Goal: Information Seeking & Learning: Learn about a topic

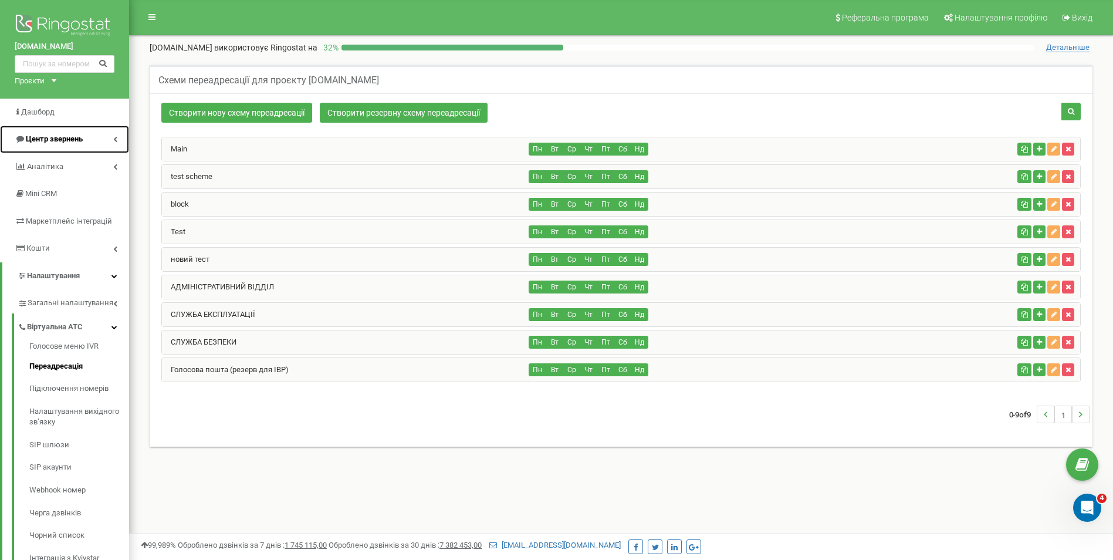
click at [61, 141] on span "Центр звернень" at bounding box center [54, 138] width 57 height 9
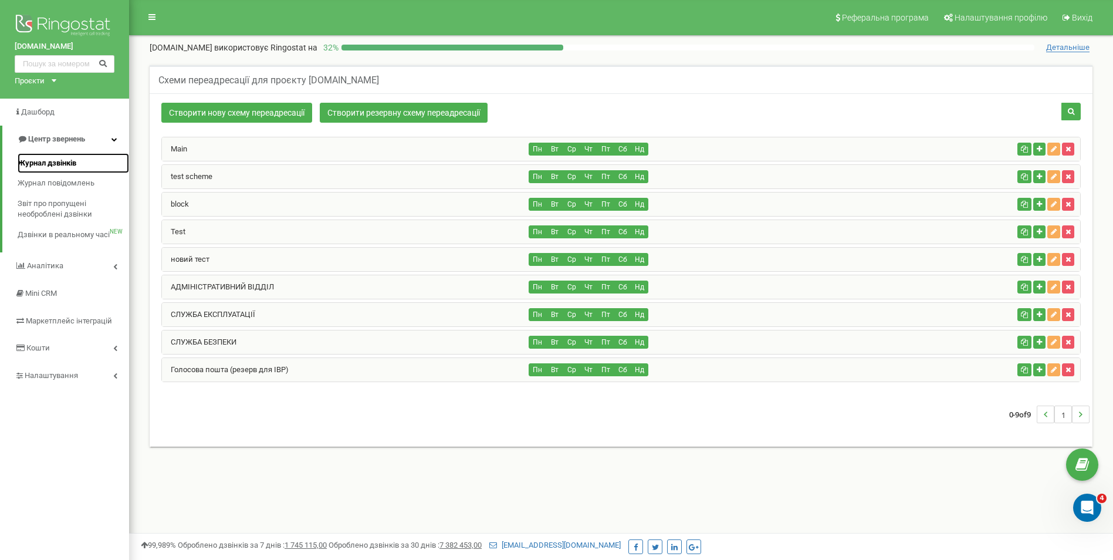
click at [53, 167] on span "Журнал дзвінків" at bounding box center [47, 163] width 59 height 11
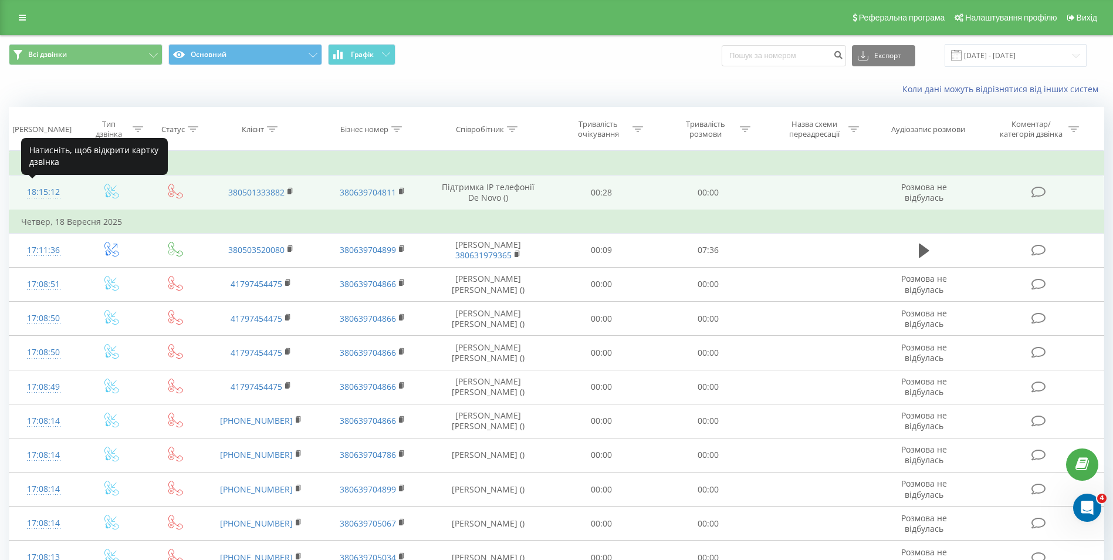
click at [42, 189] on div "18:15:12" at bounding box center [43, 192] width 45 height 23
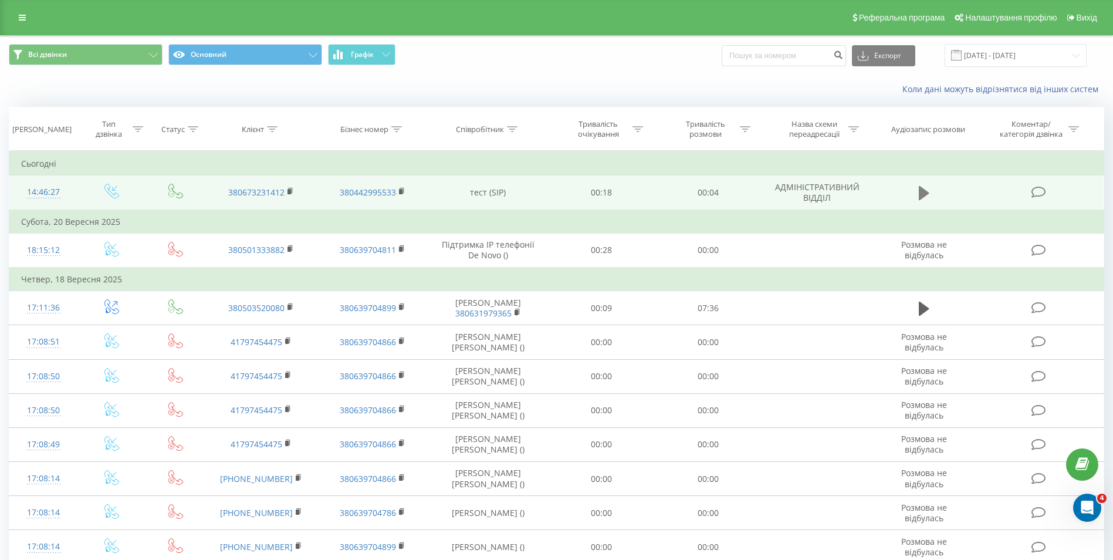
click at [921, 188] on icon at bounding box center [923, 193] width 11 height 14
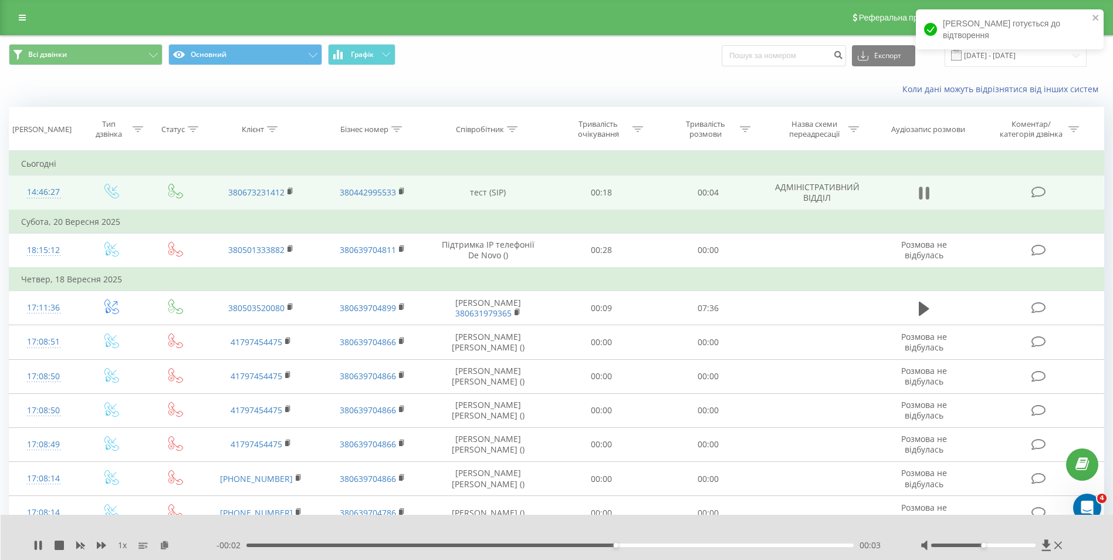
click at [925, 188] on icon at bounding box center [923, 193] width 11 height 16
click at [915, 193] on button at bounding box center [924, 193] width 18 height 18
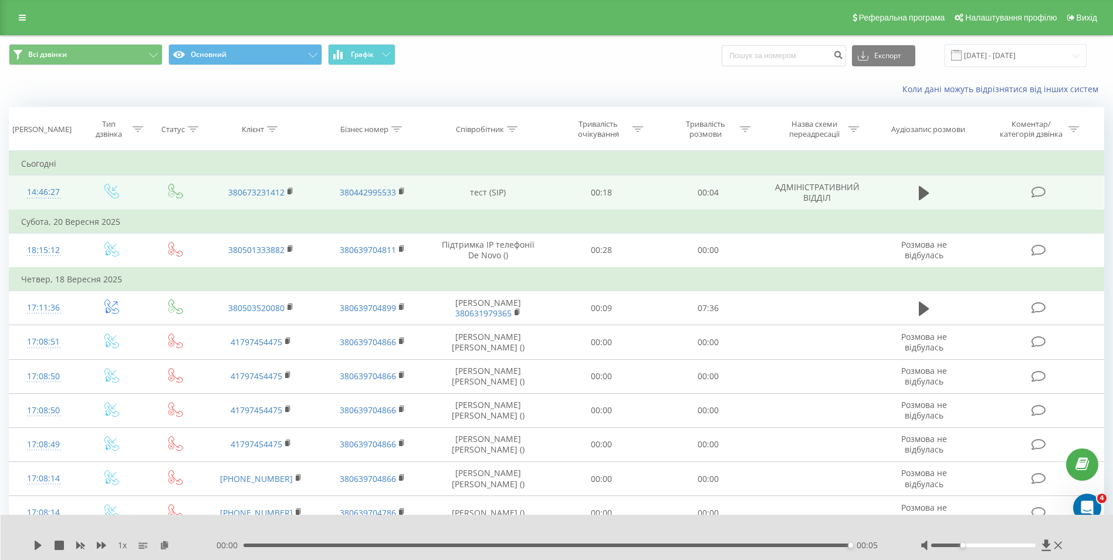
drag, startPoint x: 977, startPoint y: 544, endPoint x: 957, endPoint y: 550, distance: 20.1
click at [957, 550] on div at bounding box center [992, 545] width 144 height 12
click at [920, 193] on icon at bounding box center [923, 193] width 11 height 14
click at [926, 192] on icon at bounding box center [923, 193] width 11 height 14
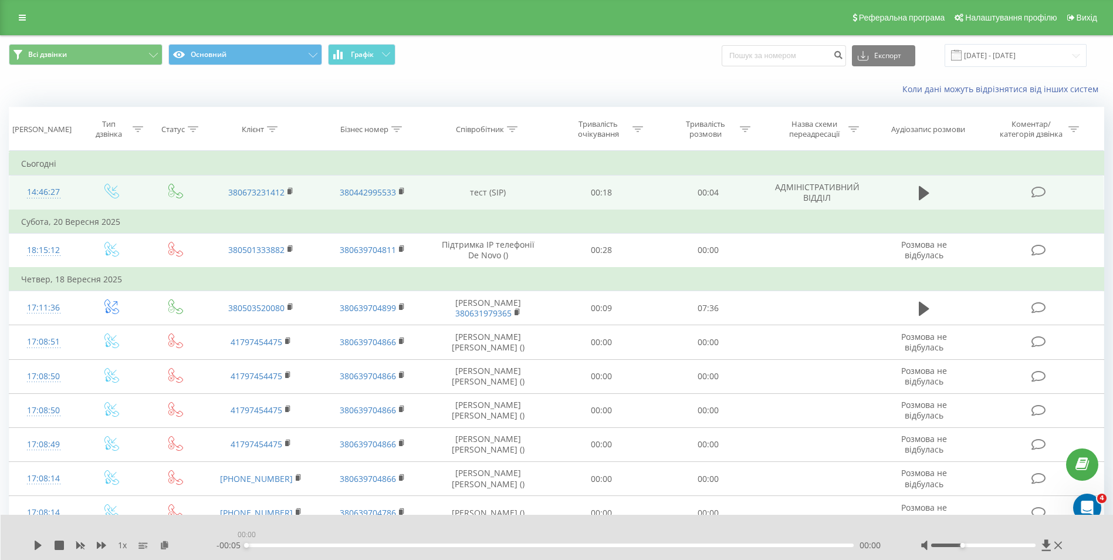
drag, startPoint x: 849, startPoint y: 544, endPoint x: 225, endPoint y: 540, distance: 624.1
click at [225, 540] on div "- 00:05 00:00 00:00" at bounding box center [553, 545] width 675 height 12
click at [927, 198] on icon at bounding box center [923, 193] width 11 height 16
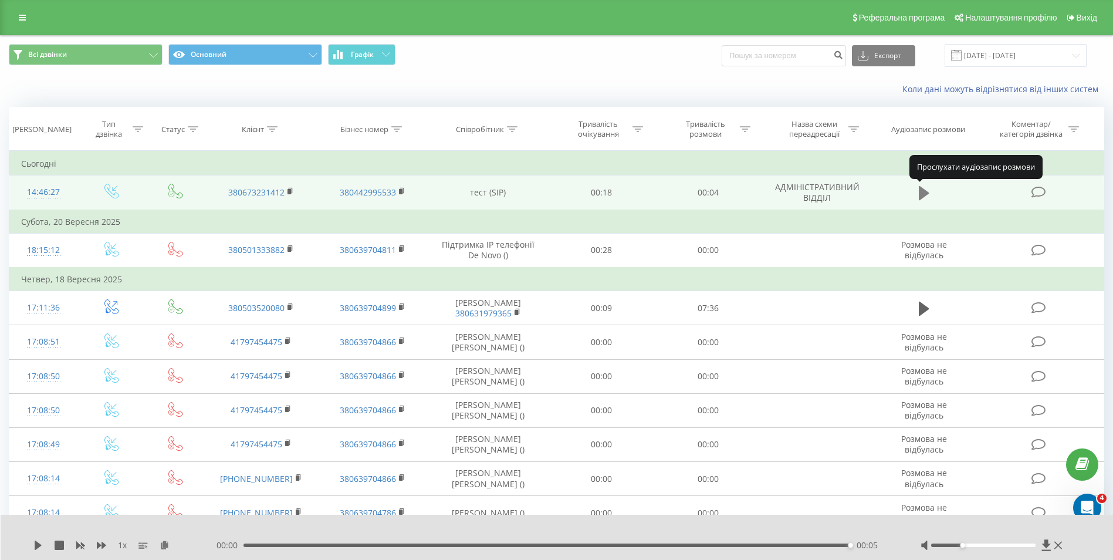
click at [925, 195] on icon at bounding box center [923, 193] width 11 height 14
click at [925, 194] on icon at bounding box center [923, 193] width 11 height 14
click at [921, 196] on icon at bounding box center [923, 193] width 11 height 14
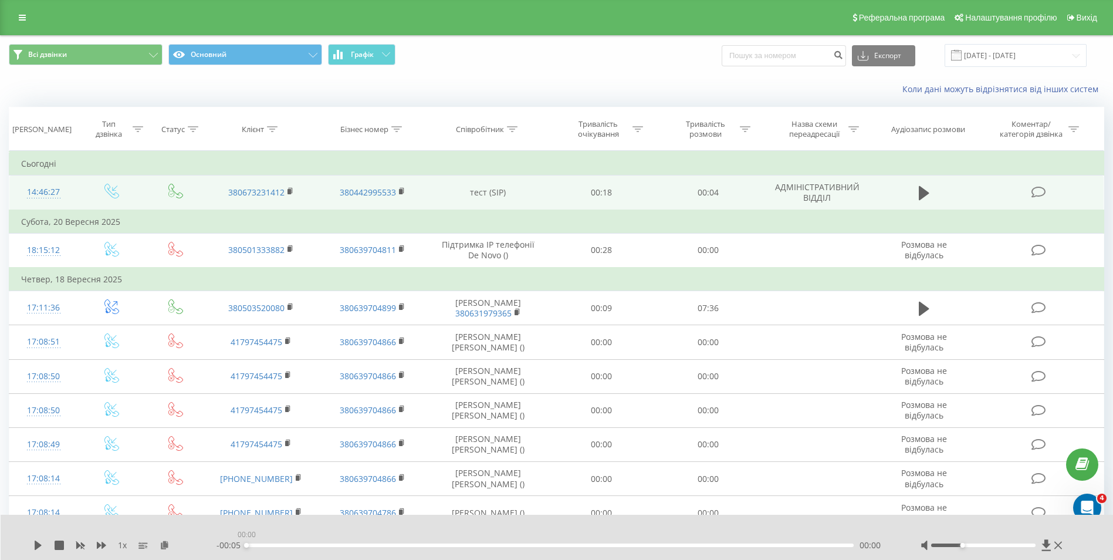
drag, startPoint x: 849, startPoint y: 547, endPoint x: 231, endPoint y: 551, distance: 618.2
click at [231, 551] on div "1 x - 00:05 00:00 00:00" at bounding box center [557, 536] width 1113 height 45
click at [920, 196] on icon at bounding box center [923, 193] width 11 height 14
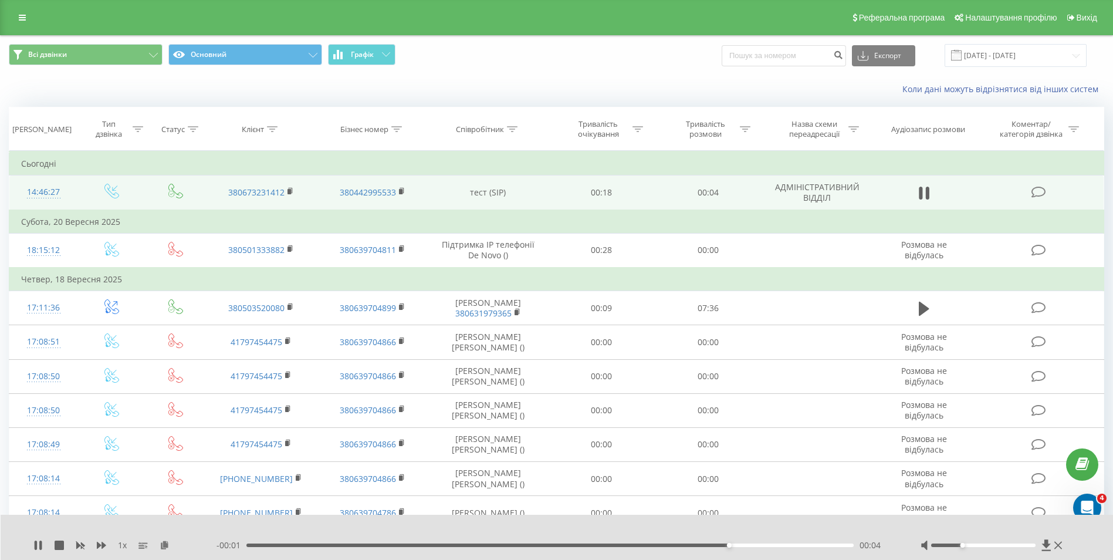
click at [1014, 540] on div at bounding box center [992, 545] width 144 height 12
click at [1016, 545] on div at bounding box center [983, 545] width 105 height 4
click at [923, 196] on icon at bounding box center [923, 193] width 11 height 14
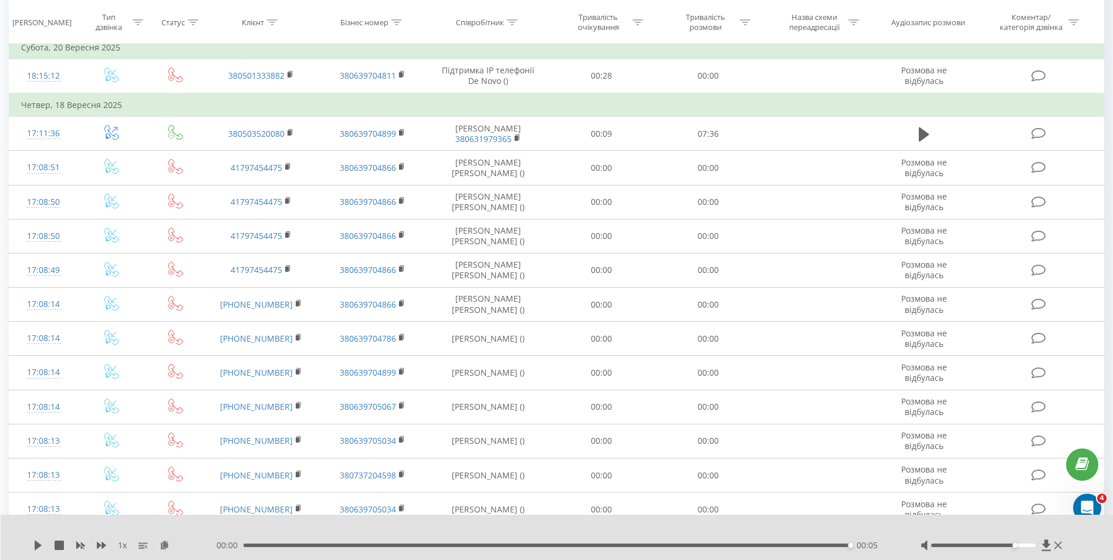
scroll to position [198, 0]
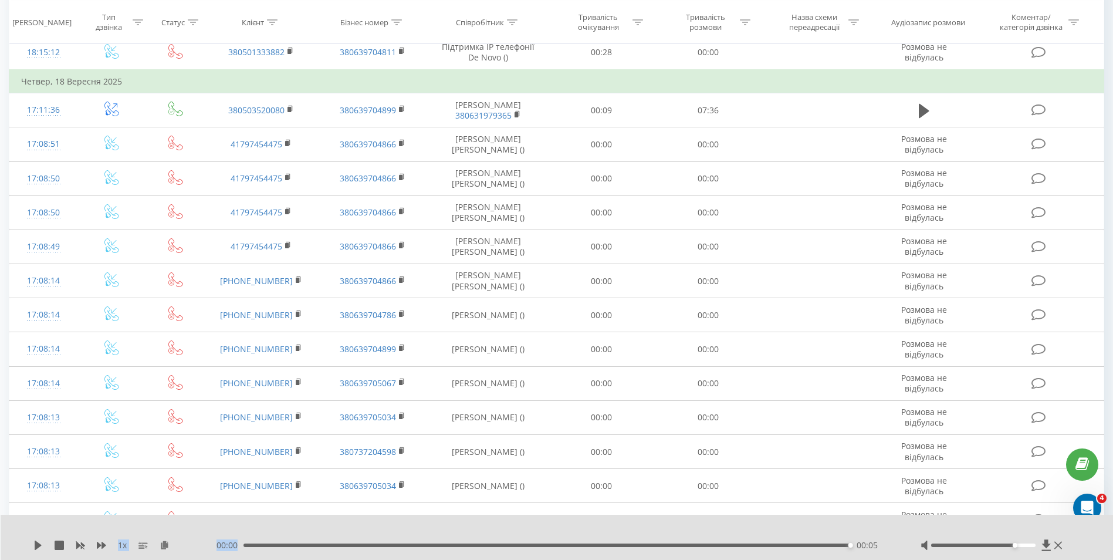
drag, startPoint x: 849, startPoint y: 548, endPoint x: 354, endPoint y: 529, distance: 495.4
click at [354, 529] on div "1 x 00:00 00:05 00:05" at bounding box center [557, 536] width 1113 height 45
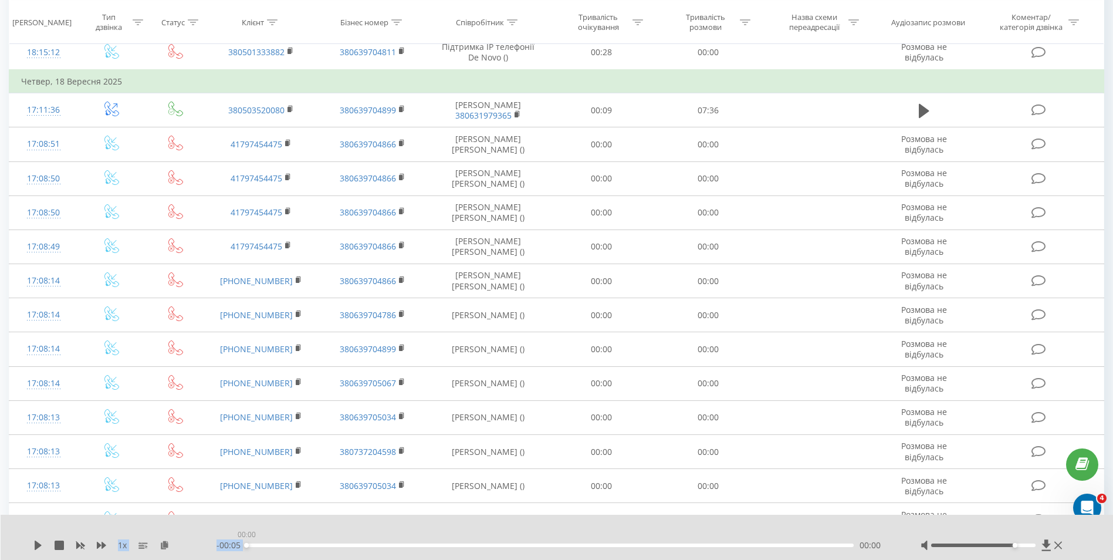
drag, startPoint x: 849, startPoint y: 545, endPoint x: 201, endPoint y: 522, distance: 647.9
click at [201, 522] on div "1 x - 00:05 00:00 00:00" at bounding box center [557, 536] width 1113 height 45
click at [279, 527] on div at bounding box center [549, 529] width 825 height 13
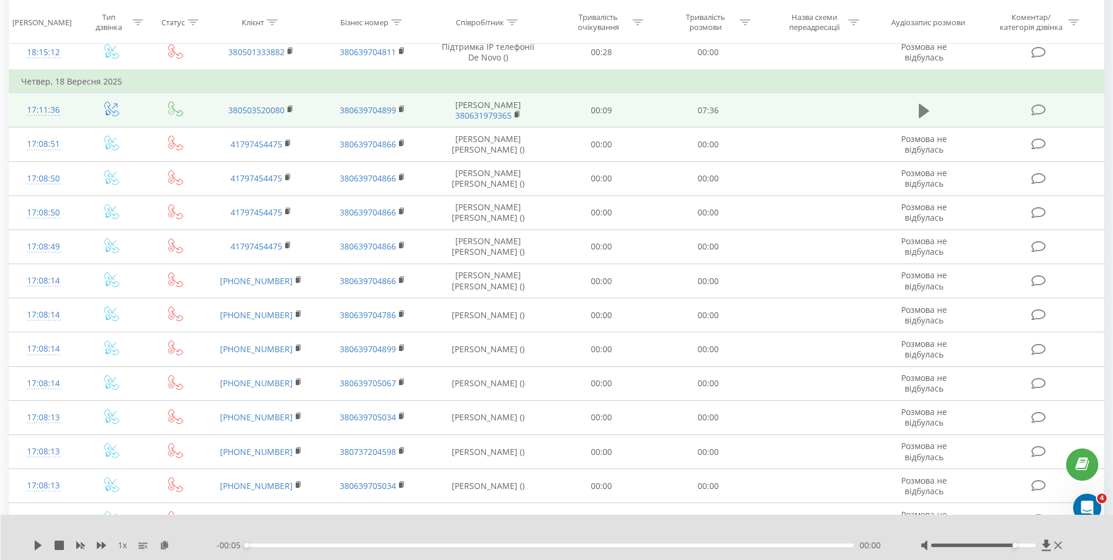
click at [919, 117] on icon at bounding box center [923, 110] width 11 height 14
click at [937, 546] on div at bounding box center [983, 545] width 105 height 4
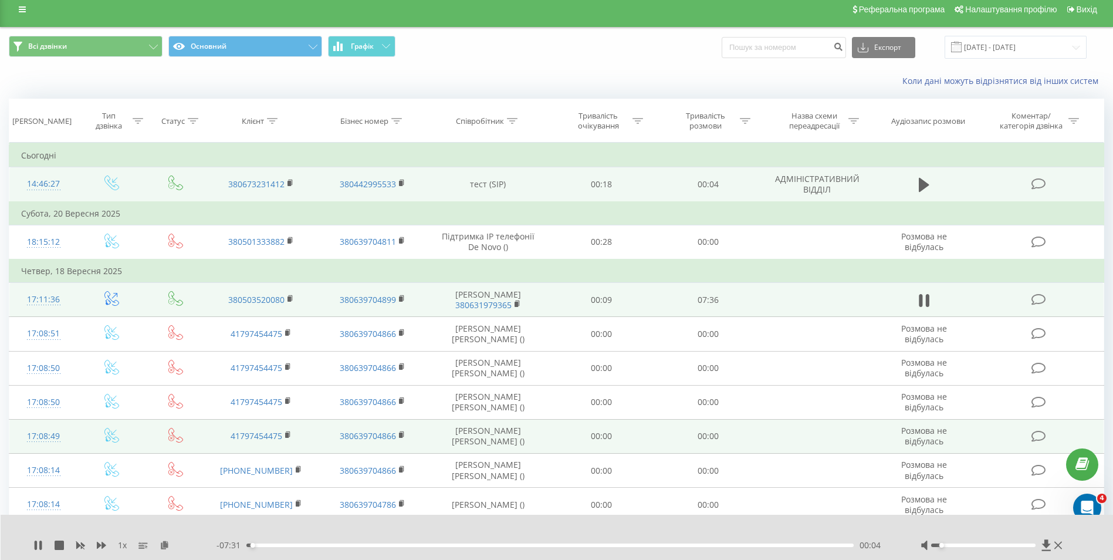
scroll to position [0, 0]
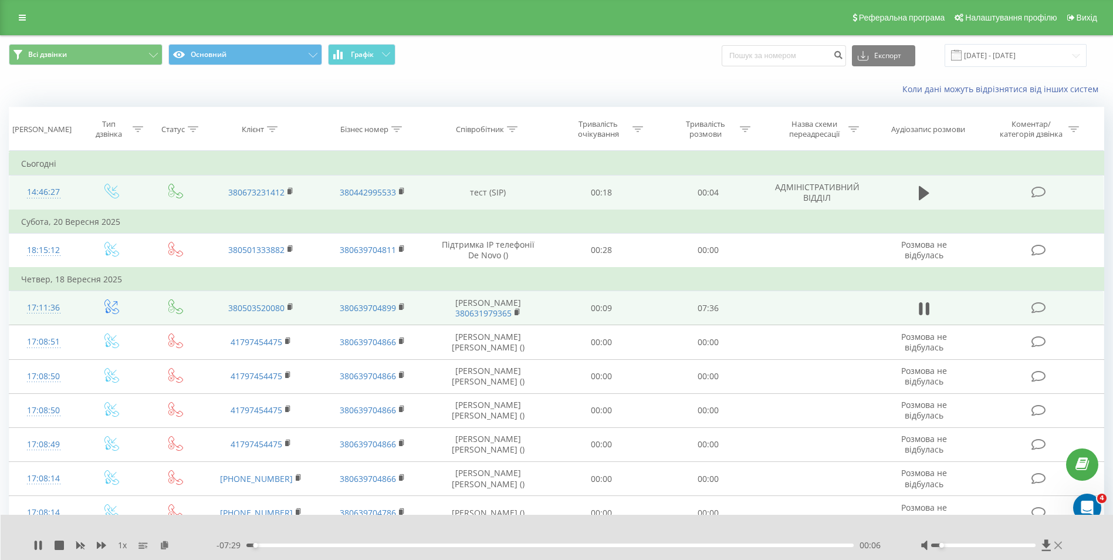
click at [1058, 547] on icon at bounding box center [1058, 544] width 8 height 9
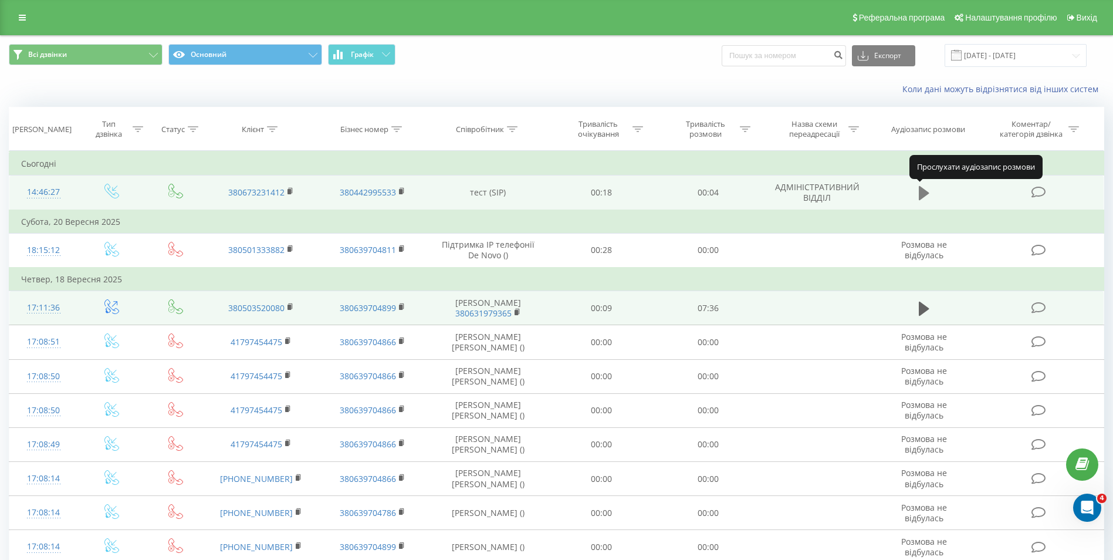
click at [925, 189] on icon at bounding box center [923, 193] width 11 height 16
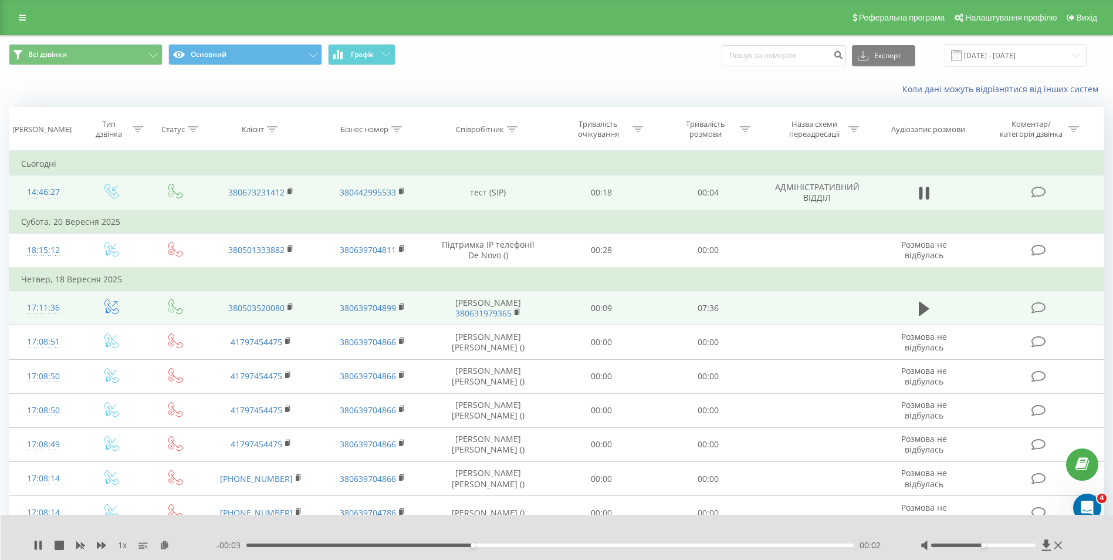
click at [981, 544] on div at bounding box center [983, 545] width 105 height 4
click at [816, 524] on div at bounding box center [549, 529] width 825 height 13
click at [1061, 548] on icon at bounding box center [1058, 545] width 8 height 8
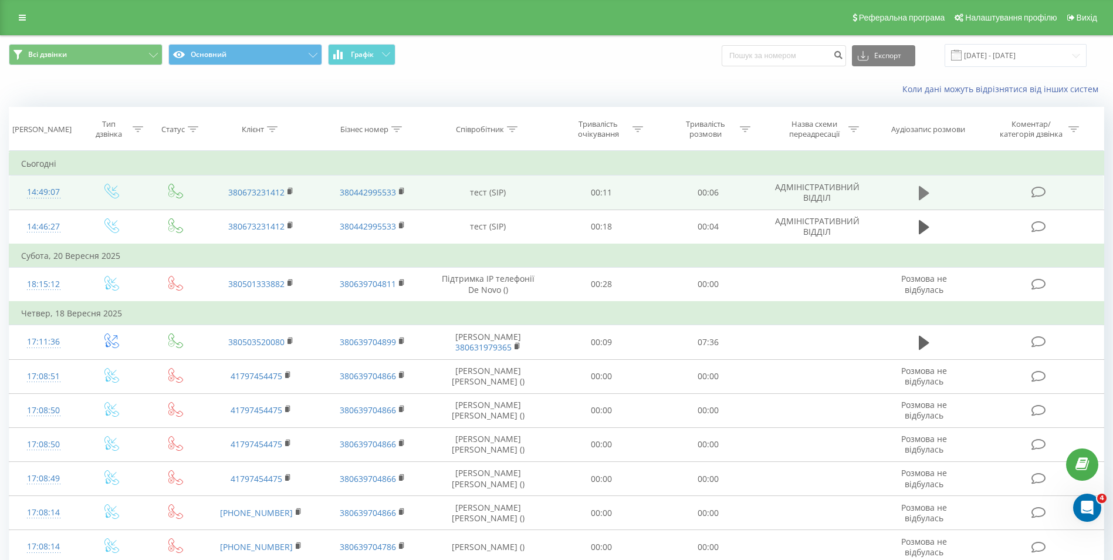
click at [925, 194] on icon at bounding box center [923, 193] width 11 height 14
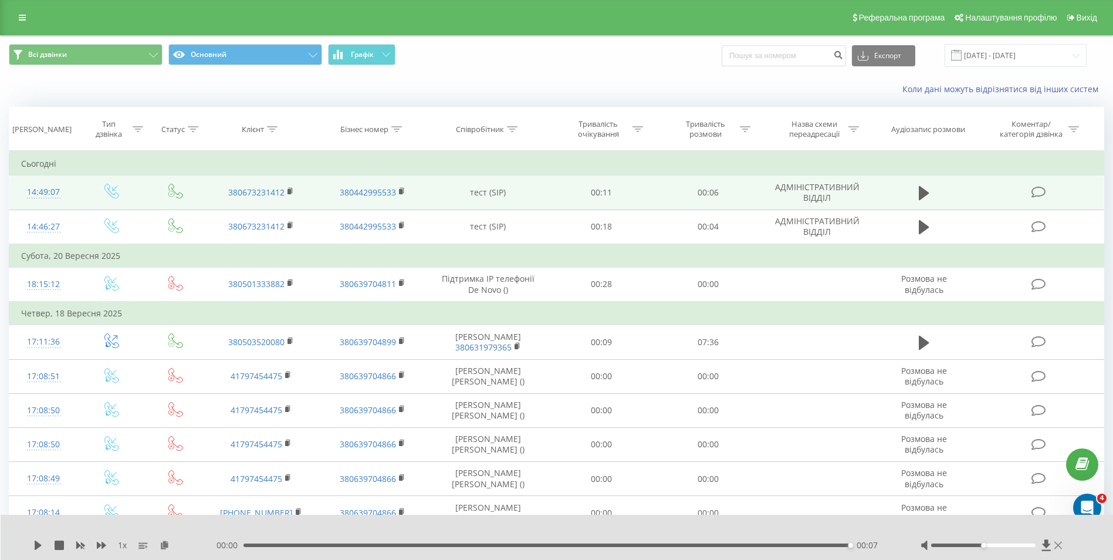
click at [1055, 544] on icon at bounding box center [1058, 544] width 8 height 9
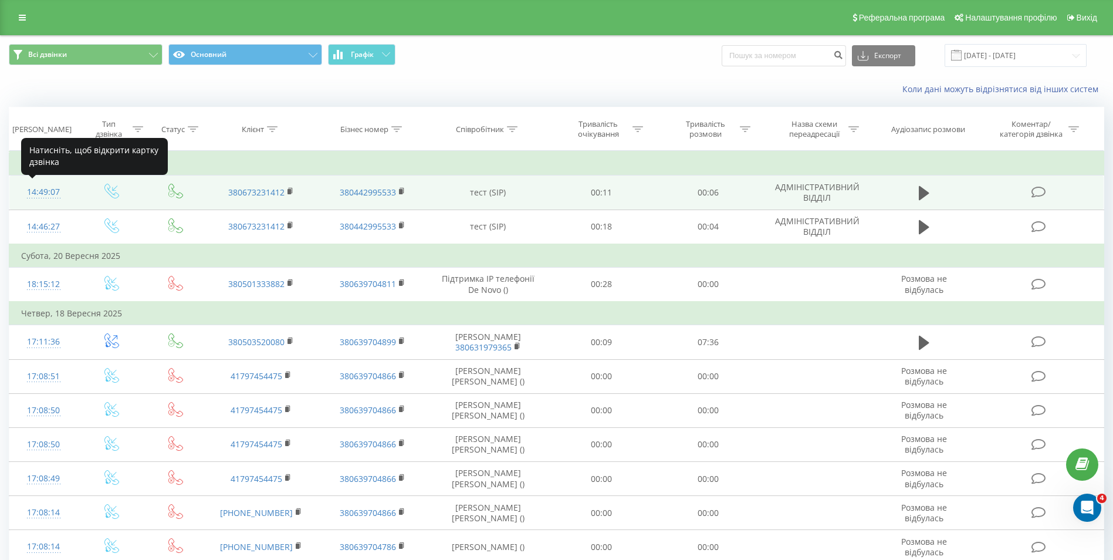
click at [40, 195] on div "14:49:07" at bounding box center [43, 192] width 45 height 23
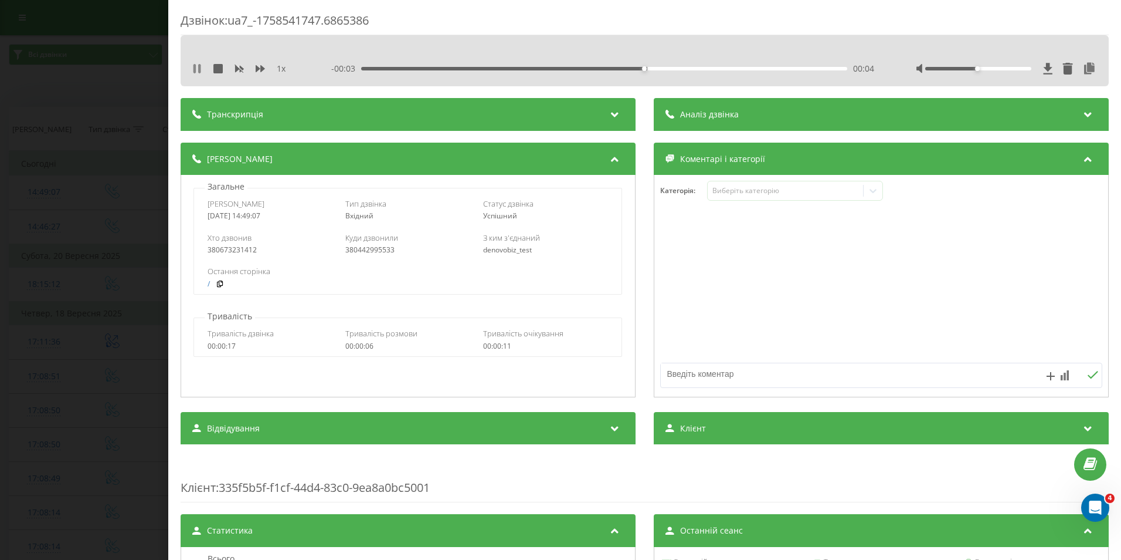
click at [195, 69] on icon at bounding box center [194, 68] width 2 height 9
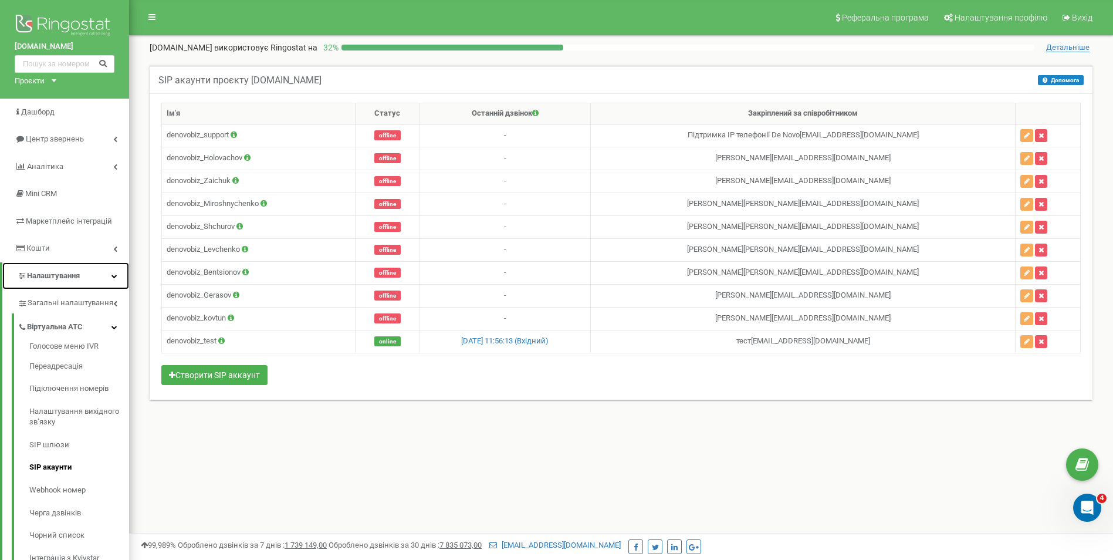
click at [70, 277] on span "Налаштування" at bounding box center [53, 275] width 53 height 9
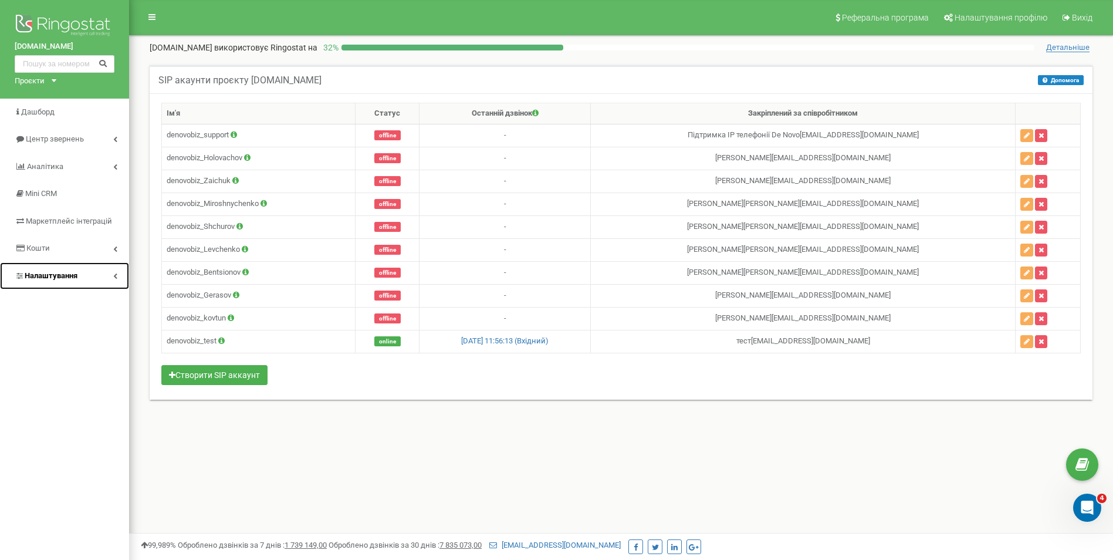
click at [70, 277] on span "Налаштування" at bounding box center [51, 275] width 53 height 9
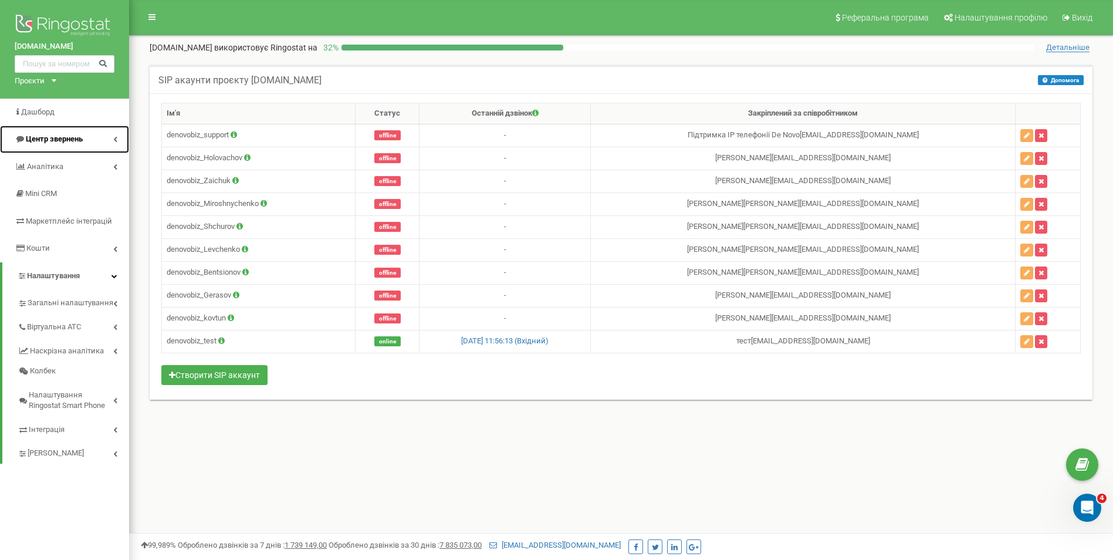
click at [80, 140] on span "Центр звернень" at bounding box center [54, 138] width 57 height 9
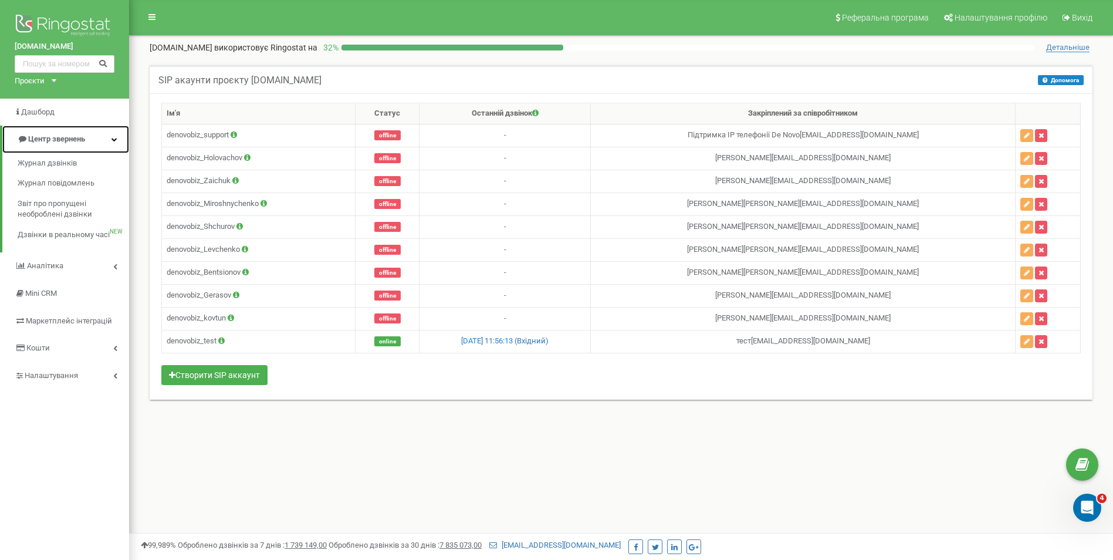
click at [50, 139] on span "Центр звернень" at bounding box center [56, 138] width 57 height 9
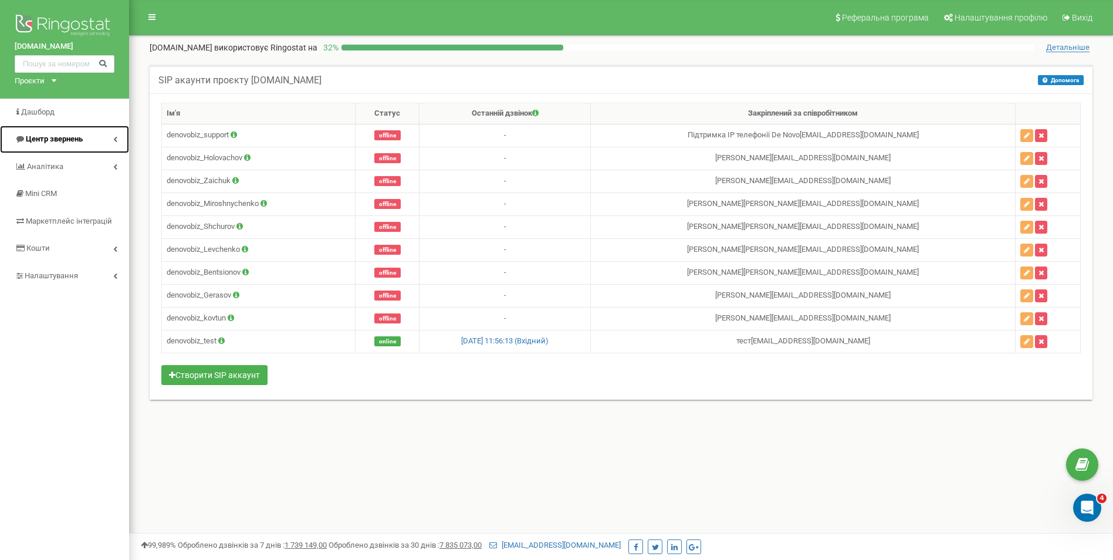
click at [56, 134] on span "Центр звернень" at bounding box center [54, 138] width 57 height 9
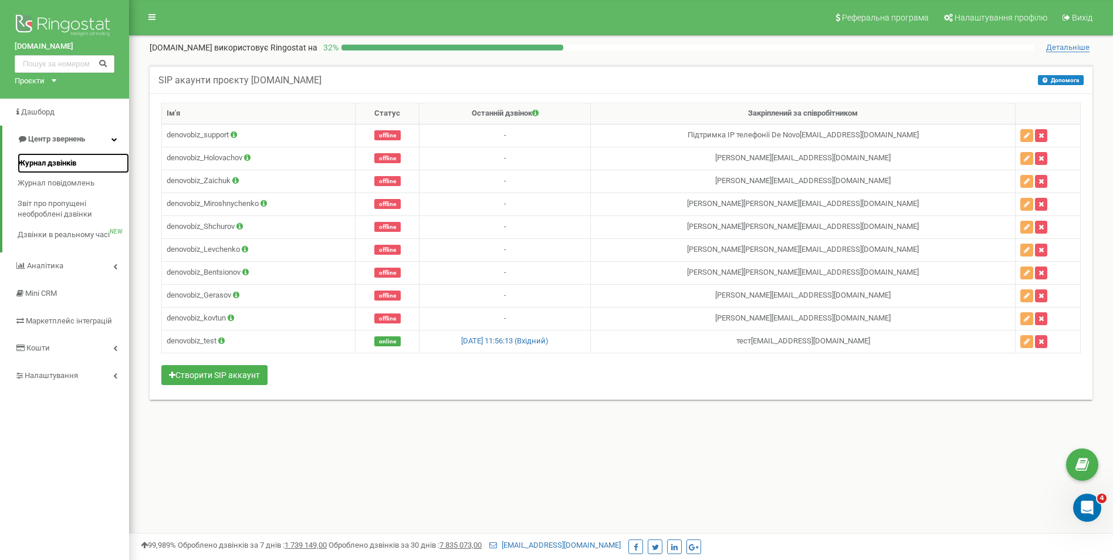
click at [52, 164] on span "Журнал дзвінків" at bounding box center [47, 163] width 59 height 11
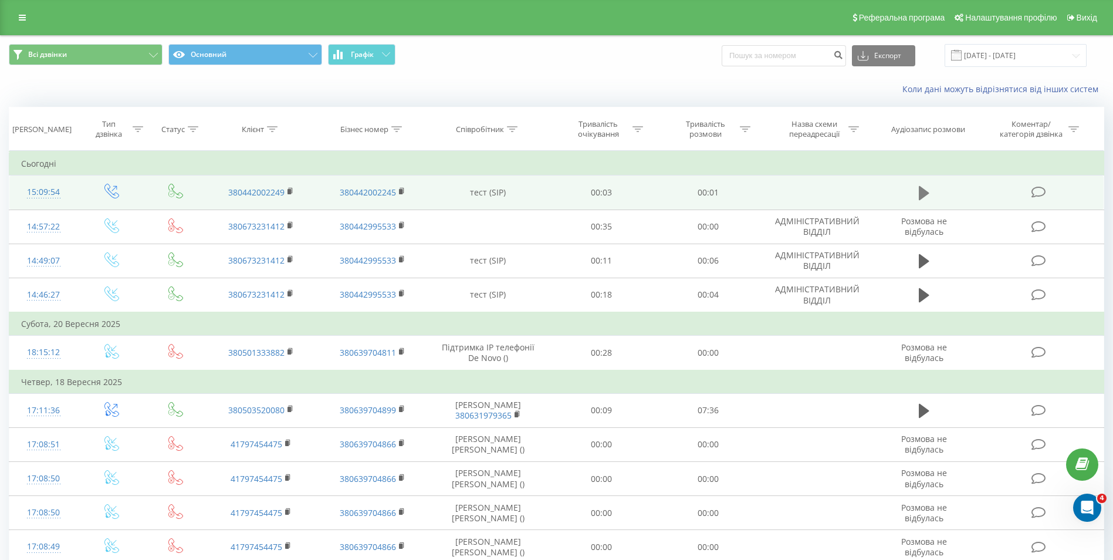
click at [922, 195] on icon at bounding box center [923, 193] width 11 height 14
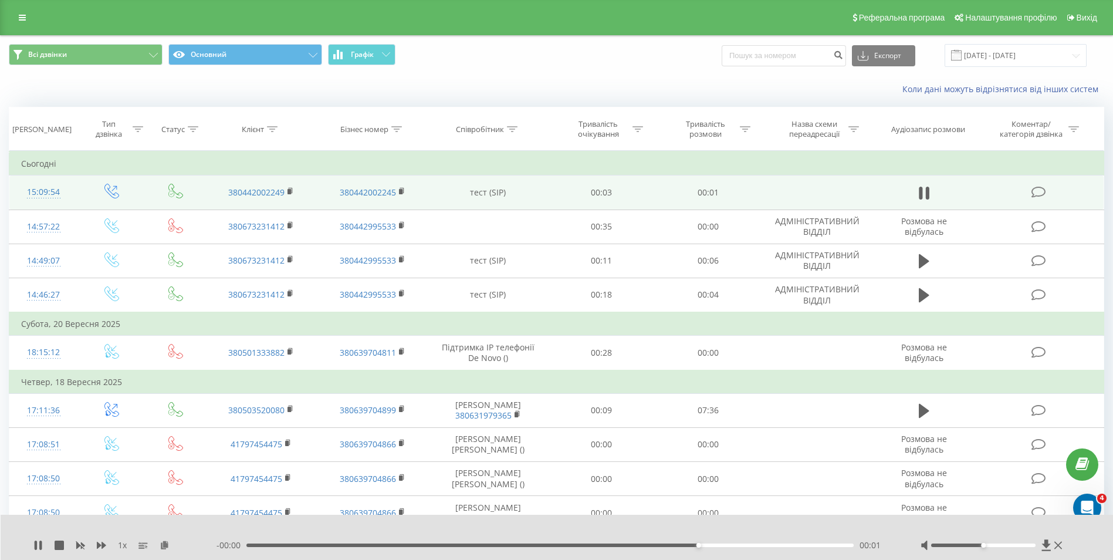
click at [922, 195] on icon at bounding box center [920, 193] width 4 height 13
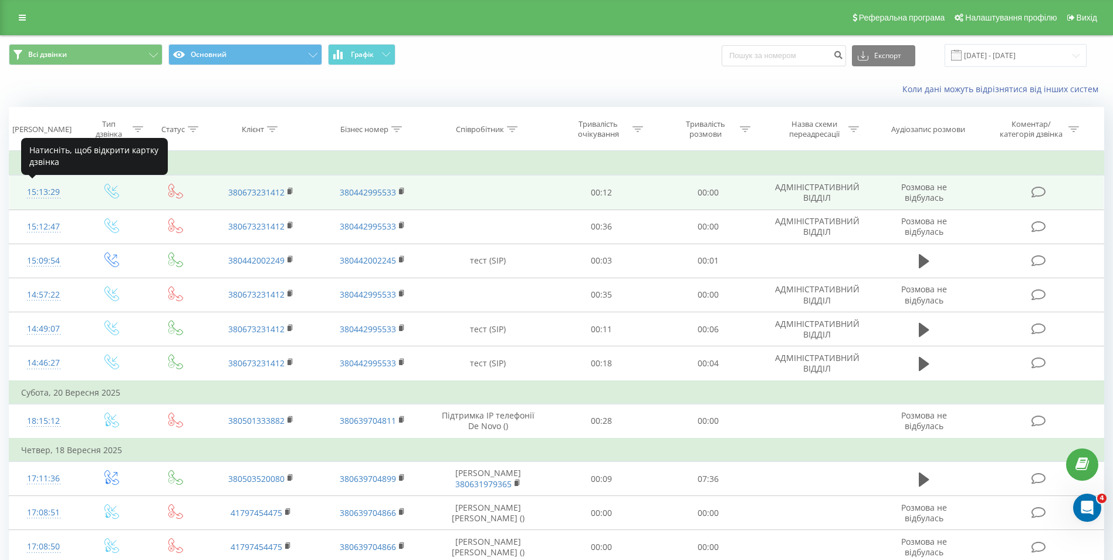
click at [35, 189] on div "15:13:29" at bounding box center [43, 192] width 45 height 23
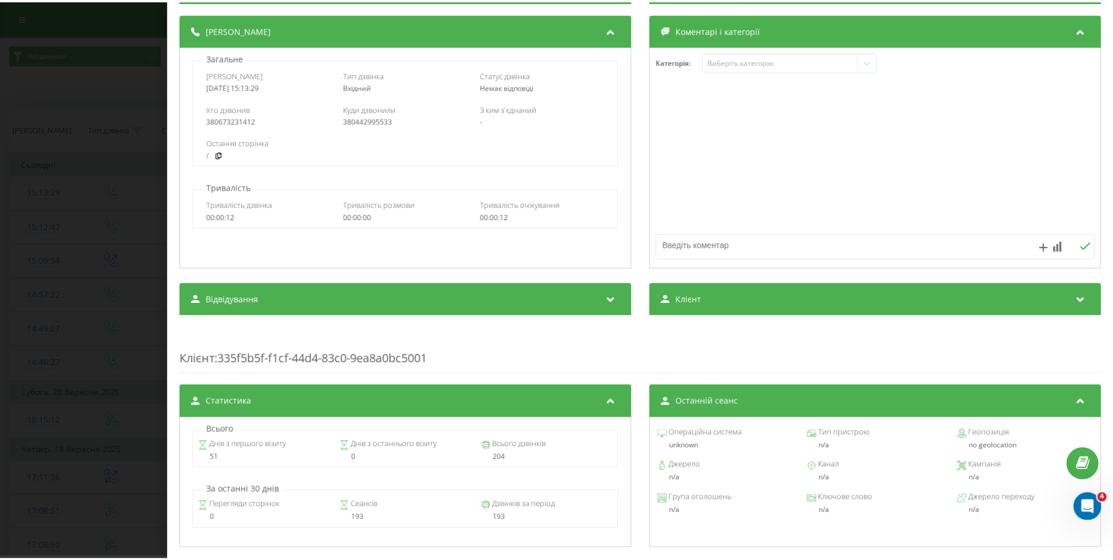
scroll to position [59, 0]
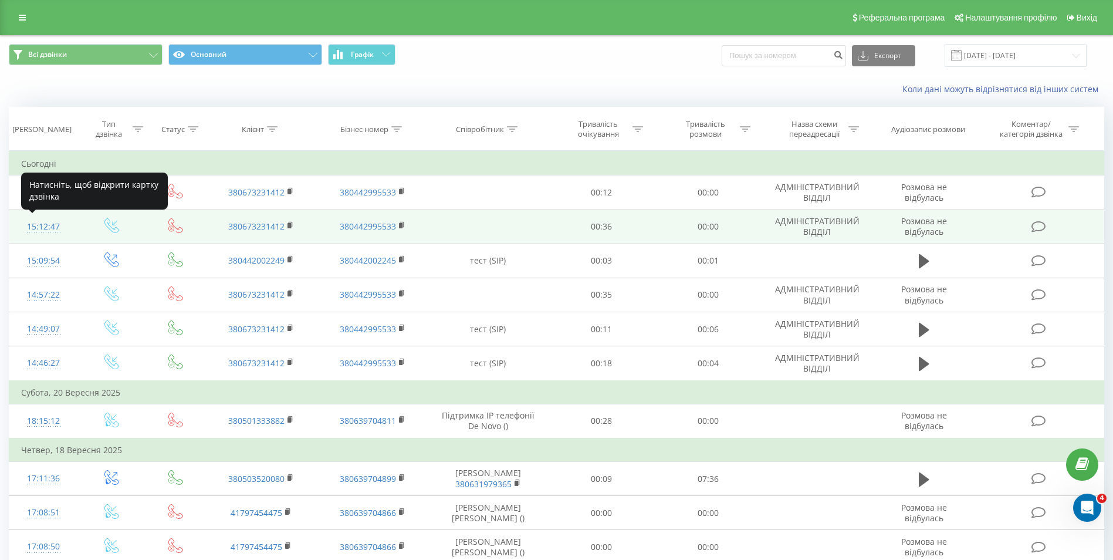
click at [46, 221] on div "15:12:47" at bounding box center [43, 226] width 45 height 23
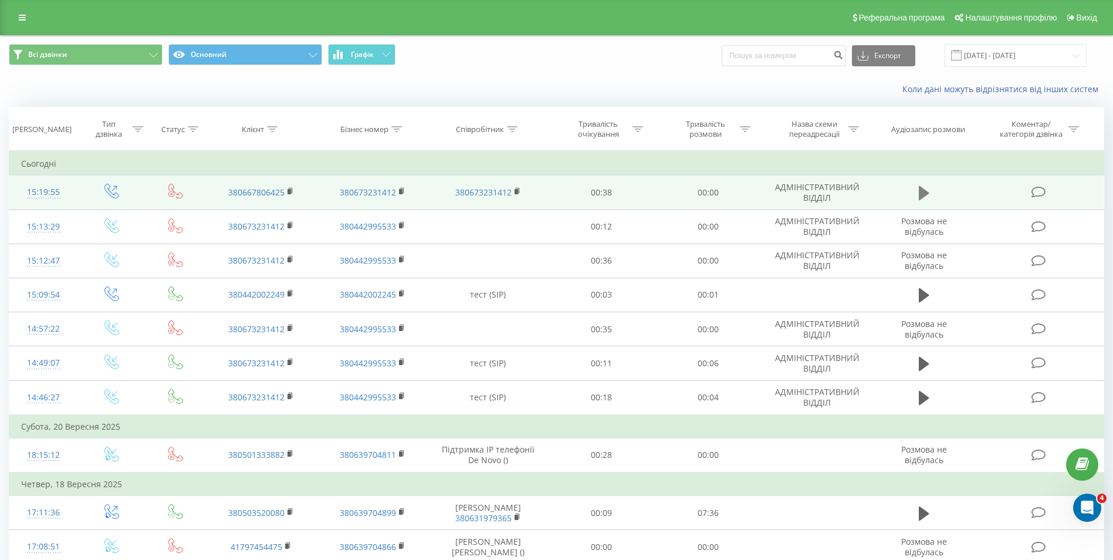
click at [924, 194] on icon at bounding box center [923, 193] width 11 height 14
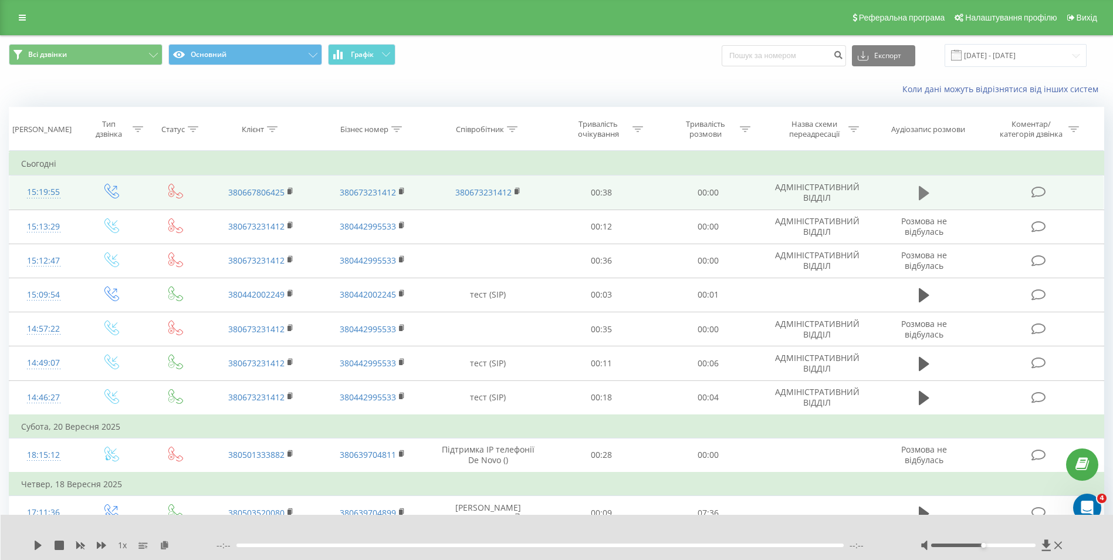
click at [925, 194] on icon at bounding box center [923, 193] width 11 height 14
click at [923, 189] on icon at bounding box center [923, 193] width 11 height 14
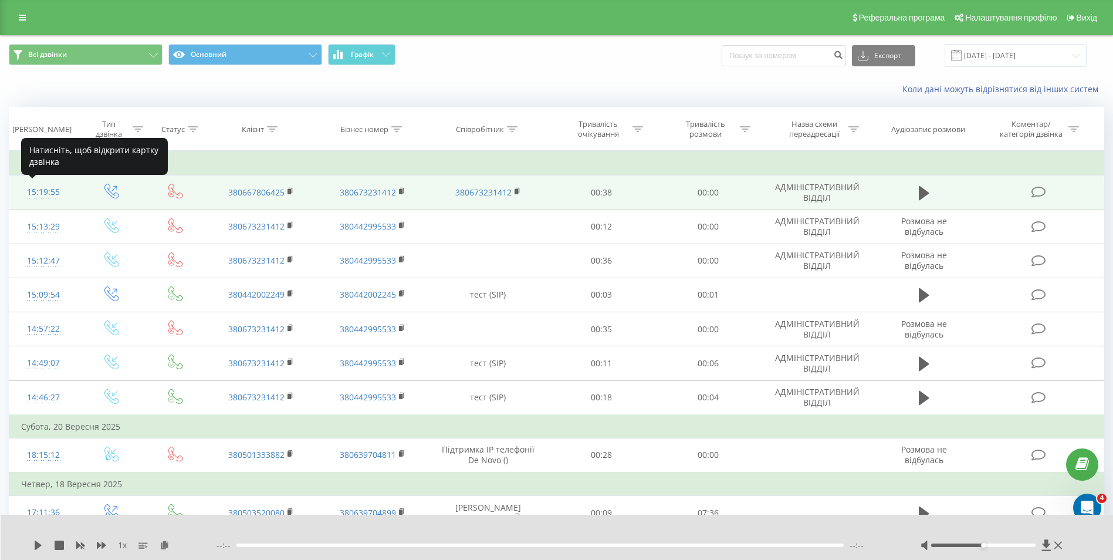
click at [50, 196] on div "15:19:55" at bounding box center [43, 192] width 45 height 23
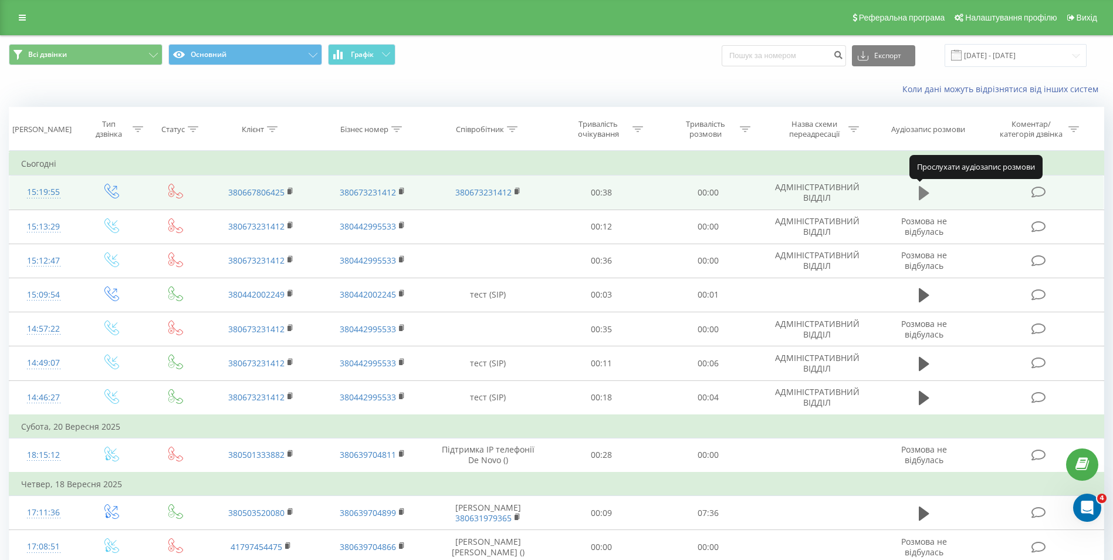
click at [927, 195] on icon at bounding box center [923, 193] width 11 height 16
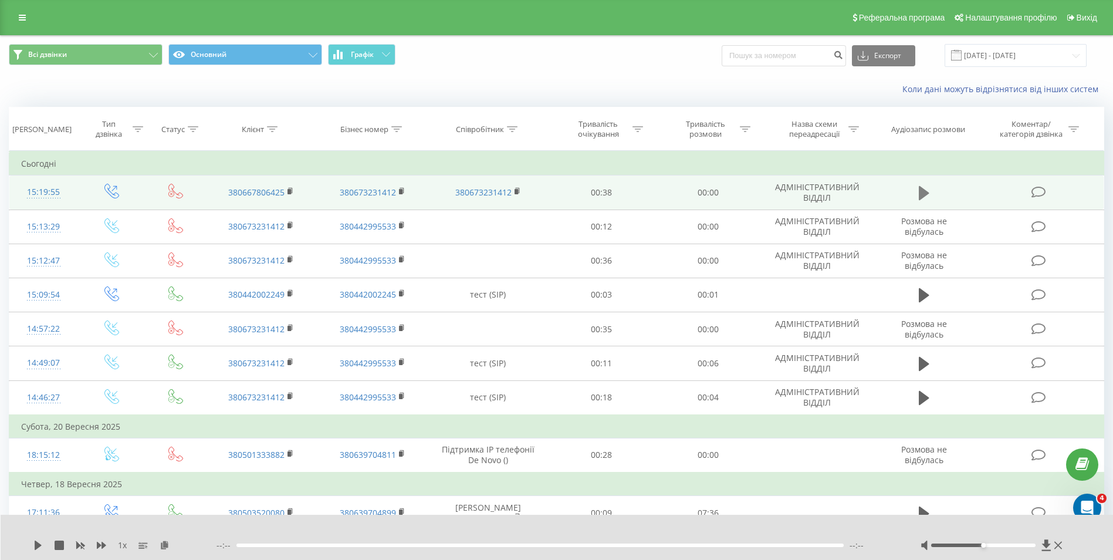
click at [927, 192] on icon at bounding box center [923, 193] width 11 height 14
click at [925, 192] on icon at bounding box center [923, 193] width 11 height 14
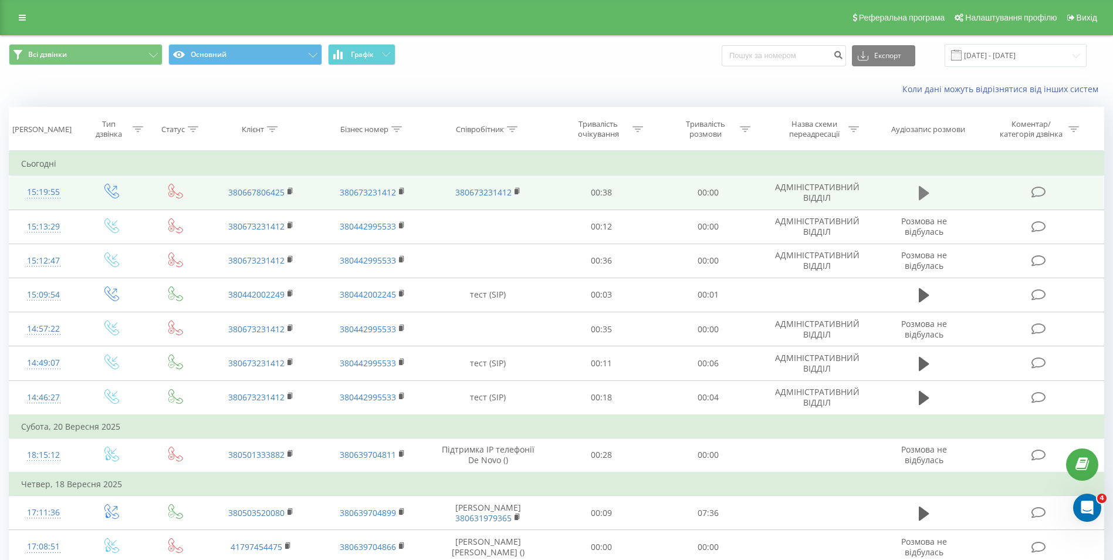
click at [923, 196] on icon at bounding box center [923, 193] width 11 height 14
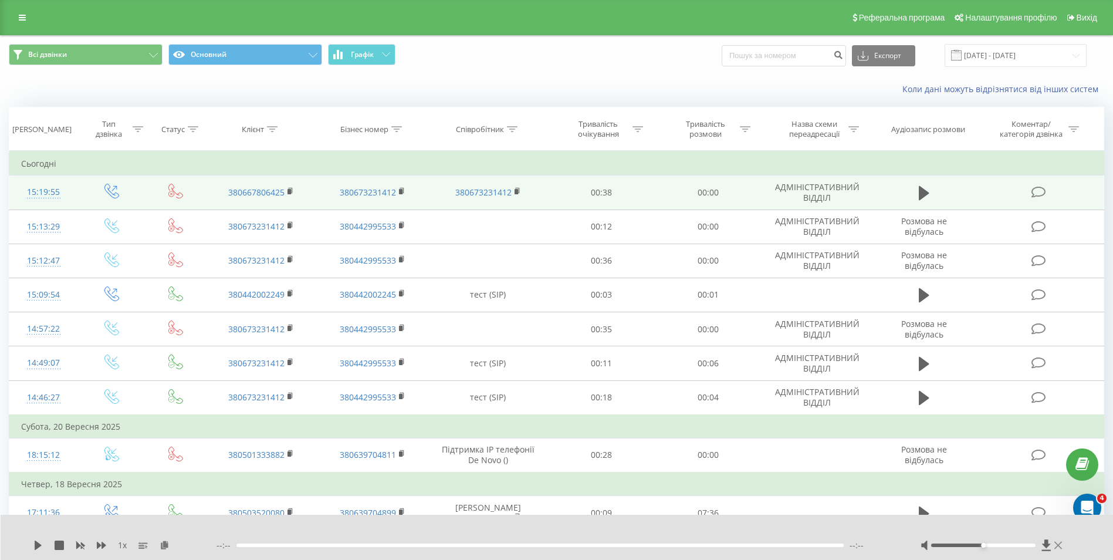
click at [1058, 543] on icon at bounding box center [1058, 544] width 8 height 9
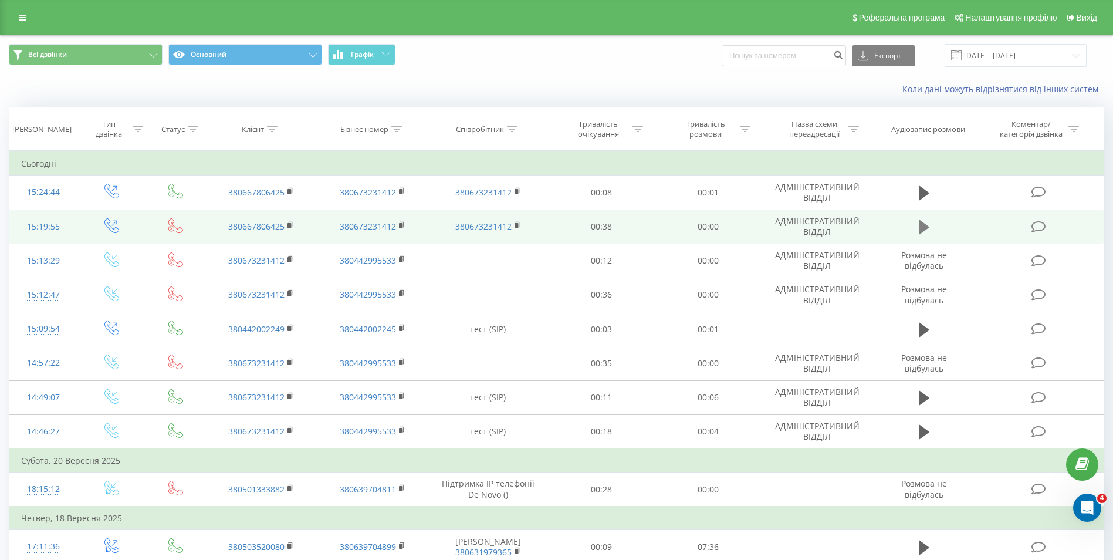
click at [924, 227] on icon at bounding box center [923, 227] width 11 height 14
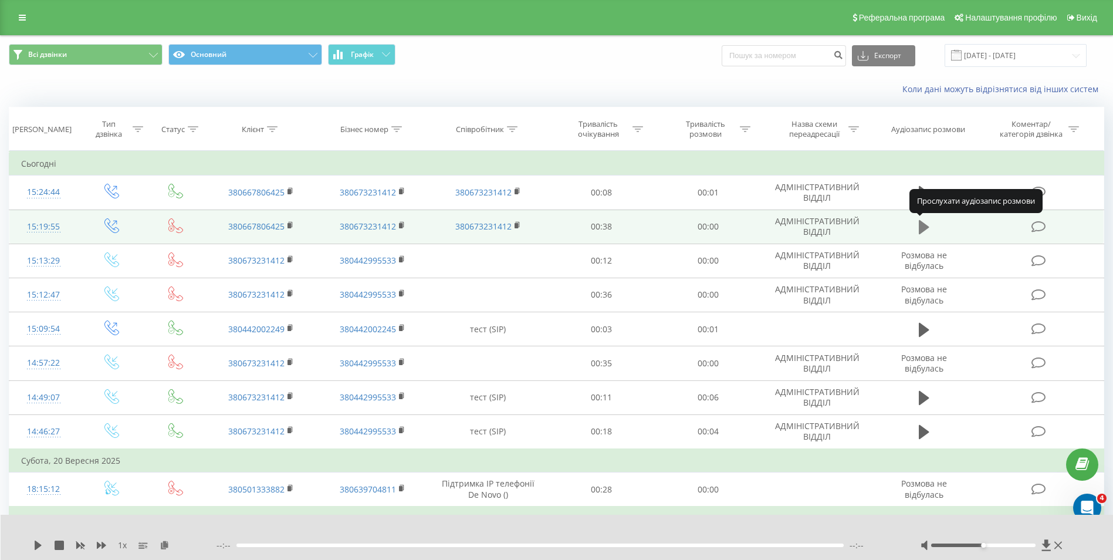
click at [924, 232] on icon at bounding box center [923, 227] width 11 height 16
click at [923, 226] on icon at bounding box center [923, 227] width 11 height 14
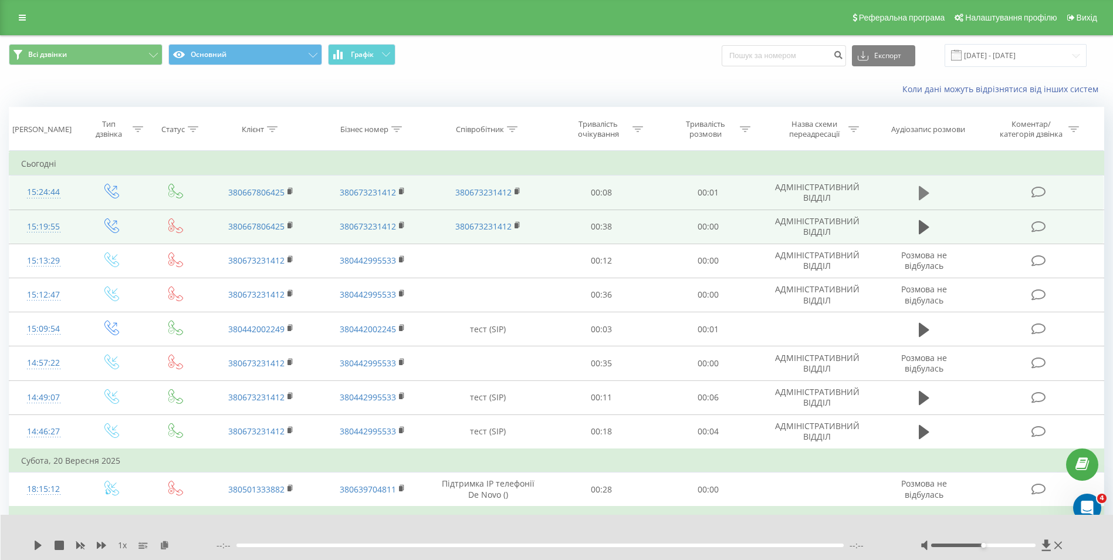
click at [923, 190] on icon at bounding box center [923, 193] width 11 height 14
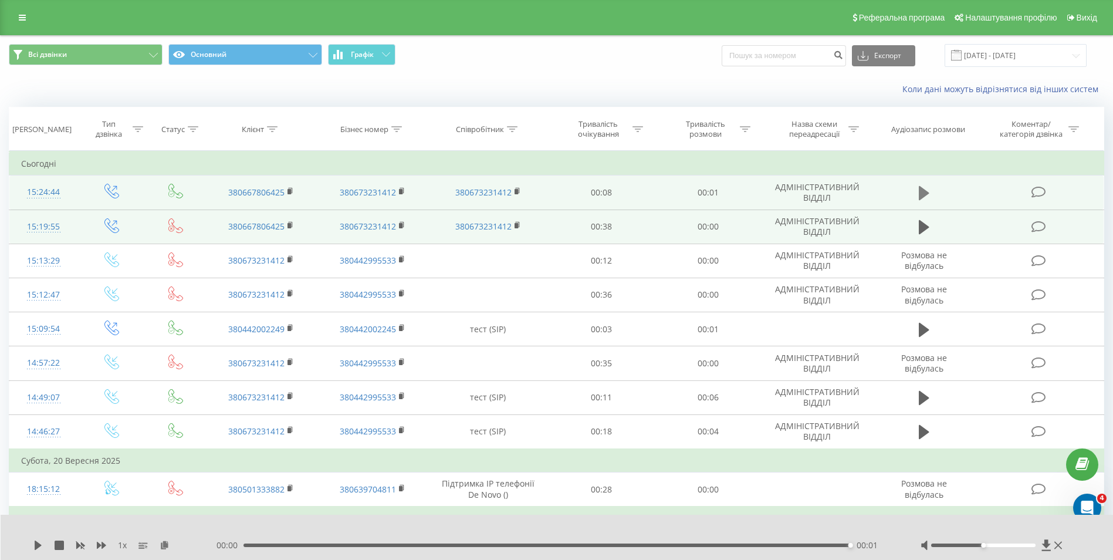
click at [920, 201] on icon at bounding box center [923, 193] width 11 height 16
click at [929, 196] on button at bounding box center [924, 193] width 18 height 18
drag, startPoint x: 850, startPoint y: 542, endPoint x: 249, endPoint y: 546, distance: 601.8
click at [249, 546] on div "00:00 00:01 00:01" at bounding box center [553, 545] width 675 height 12
click at [245, 547] on div "00:01" at bounding box center [546, 545] width 607 height 4
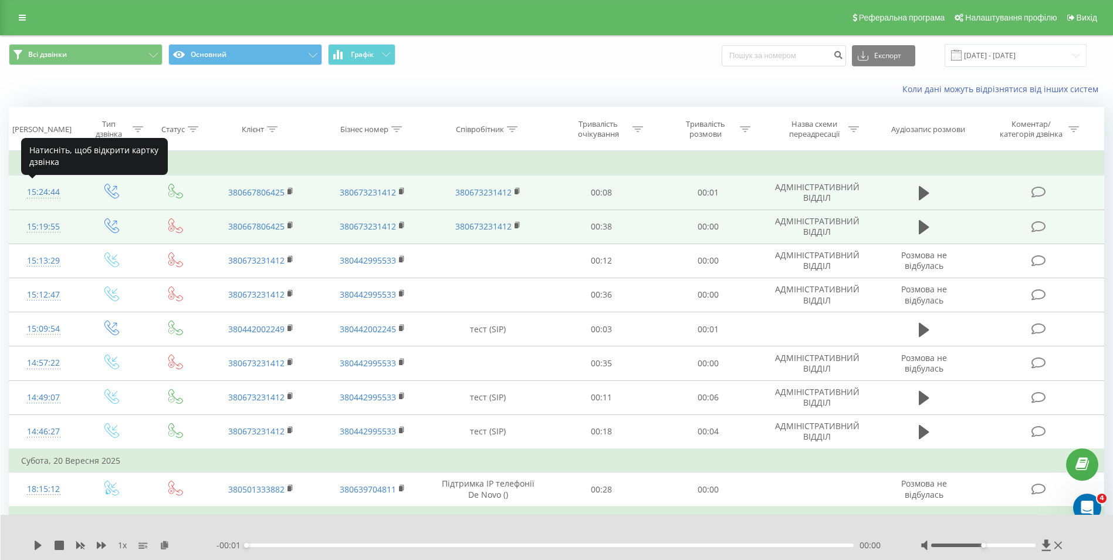
click at [52, 198] on div at bounding box center [43, 198] width 45 height 1
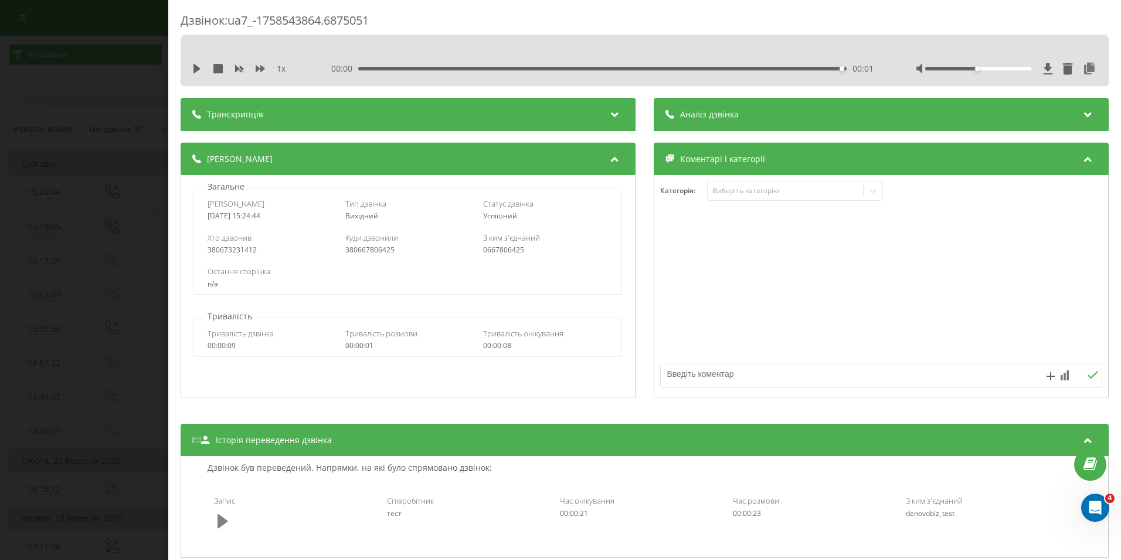
click at [218, 524] on icon at bounding box center [223, 520] width 11 height 14
click at [225, 525] on icon at bounding box center [223, 521] width 11 height 16
click at [116, 94] on div "Дзвінок : ua7_-1758543864.6875051 1 x 00:00 00:23 00:23 Транскрипція Для AI-ана…" at bounding box center [560, 280] width 1121 height 560
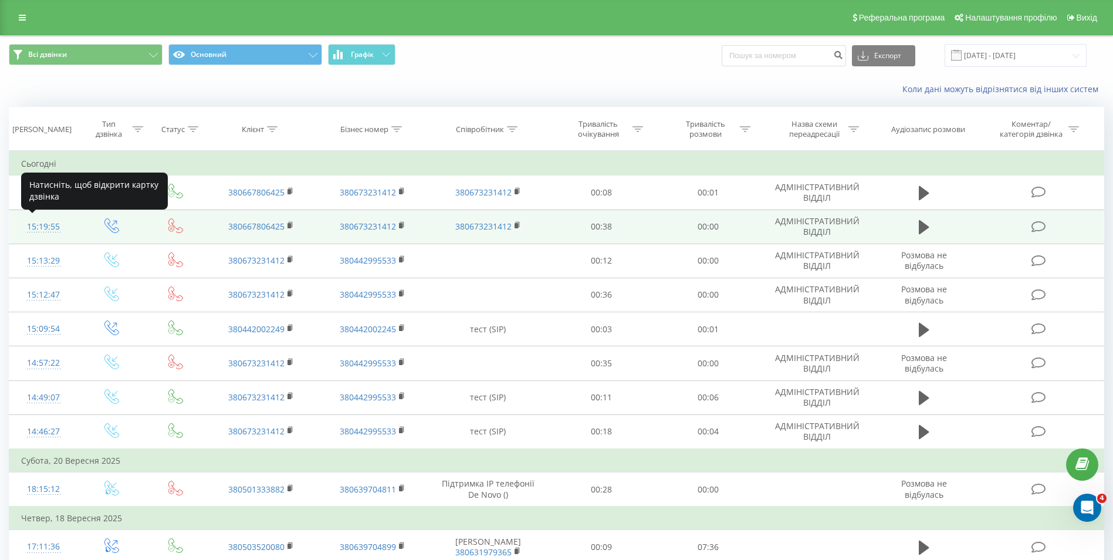
click at [55, 229] on div "15:19:55" at bounding box center [43, 226] width 45 height 23
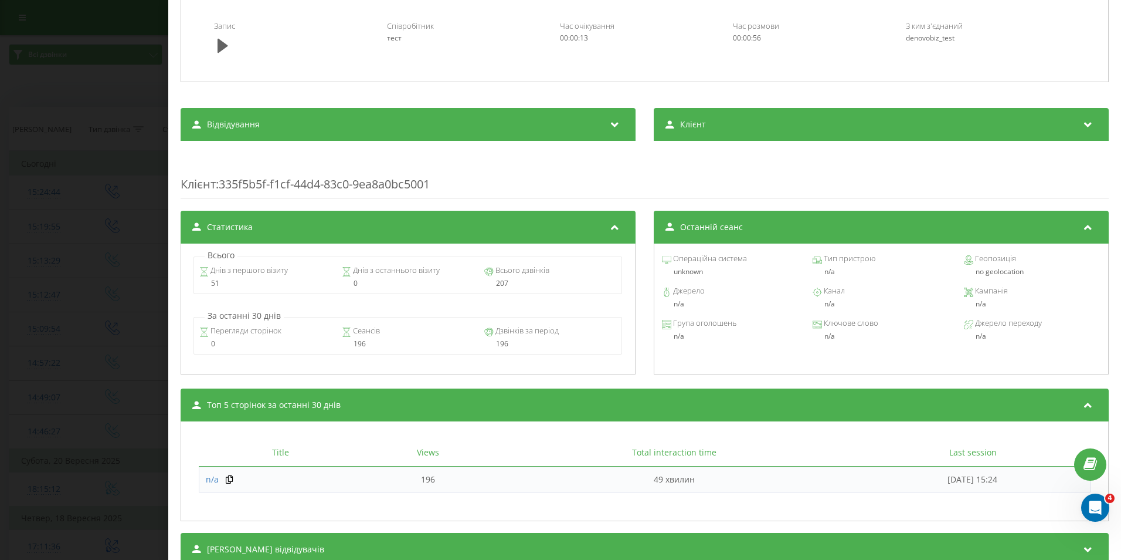
scroll to position [351, 0]
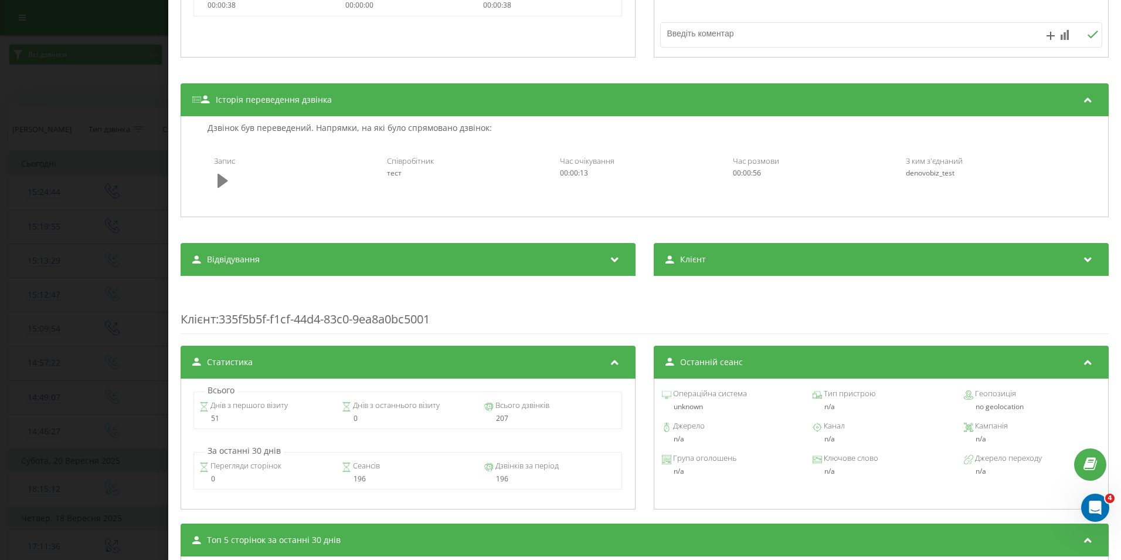
click at [221, 177] on icon at bounding box center [223, 181] width 11 height 14
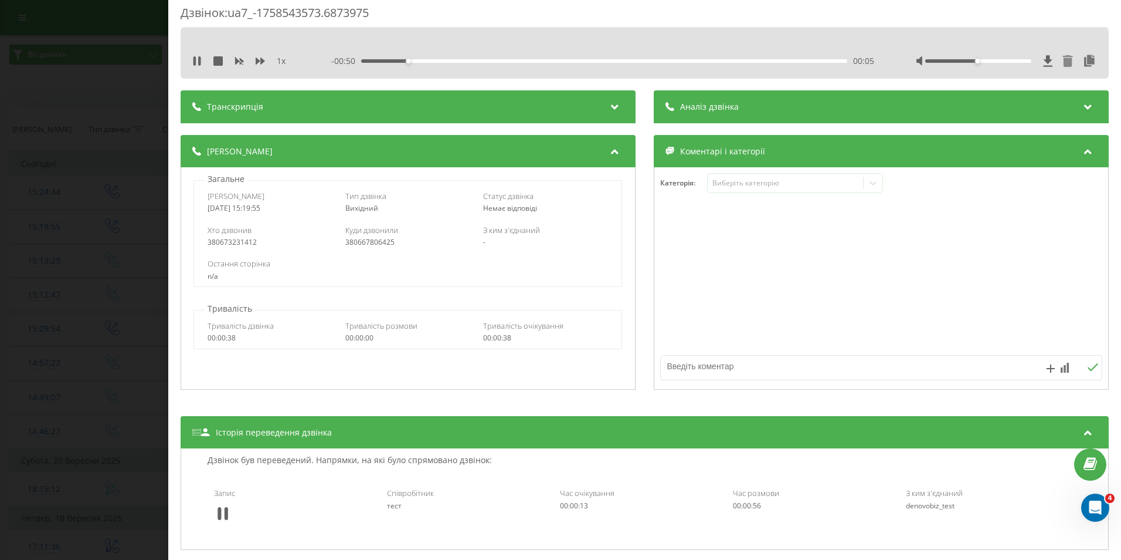
scroll to position [0, 0]
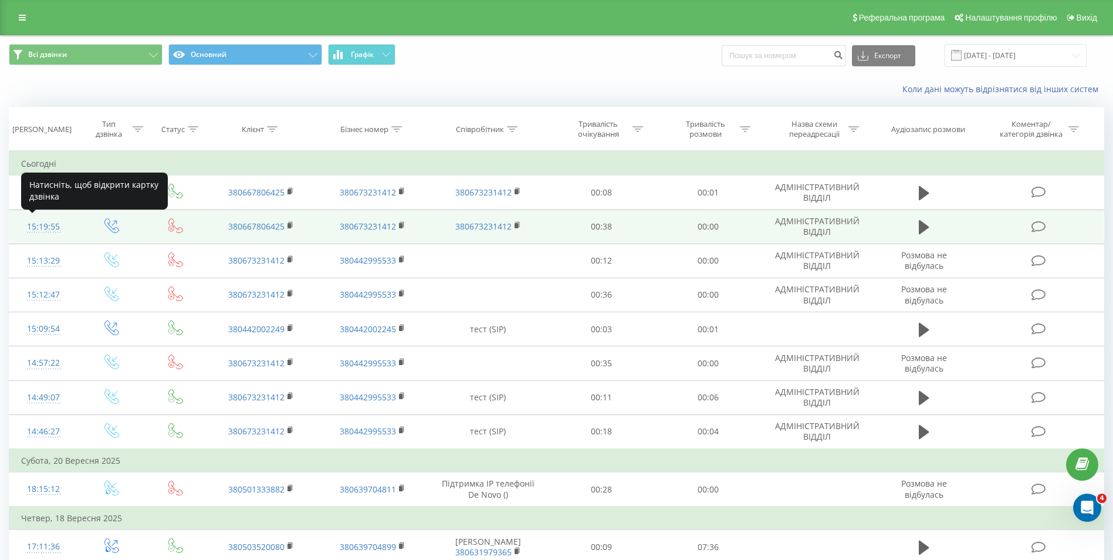
click at [55, 226] on div "15:19:55" at bounding box center [43, 226] width 45 height 23
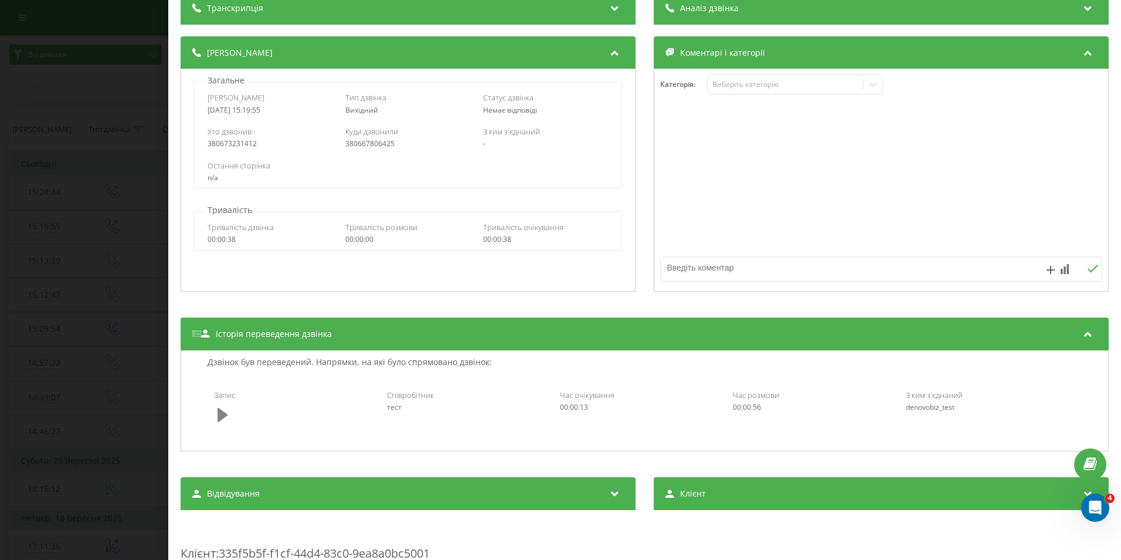
click at [223, 417] on icon at bounding box center [223, 415] width 11 height 14
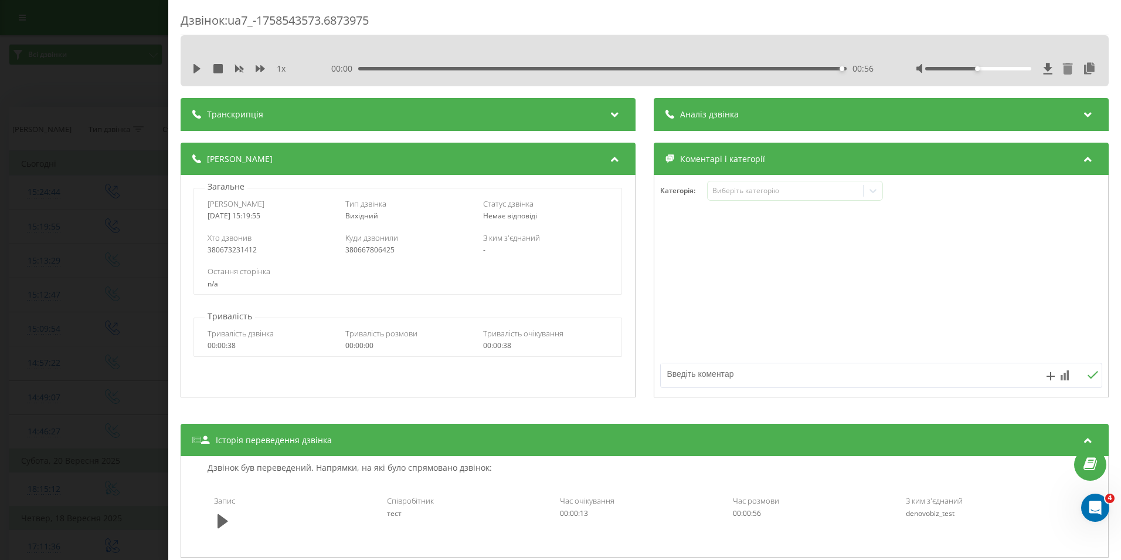
click at [103, 109] on div "Дзвінок : ua7_-1758543573.6873975 1 x 00:00 00:56 00:56 Транскрипція Для AI-ана…" at bounding box center [560, 280] width 1121 height 560
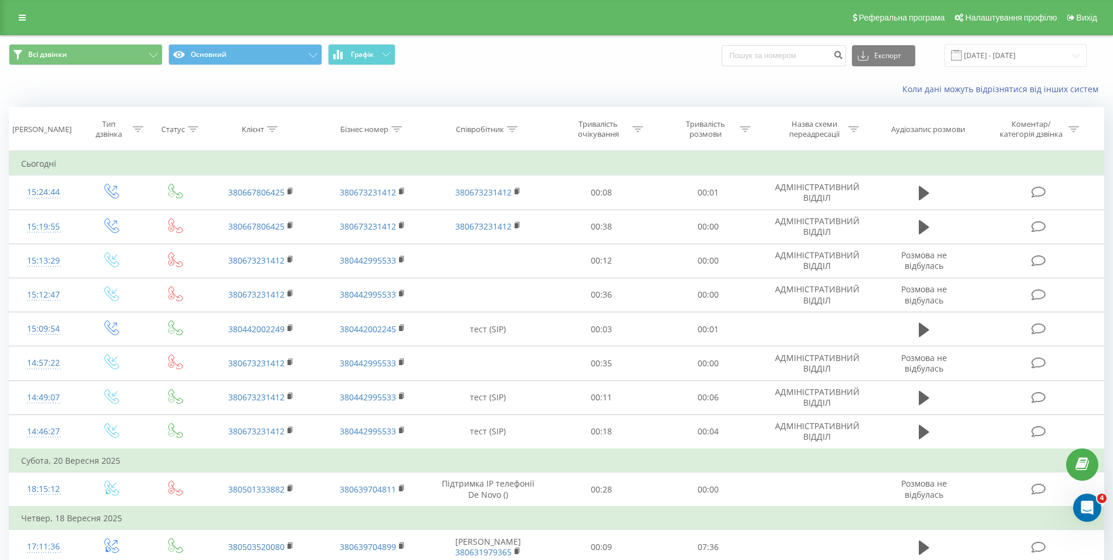
drag, startPoint x: 924, startPoint y: 204, endPoint x: 924, endPoint y: 215, distance: 10.6
click at [924, 205] on td at bounding box center [923, 192] width 103 height 34
click at [916, 185] on button at bounding box center [924, 193] width 18 height 18
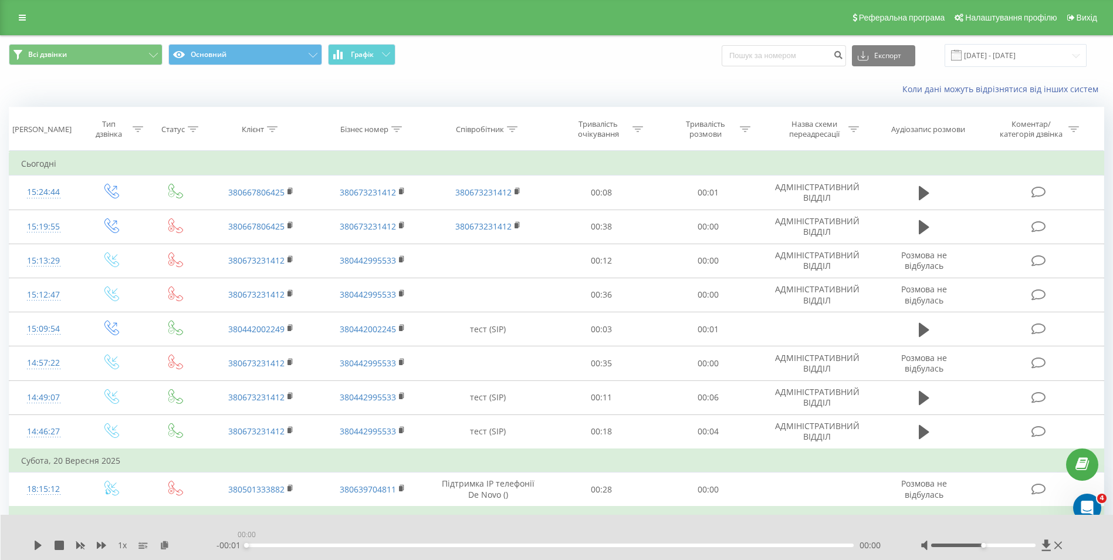
drag, startPoint x: 849, startPoint y: 545, endPoint x: 189, endPoint y: 537, distance: 660.5
click at [171, 544] on div "1 x - 00:01 00:00 00:00" at bounding box center [548, 545] width 1031 height 12
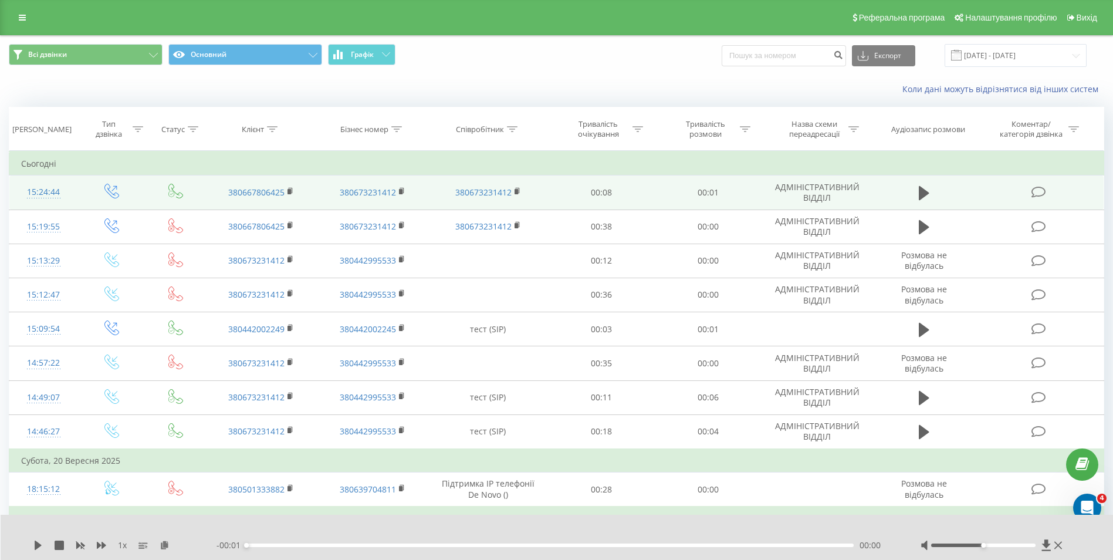
click at [933, 188] on td at bounding box center [923, 192] width 103 height 34
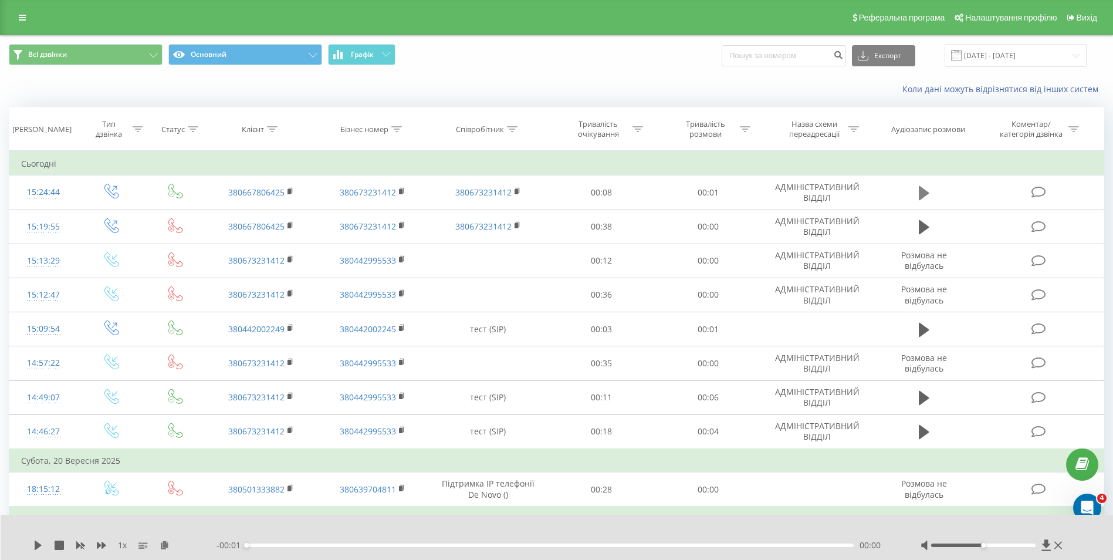
click at [922, 193] on icon at bounding box center [923, 193] width 11 height 14
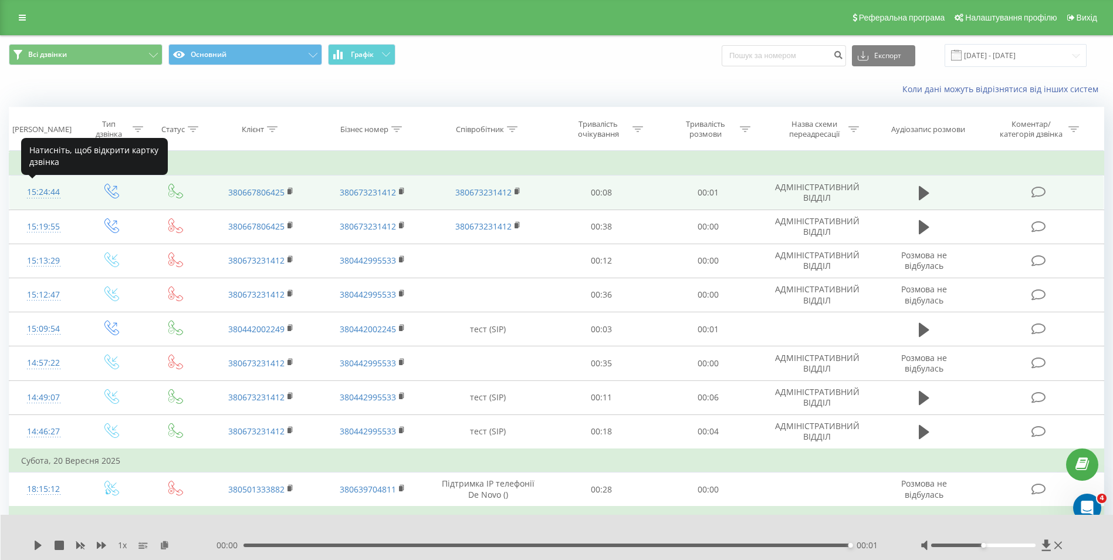
click at [40, 198] on div at bounding box center [43, 198] width 45 height 1
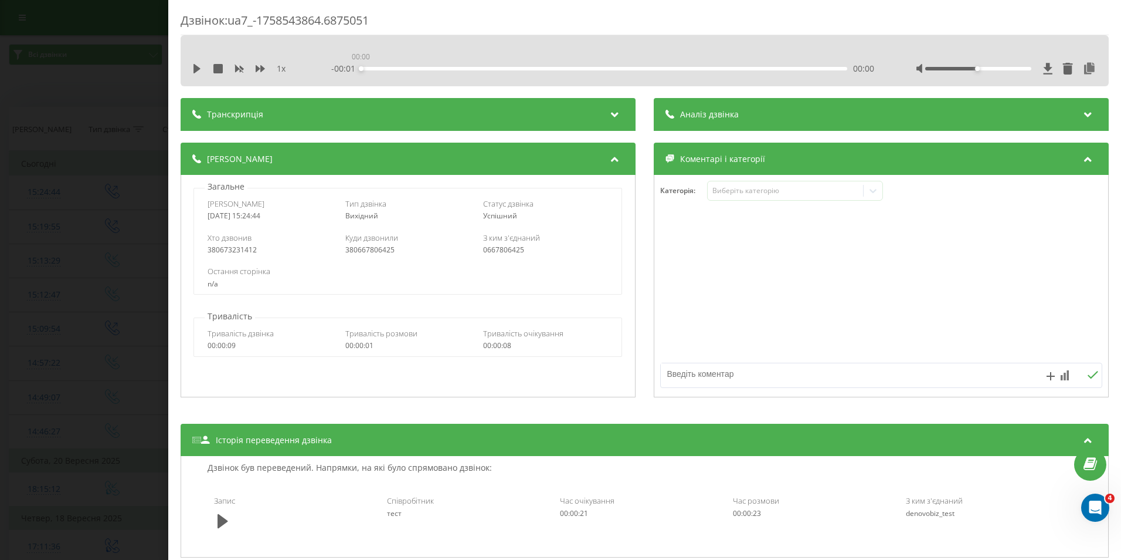
drag, startPoint x: 842, startPoint y: 67, endPoint x: 350, endPoint y: 83, distance: 492.4
click at [350, 83] on div "1 x - 00:01 00:00 00:00" at bounding box center [645, 60] width 928 height 51
click at [193, 69] on icon at bounding box center [196, 68] width 9 height 9
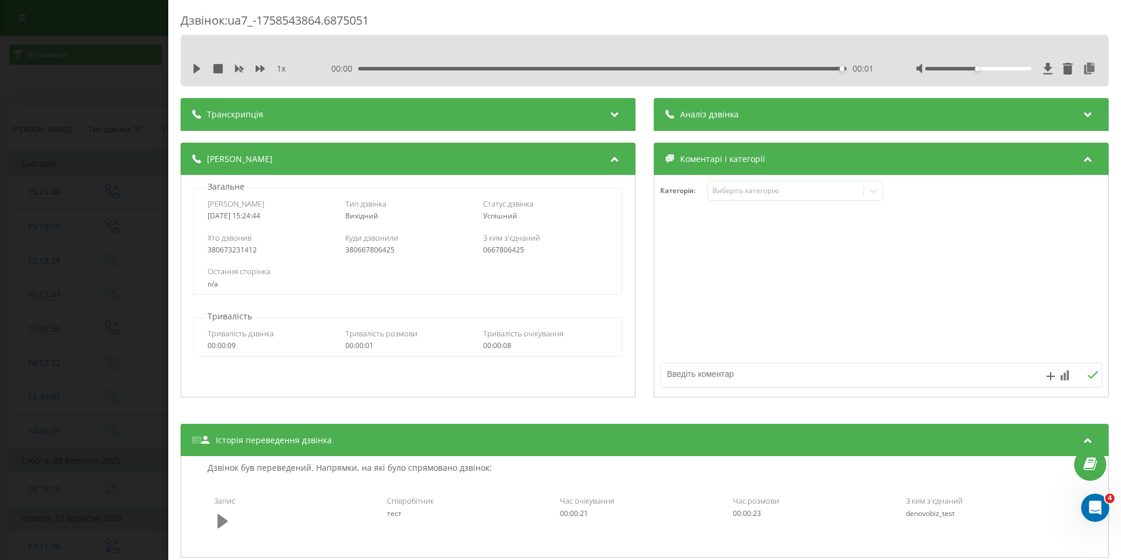
click at [218, 524] on icon at bounding box center [223, 521] width 11 height 16
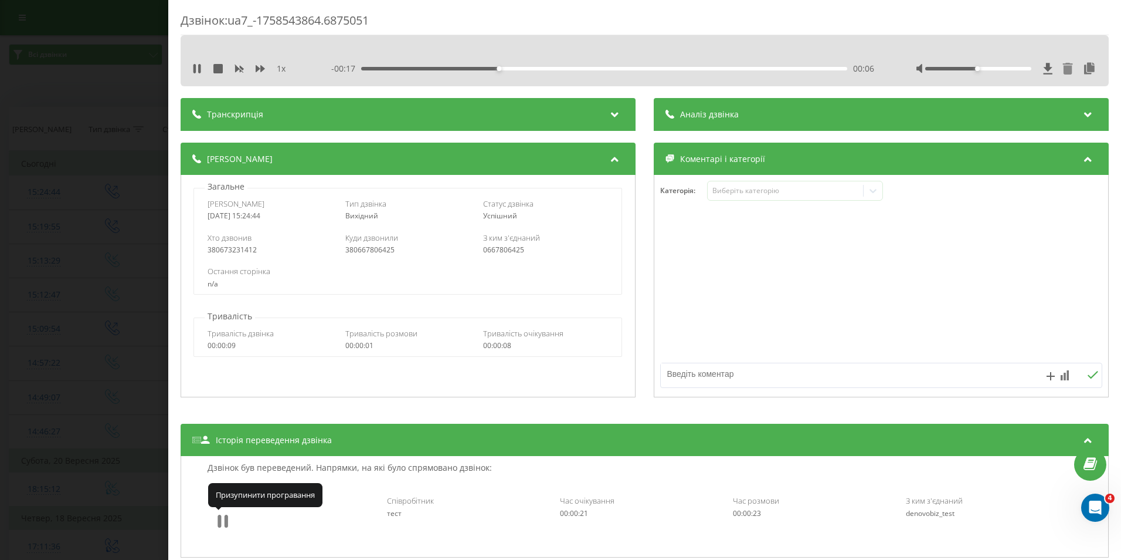
click at [222, 524] on icon at bounding box center [223, 521] width 11 height 16
click at [0, 475] on html "de-novo.biz Проекти de-novo.biz Дашборд Центр звернень Журнал дзвінків Журнал п…" at bounding box center [560, 280] width 1121 height 560
click at [23, 91] on div "Дзвінок : ua7_-1758543864.6875051 1 x - 00:16 00:07 00:07 Транскрипція Для AI-а…" at bounding box center [560, 280] width 1121 height 560
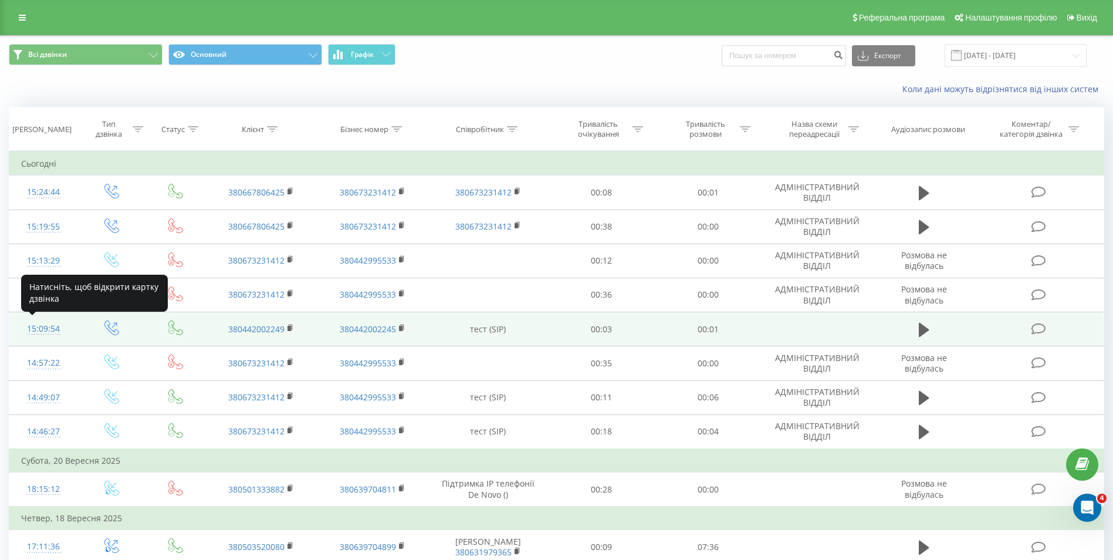
click at [42, 328] on div "15:09:54" at bounding box center [43, 328] width 45 height 23
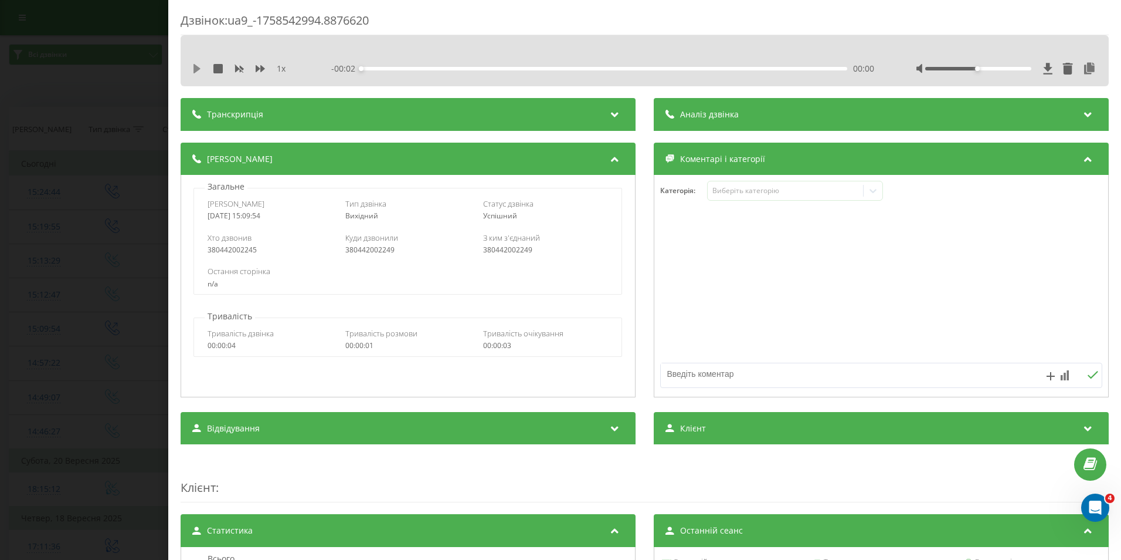
click at [195, 72] on icon at bounding box center [197, 68] width 7 height 9
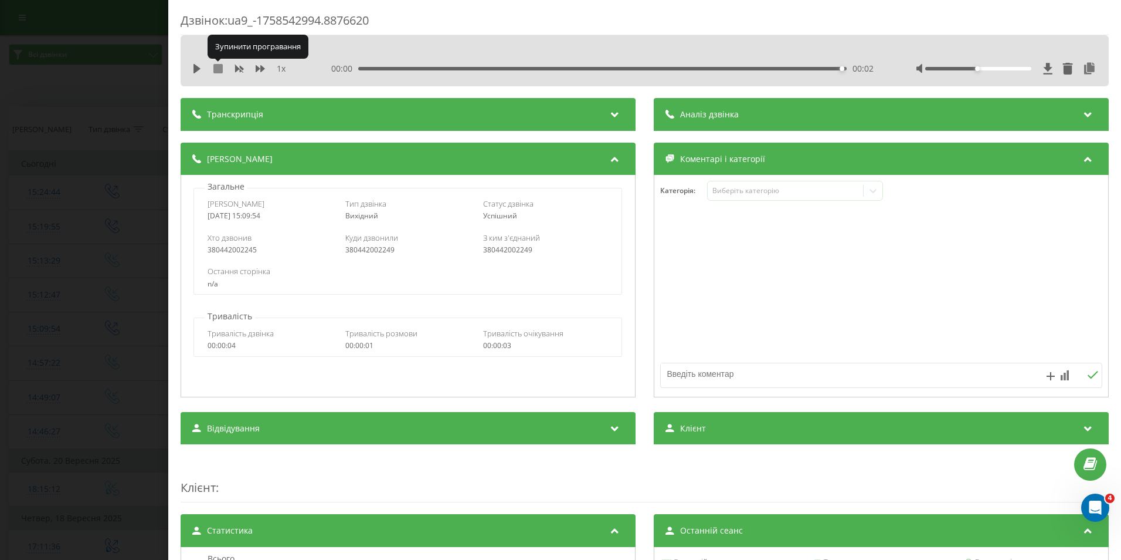
click at [218, 69] on icon at bounding box center [217, 68] width 9 height 9
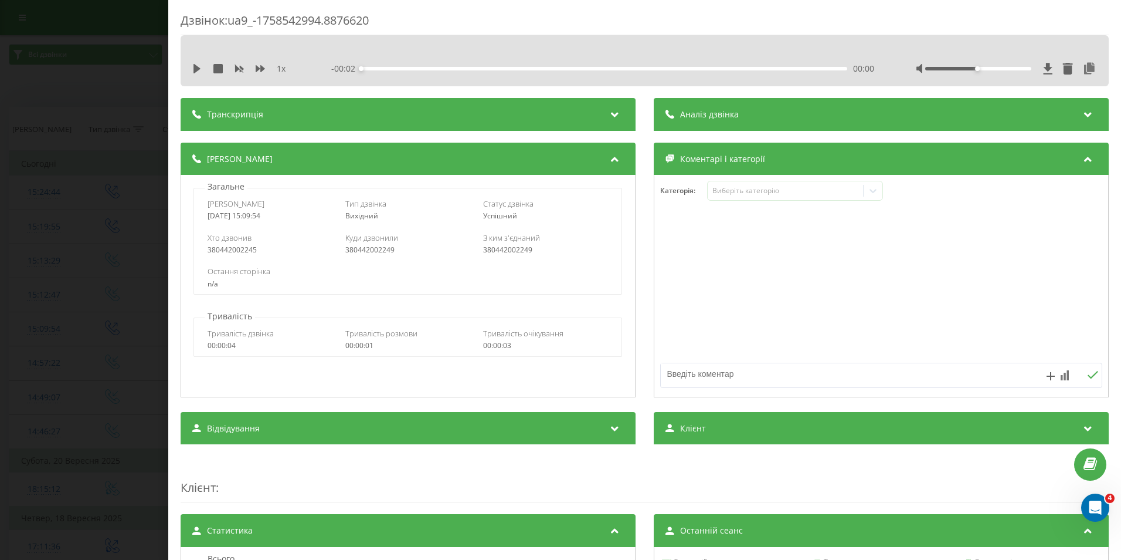
click at [118, 93] on div "Дзвінок : ua9_-1758542994.8876620 1 x - 00:02 00:00 00:00 Транскрипція Для AI-а…" at bounding box center [560, 280] width 1121 height 560
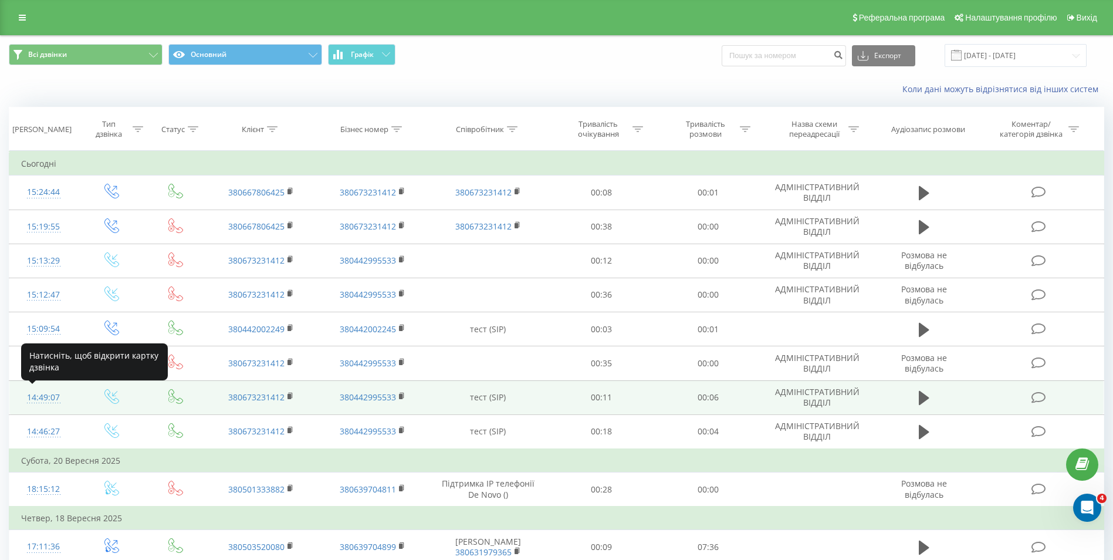
click at [43, 396] on div "14:49:07" at bounding box center [43, 397] width 45 height 23
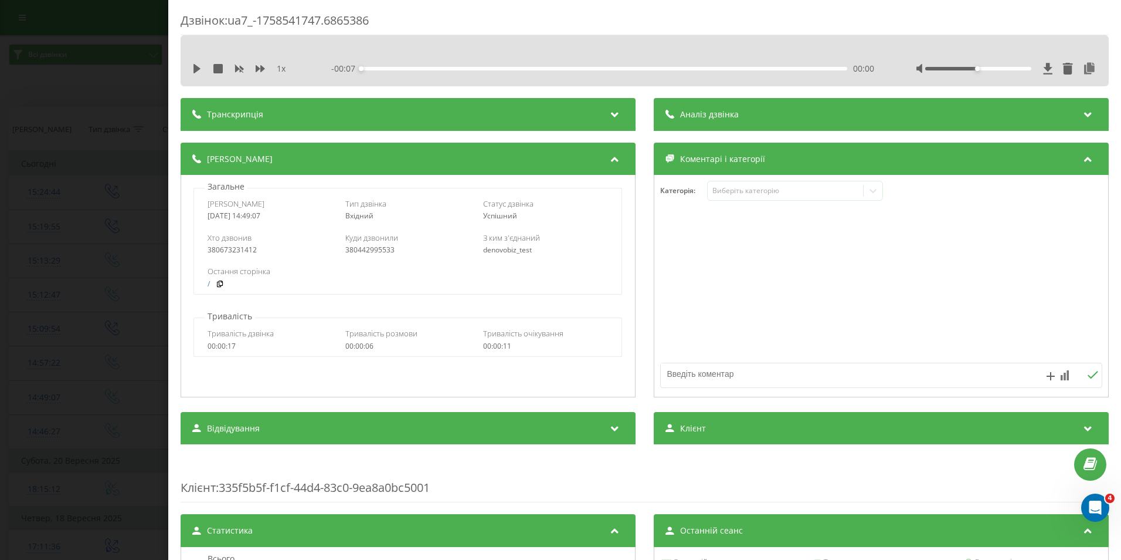
click at [189, 67] on div "1 x - 00:07 00:00 00:00" at bounding box center [645, 60] width 928 height 51
click at [195, 70] on icon at bounding box center [197, 68] width 7 height 9
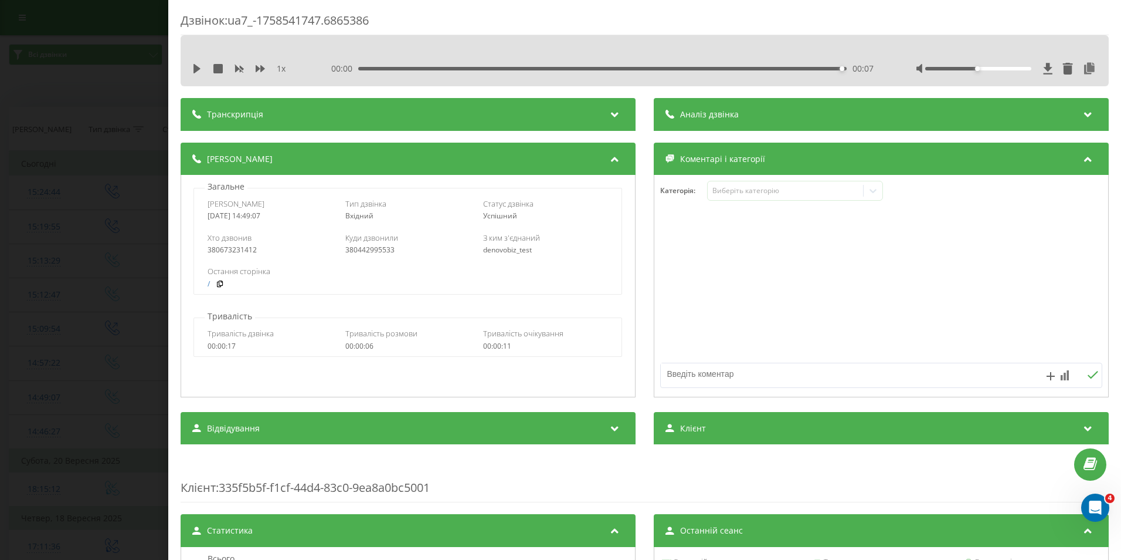
click at [127, 101] on div "Дзвінок : ua7_-1758541747.6865386 1 x 00:00 00:07 00:07 Транскрипція Для AI-ана…" at bounding box center [560, 280] width 1121 height 560
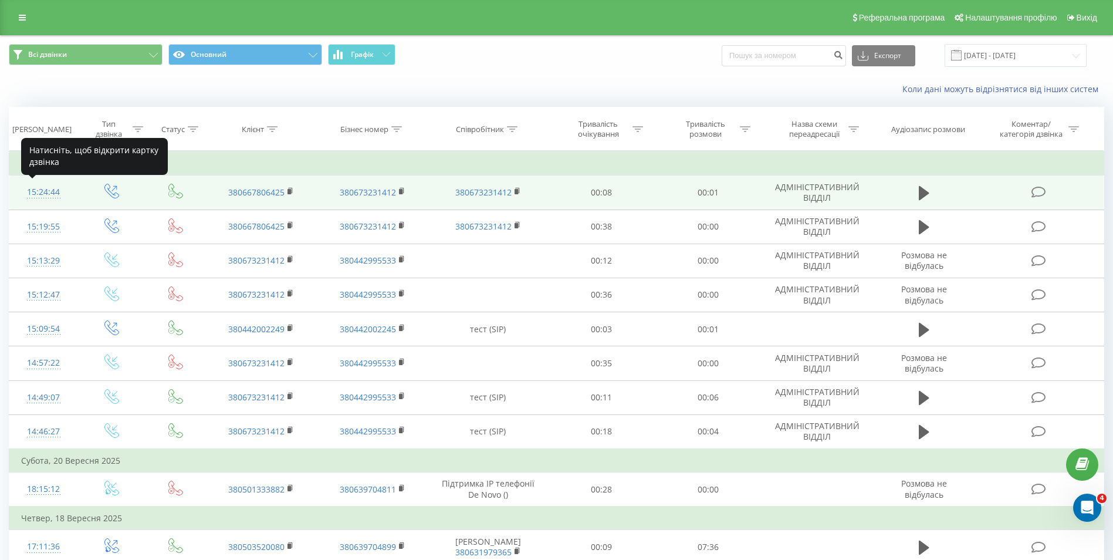
click at [45, 196] on div "15:24:44" at bounding box center [43, 192] width 45 height 23
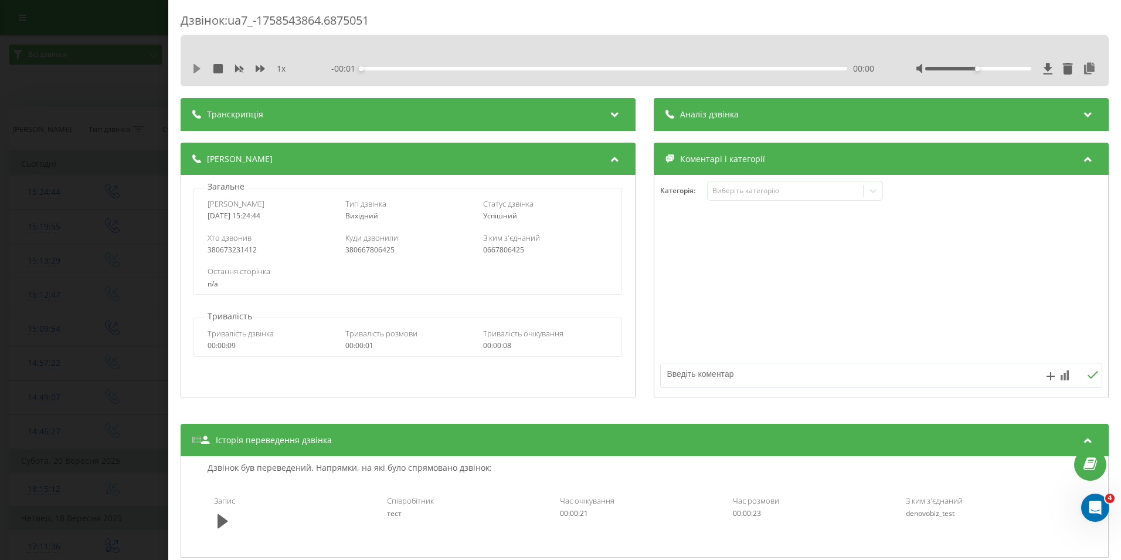
click at [196, 67] on icon at bounding box center [197, 68] width 7 height 9
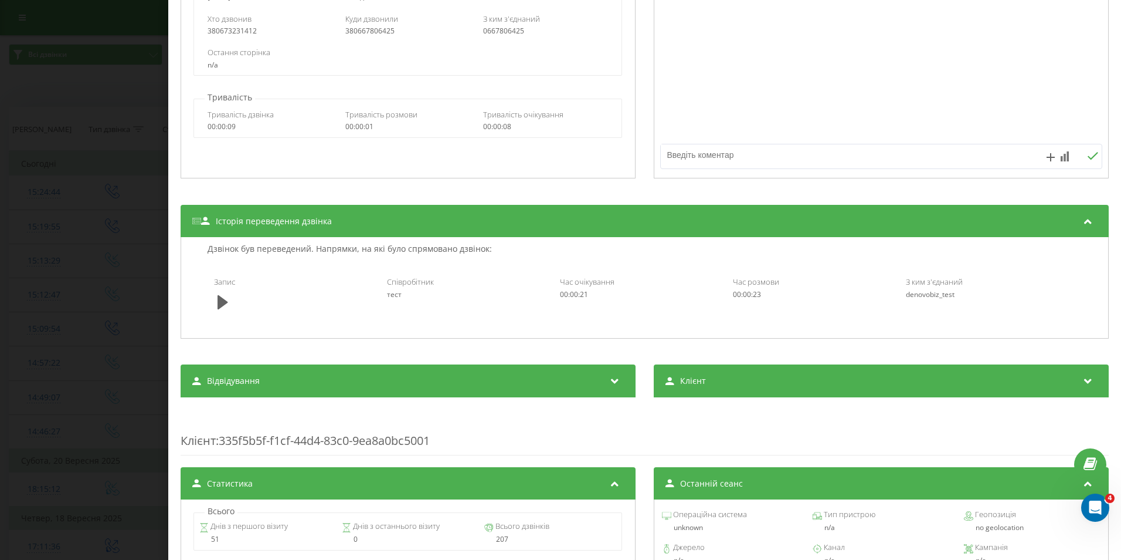
scroll to position [235, 0]
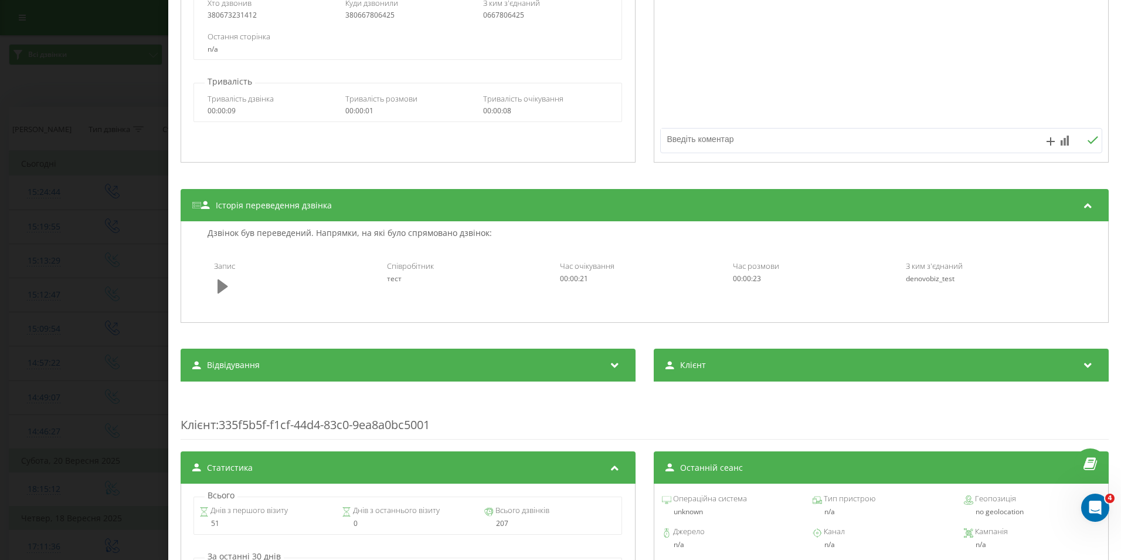
click at [220, 290] on icon at bounding box center [223, 286] width 11 height 14
click at [221, 289] on icon at bounding box center [223, 286] width 11 height 14
click at [237, 337] on div "Транскрипція Для AI-аналізу майбутніх дзвінків налаштуйте та активуйте профіль …" at bounding box center [645, 334] width 928 height 942
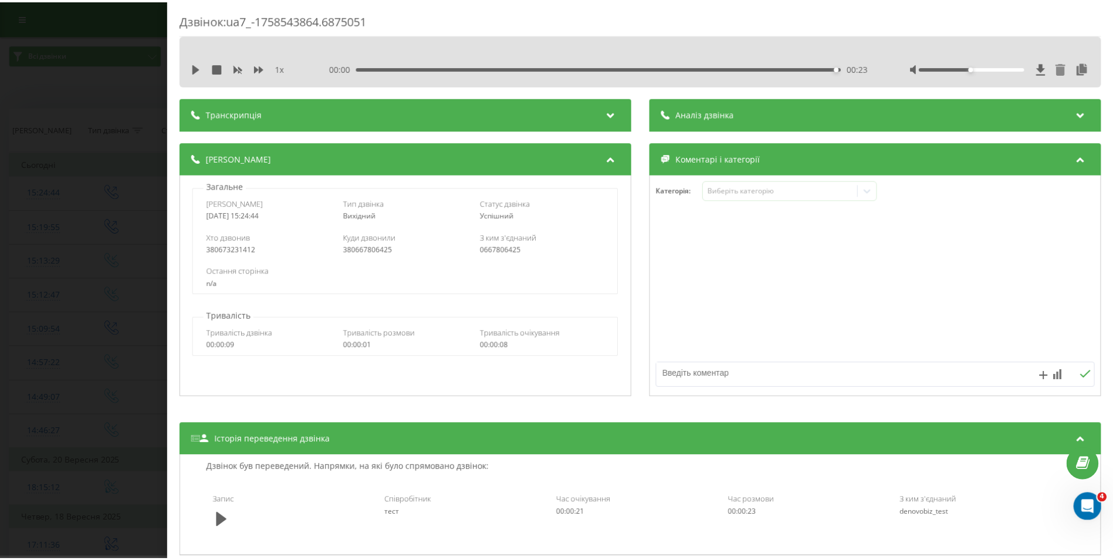
scroll to position [0, 0]
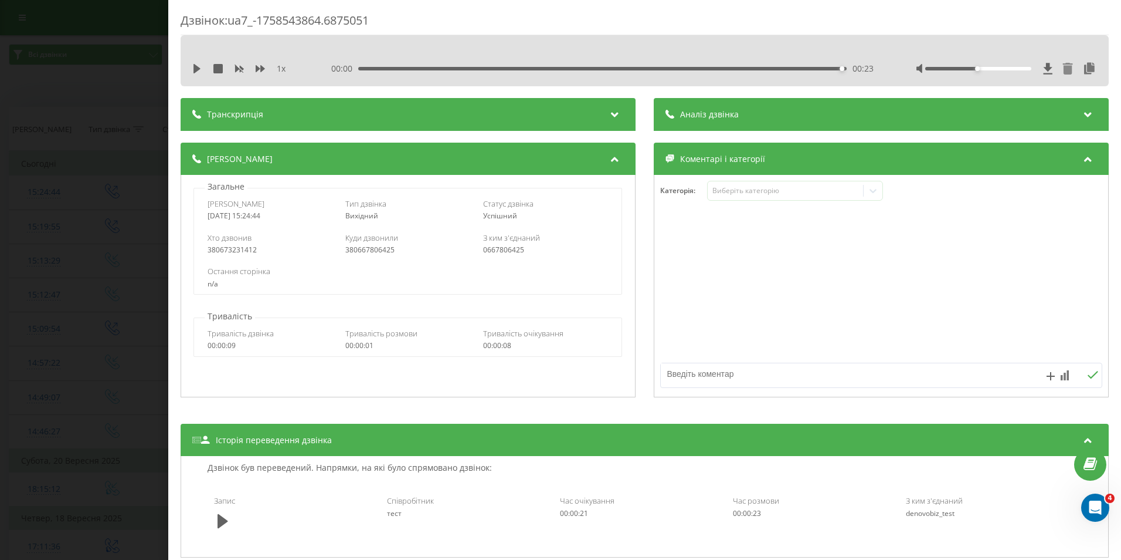
drag, startPoint x: 115, startPoint y: 321, endPoint x: 84, endPoint y: 290, distance: 43.5
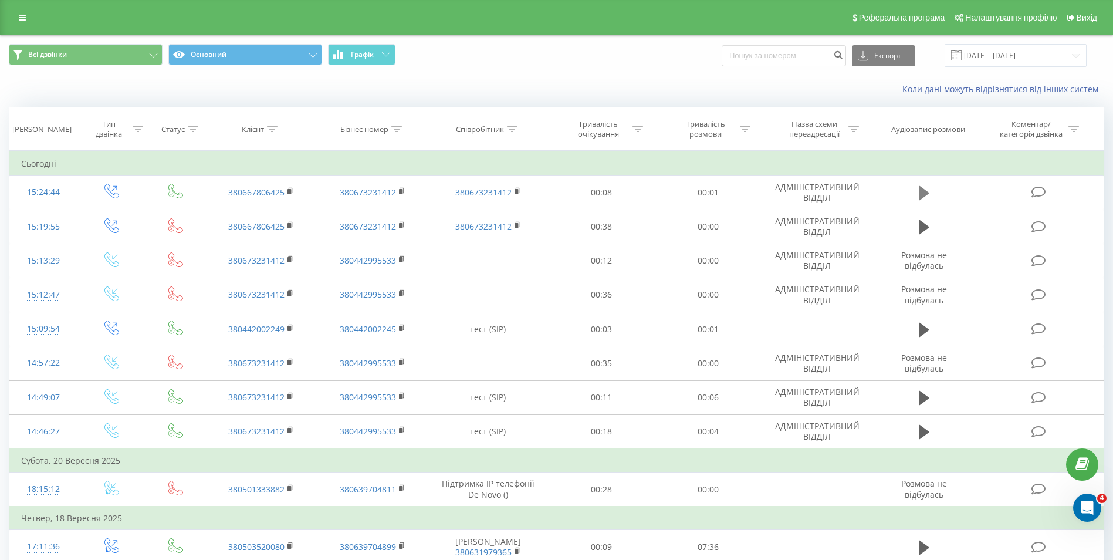
click at [920, 189] on icon at bounding box center [923, 193] width 11 height 14
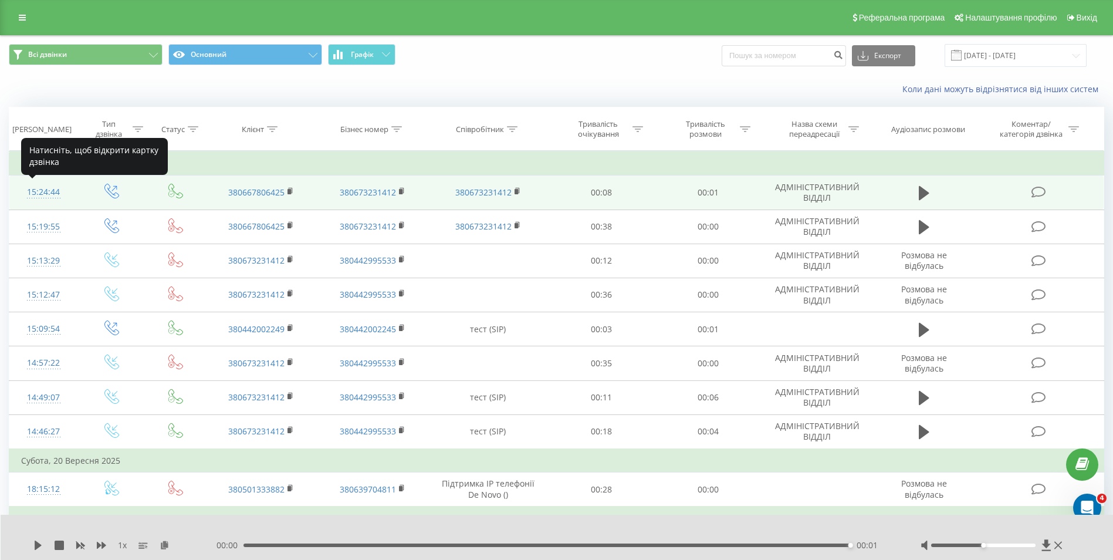
click at [47, 189] on div "15:24:44" at bounding box center [43, 192] width 45 height 23
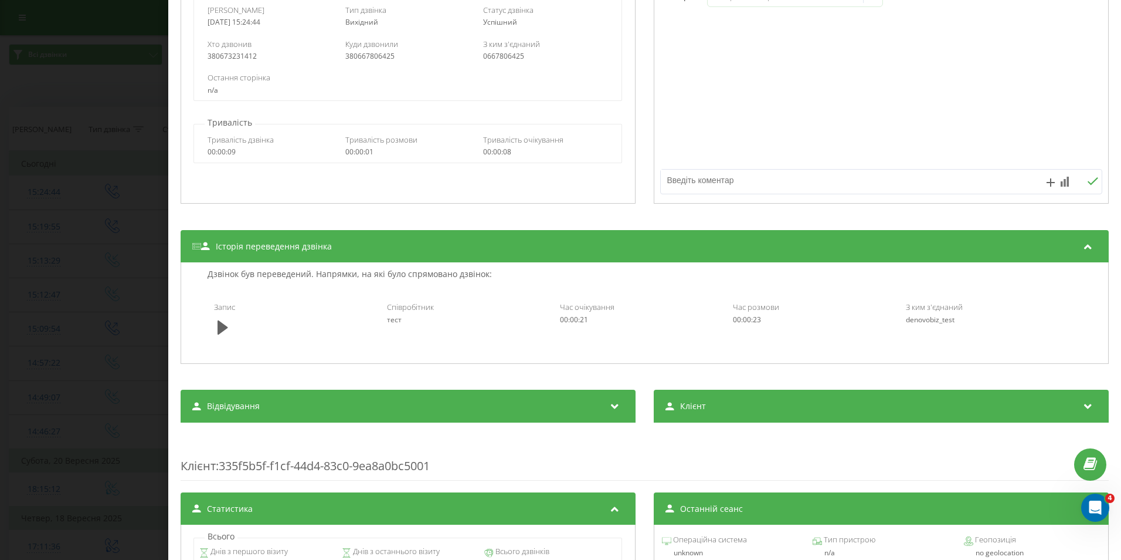
scroll to position [293, 0]
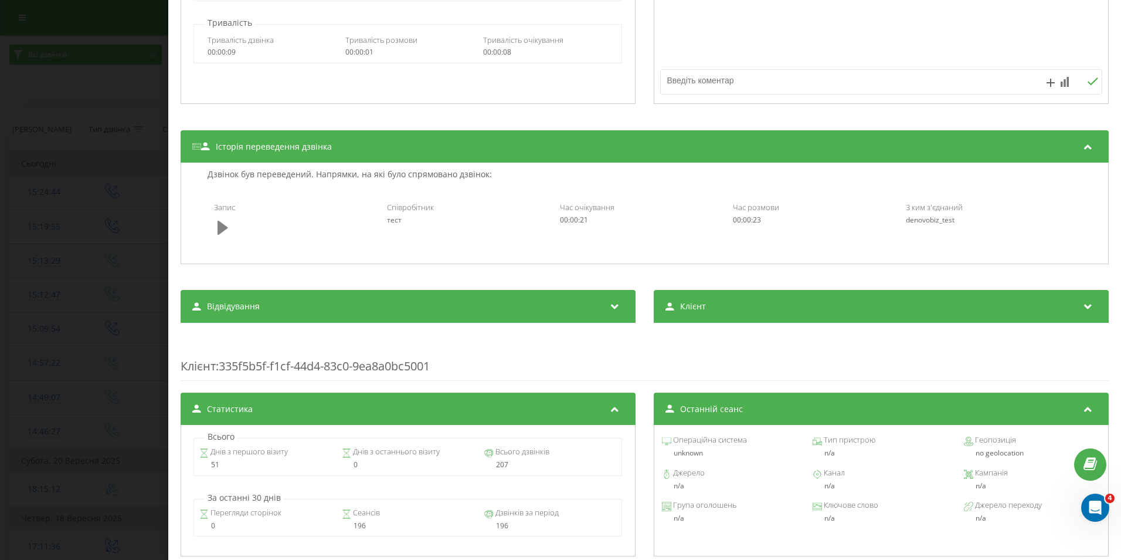
click at [219, 224] on icon at bounding box center [223, 227] width 11 height 14
click at [223, 233] on icon at bounding box center [223, 227] width 11 height 16
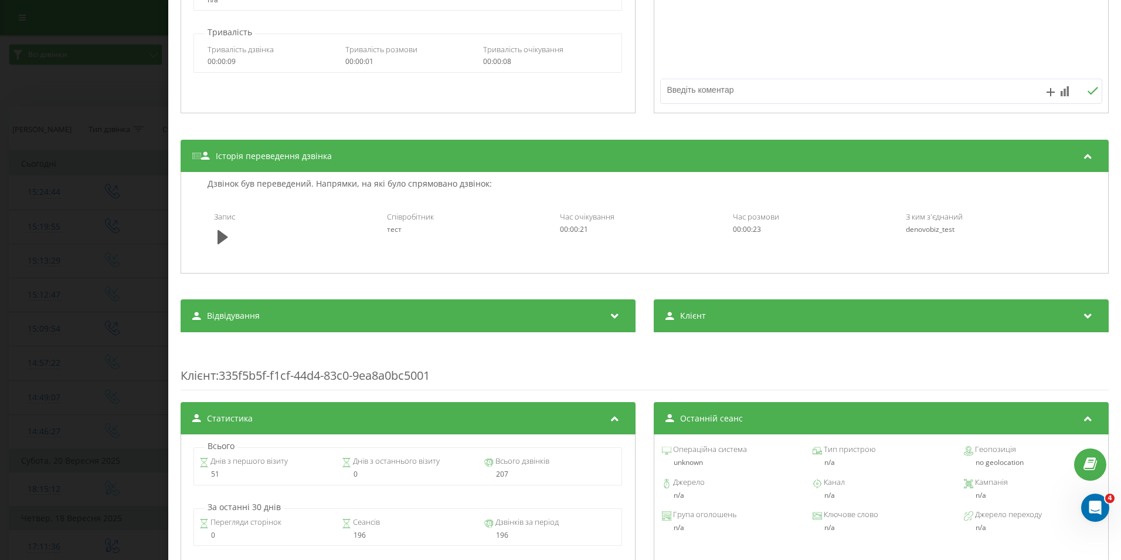
scroll to position [282, 0]
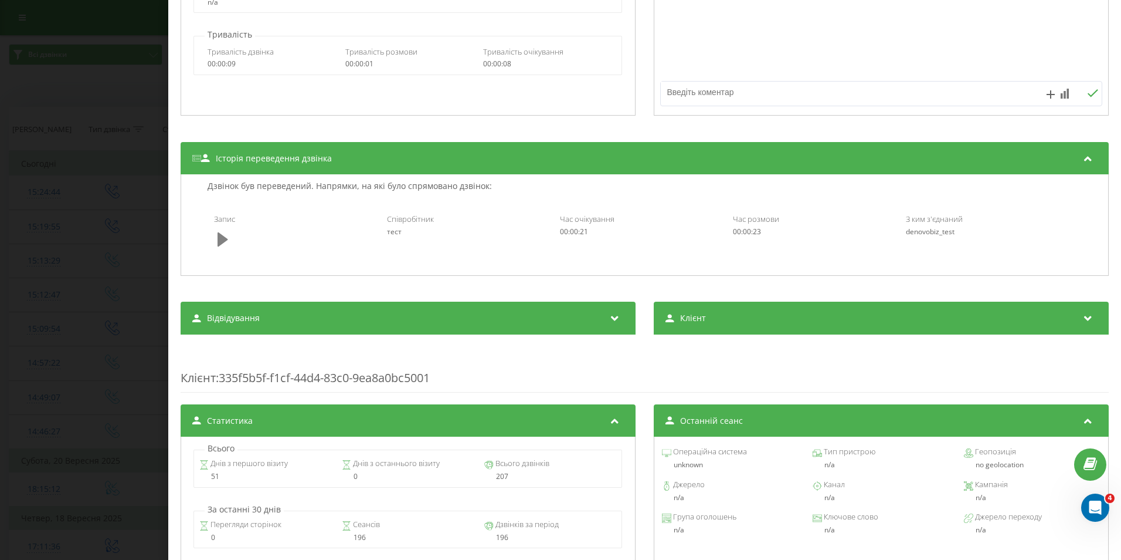
click at [219, 240] on icon at bounding box center [223, 239] width 11 height 14
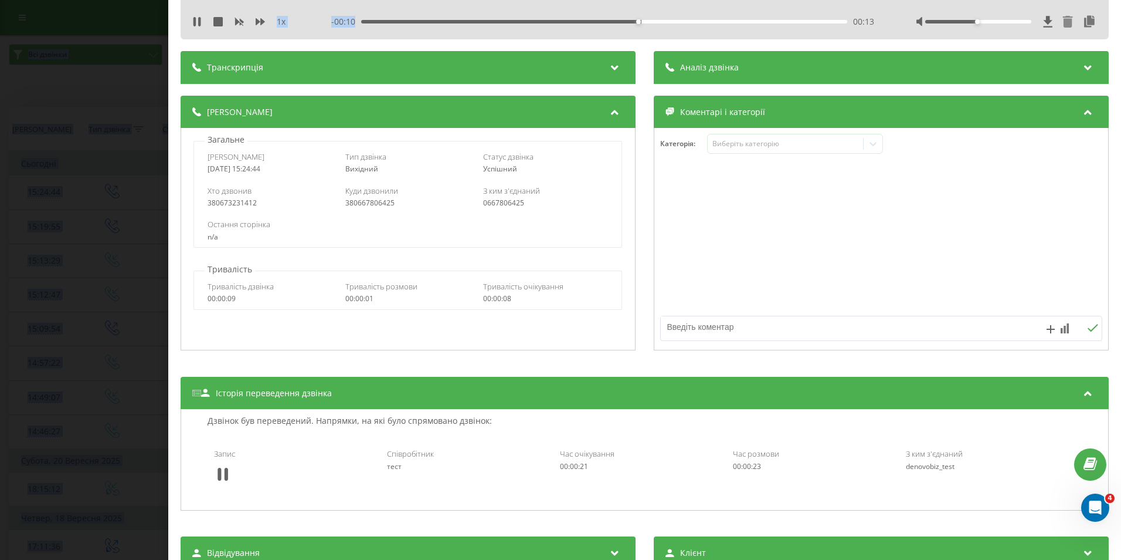
scroll to position [0, 0]
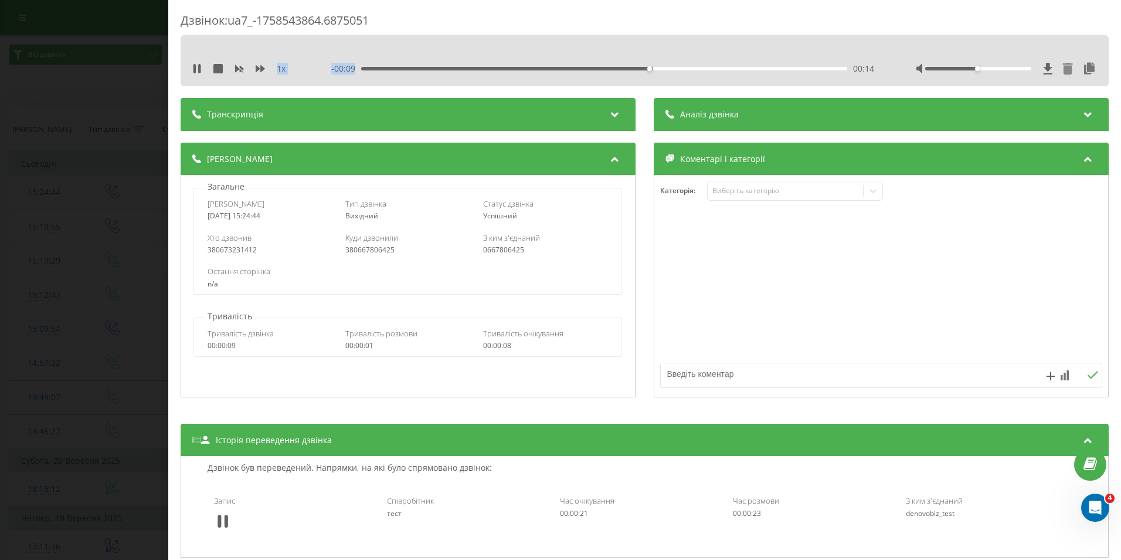
drag, startPoint x: 633, startPoint y: 19, endPoint x: 392, endPoint y: 44, distance: 241.8
click at [392, 44] on div "1 x - 00:09 00:14 00:14" at bounding box center [645, 60] width 928 height 51
drag, startPoint x: 392, startPoint y: 44, endPoint x: 364, endPoint y: 68, distance: 37.5
click at [364, 68] on div "00:00" at bounding box center [604, 69] width 486 height 4
click at [368, 69] on div "00:00" at bounding box center [604, 69] width 486 height 4
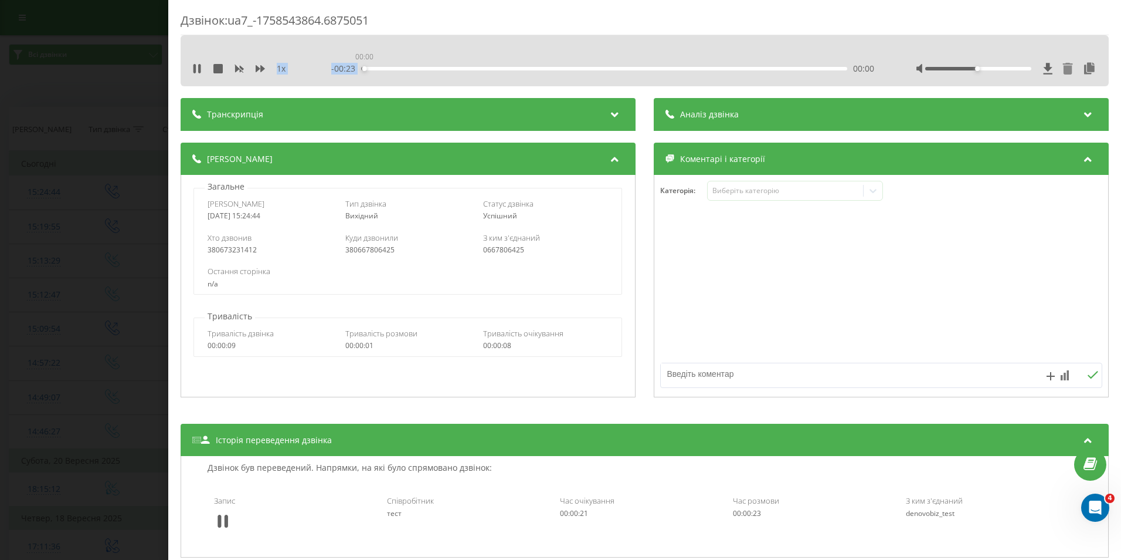
click at [362, 68] on div "00:00" at bounding box center [604, 69] width 486 height 4
click at [216, 73] on icon at bounding box center [217, 68] width 9 height 9
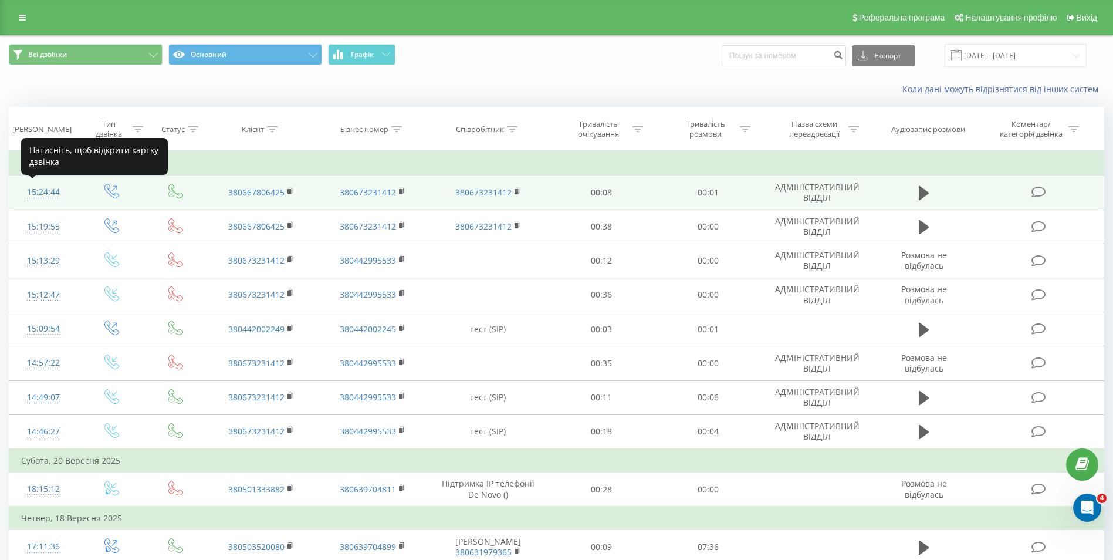
click at [52, 191] on div "15:24:44" at bounding box center [43, 192] width 45 height 23
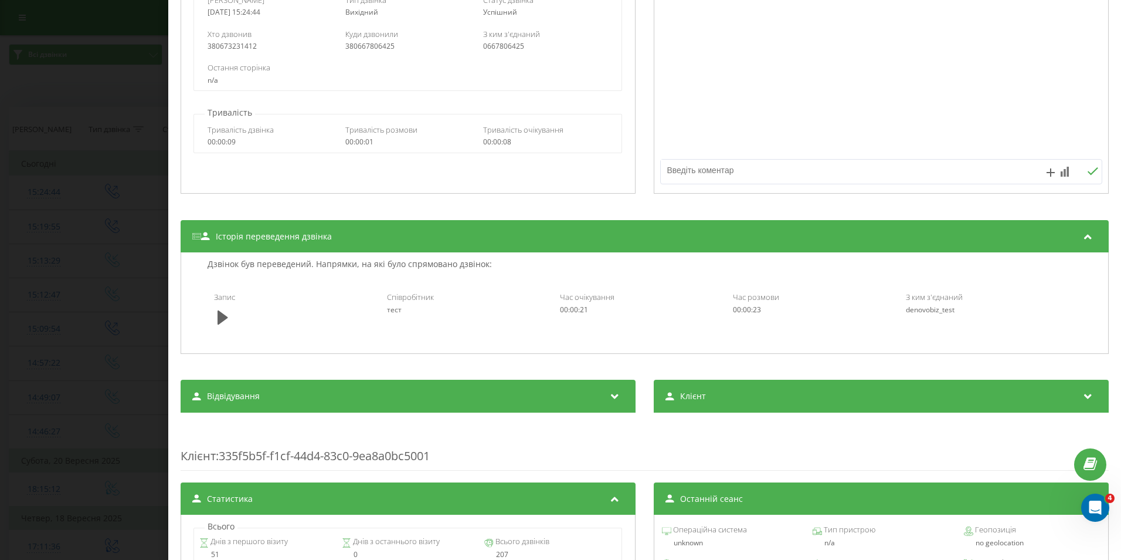
scroll to position [286, 0]
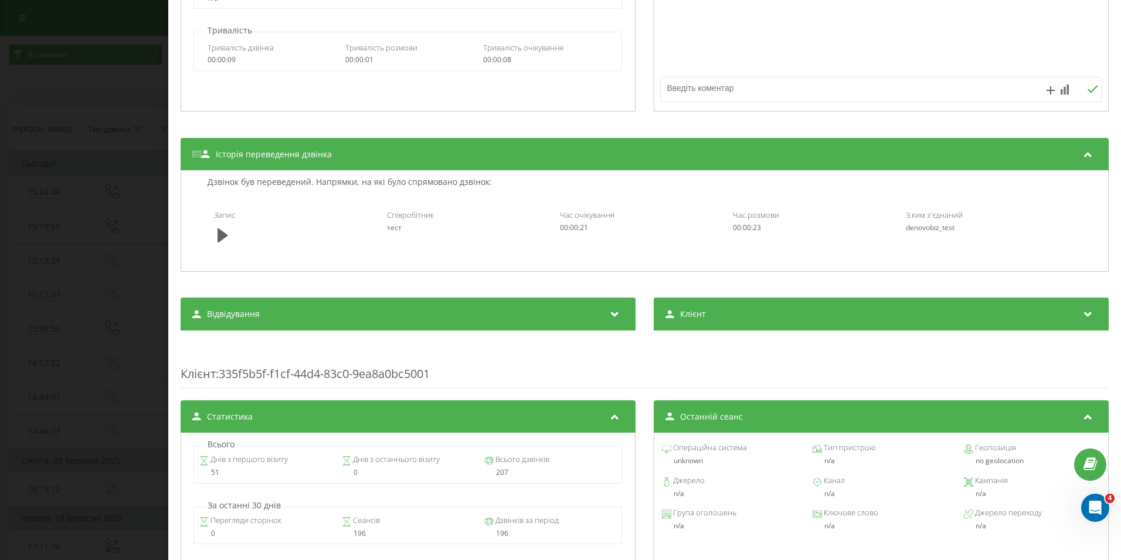
click at [930, 231] on div "denovobiz_test" at bounding box center [991, 227] width 170 height 8
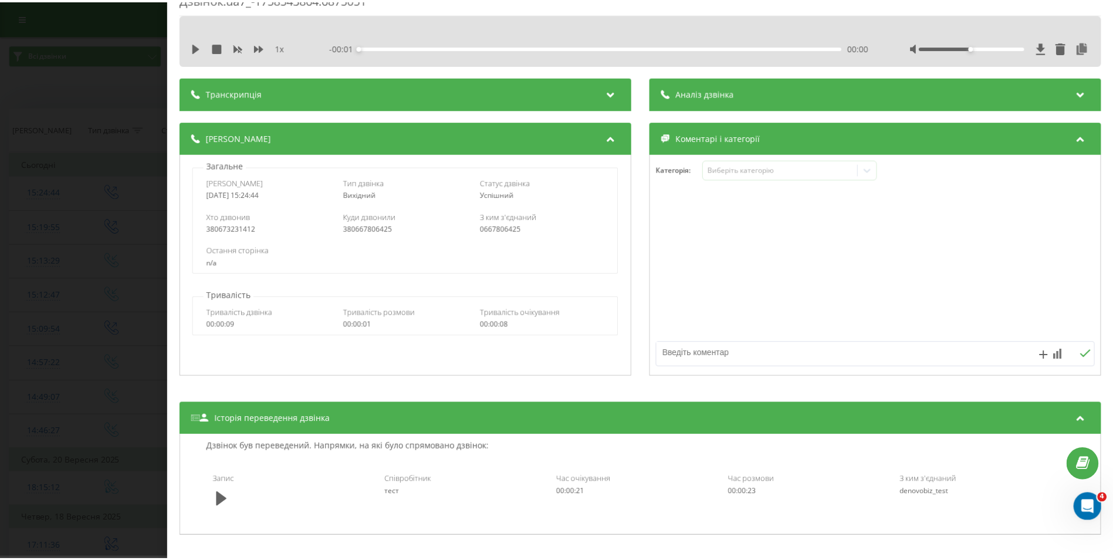
scroll to position [0, 0]
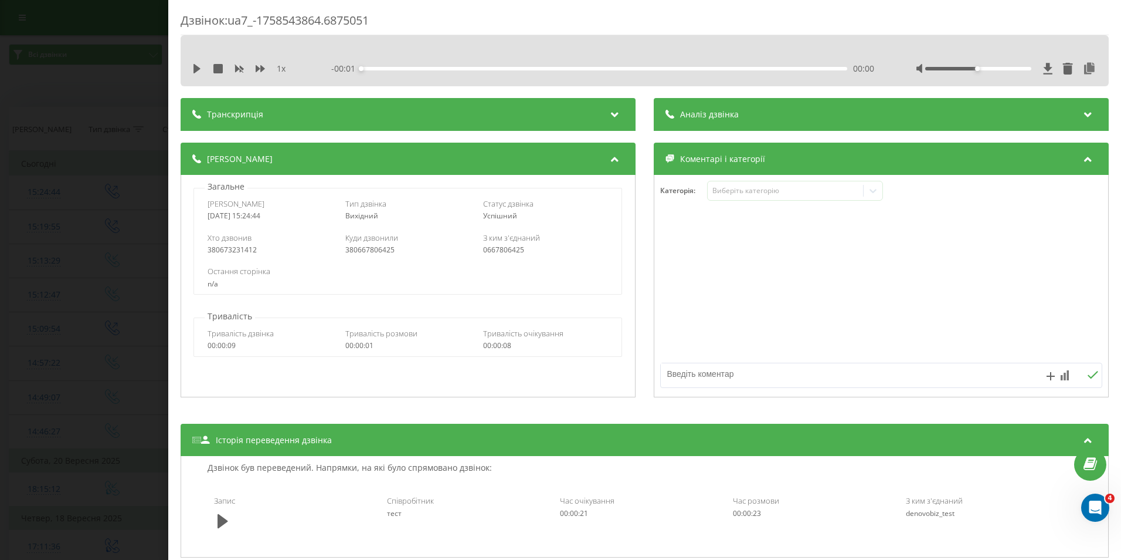
click at [1083, 111] on icon at bounding box center [1089, 113] width 14 height 12
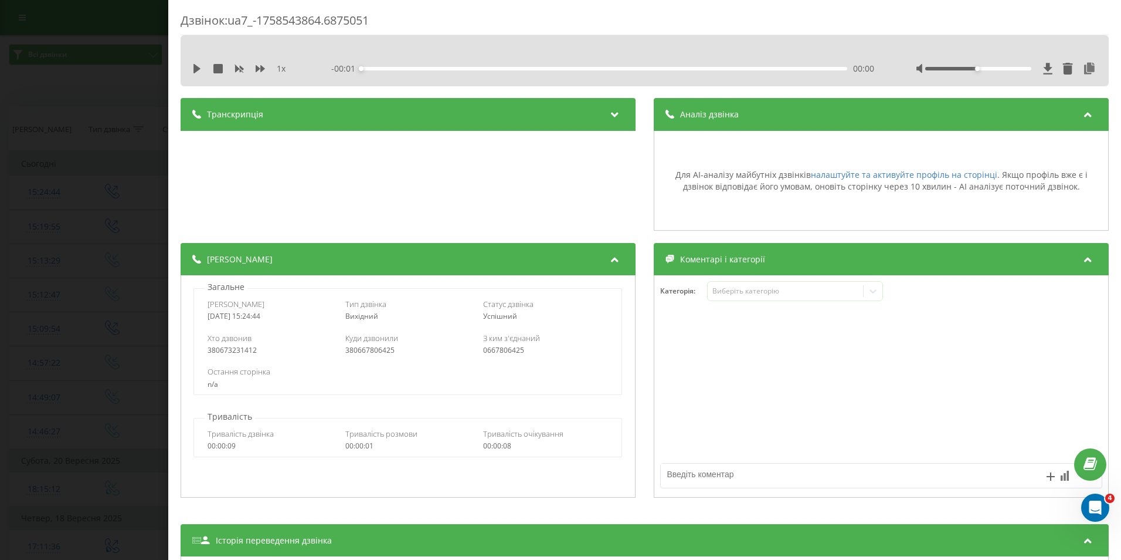
click at [1083, 118] on icon at bounding box center [1089, 113] width 14 height 12
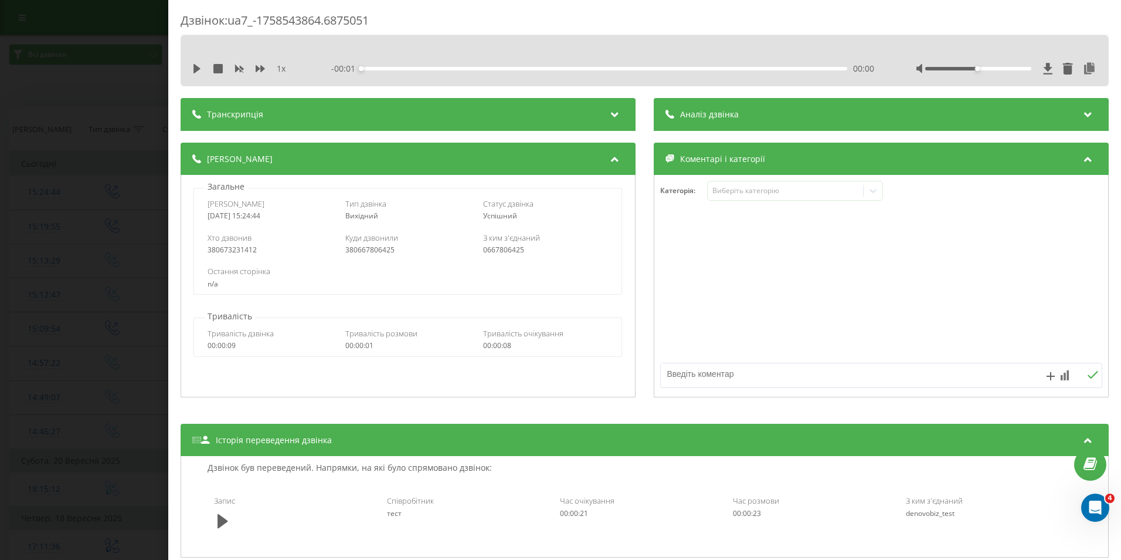
click at [609, 109] on icon at bounding box center [615, 113] width 14 height 12
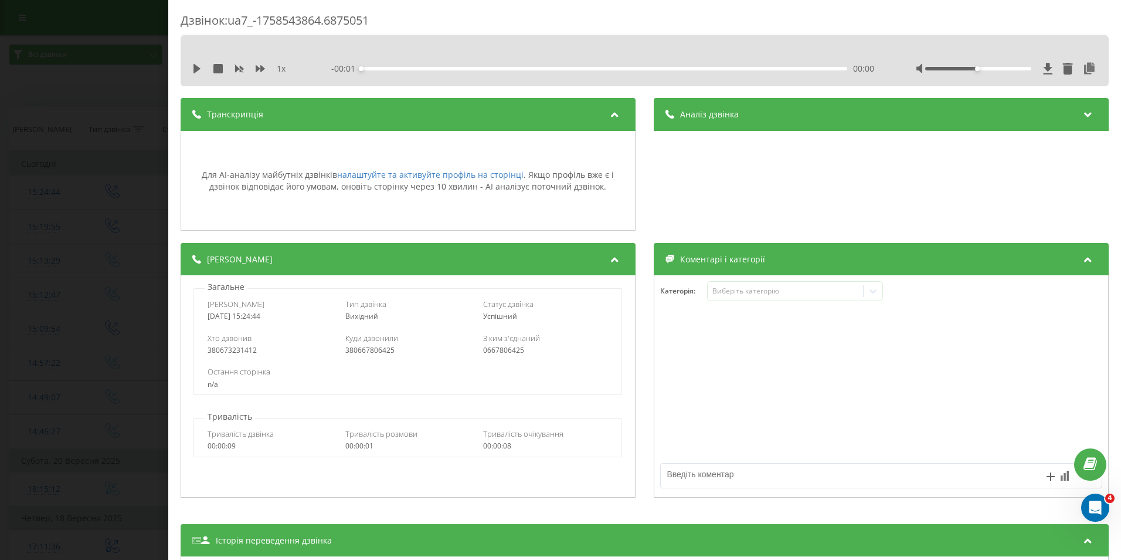
click at [609, 109] on icon at bounding box center [615, 113] width 14 height 12
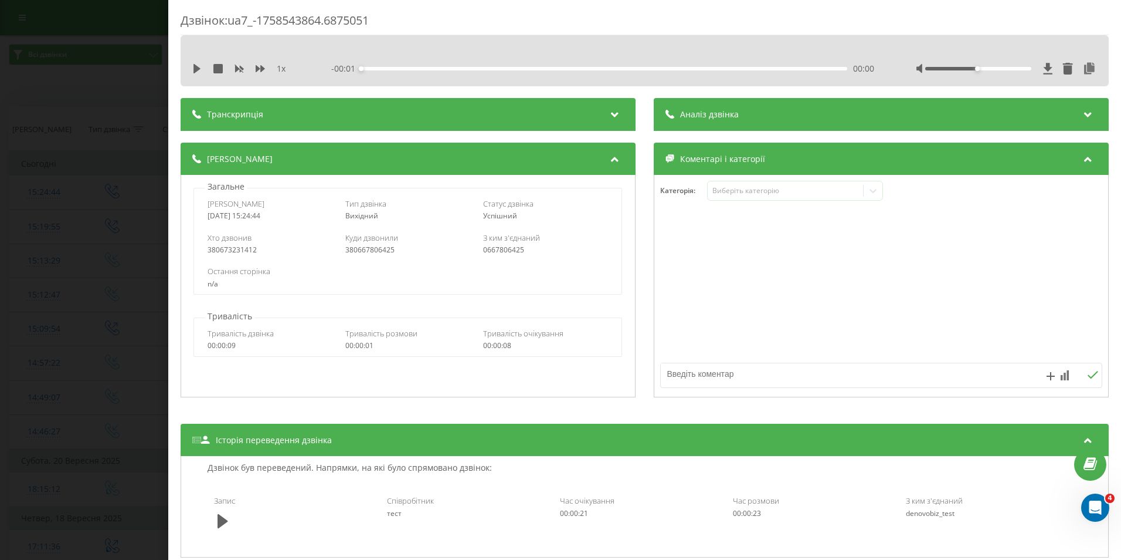
click at [52, 105] on div "Дзвінок : ua7_-1758543864.6875051 1 x - 00:01 00:00 00:00 Транскрипція Для AI-а…" at bounding box center [560, 280] width 1121 height 560
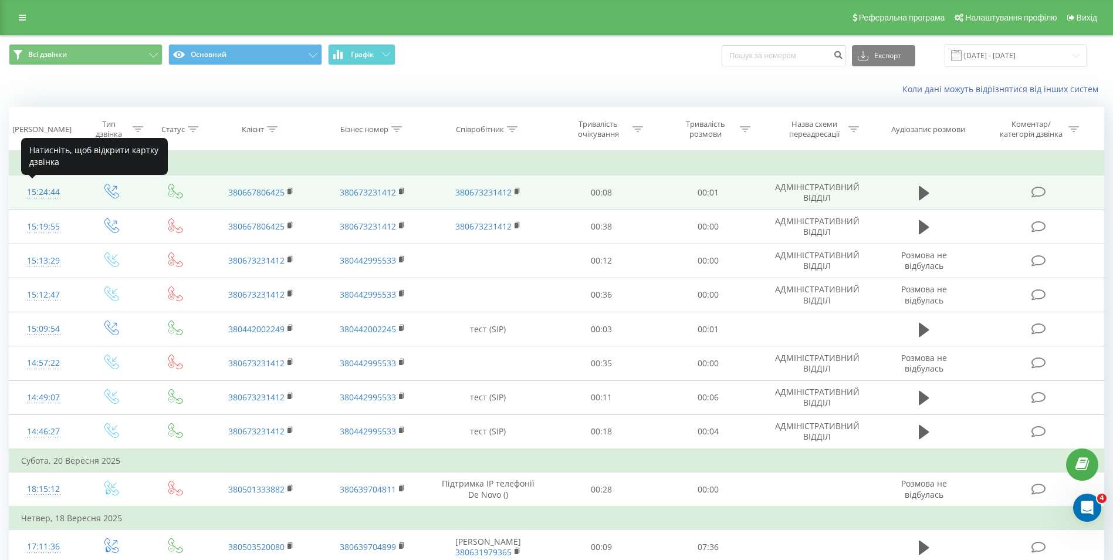
click at [49, 189] on div "15:24:44" at bounding box center [43, 192] width 45 height 23
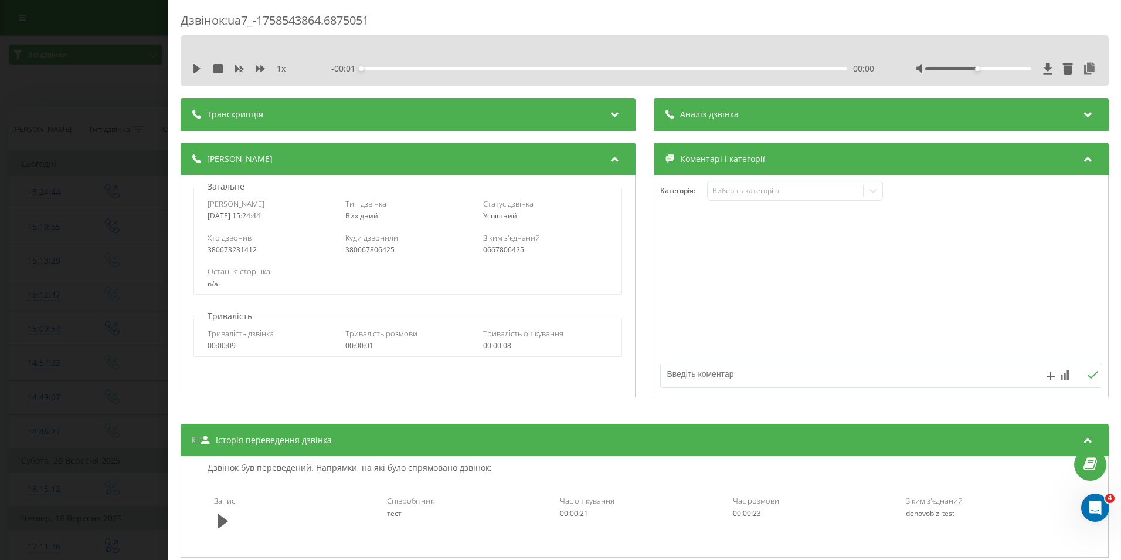
click at [119, 91] on div "Дзвінок : ua7_-1758543864.6875051 1 x - 00:01 00:00 00:00 Транскрипція Для AI-а…" at bounding box center [560, 280] width 1121 height 560
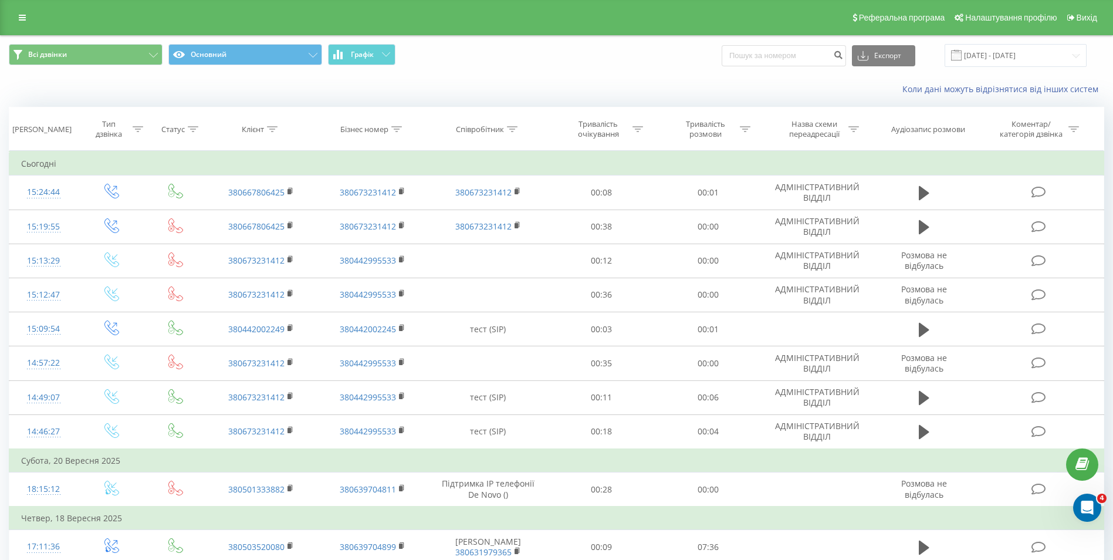
click at [223, 98] on div "Коли дані можуть відрізнятися вiд інших систем" at bounding box center [556, 89] width 1111 height 28
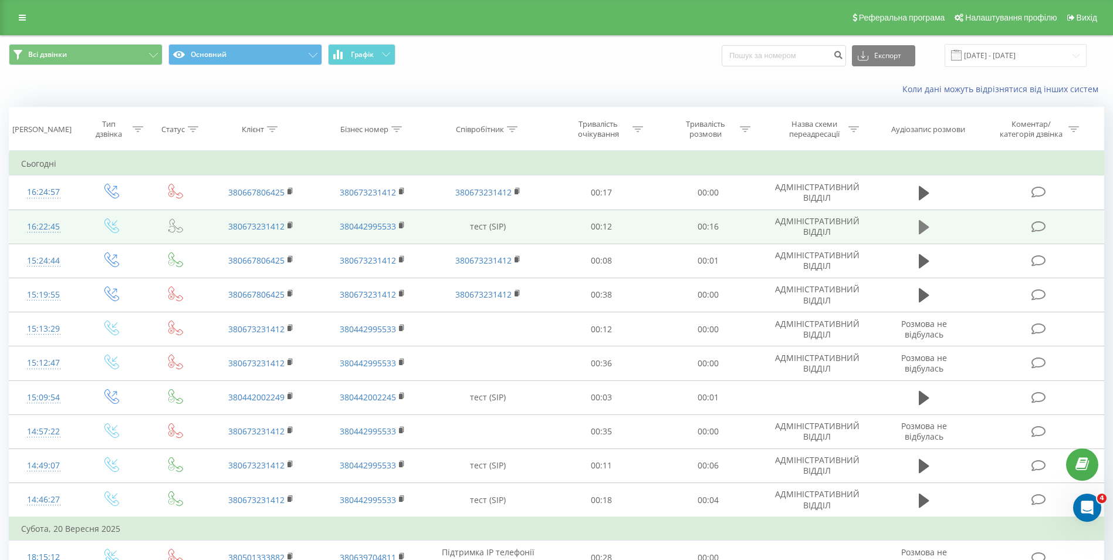
click at [920, 228] on icon at bounding box center [923, 227] width 11 height 14
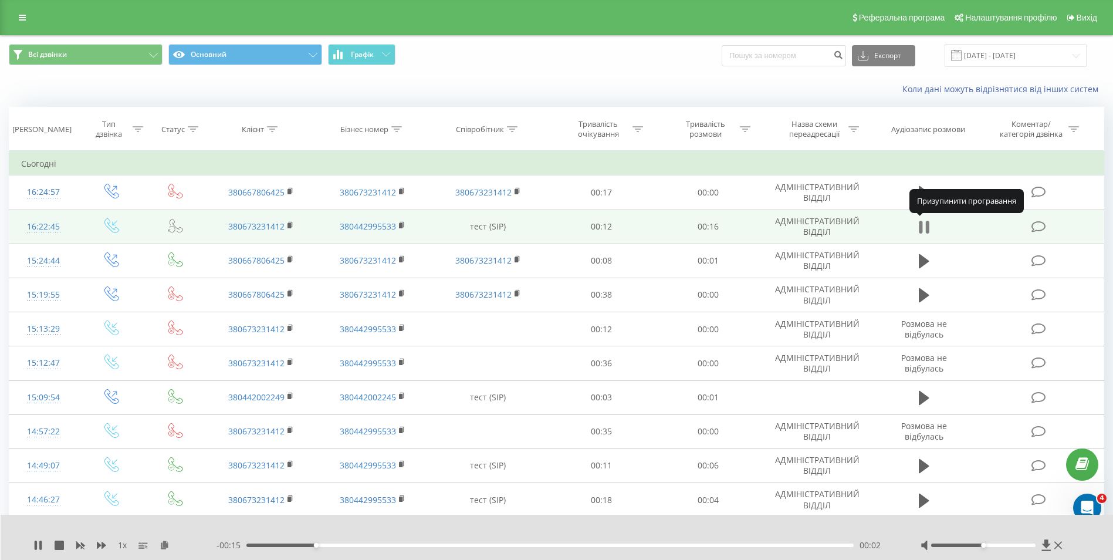
click at [921, 225] on icon at bounding box center [920, 227] width 4 height 13
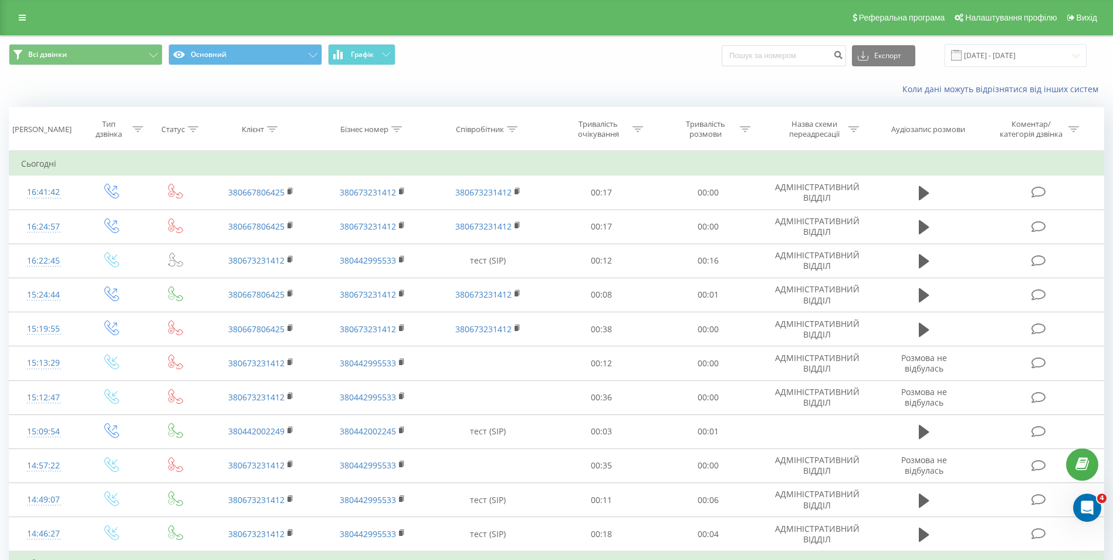
click at [683, 57] on div "Всі дзвінки Основний Графік Експорт .csv .xls .xlsx [DATE] - [DATE]" at bounding box center [556, 55] width 1095 height 23
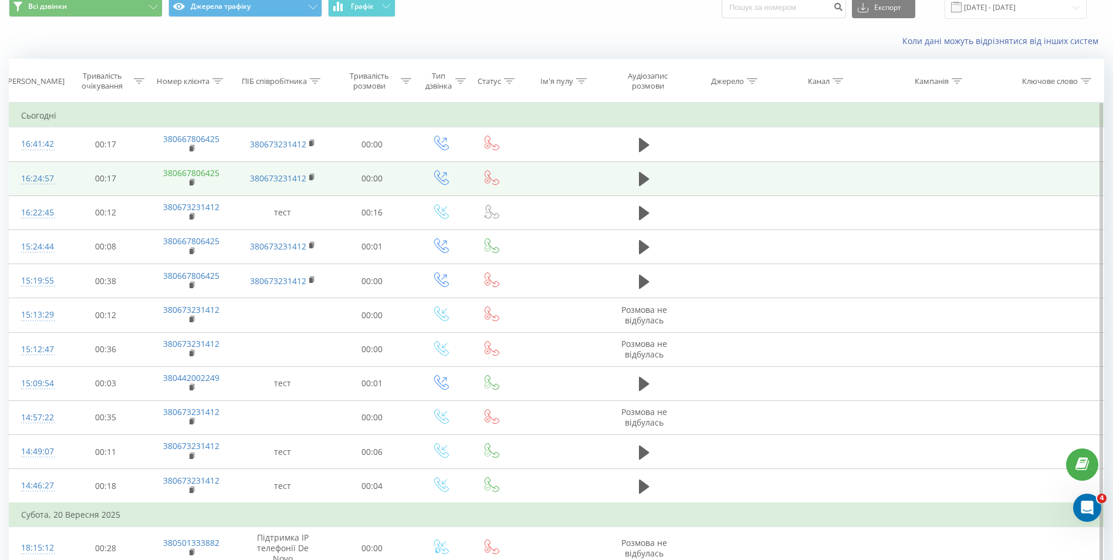
scroll to position [59, 0]
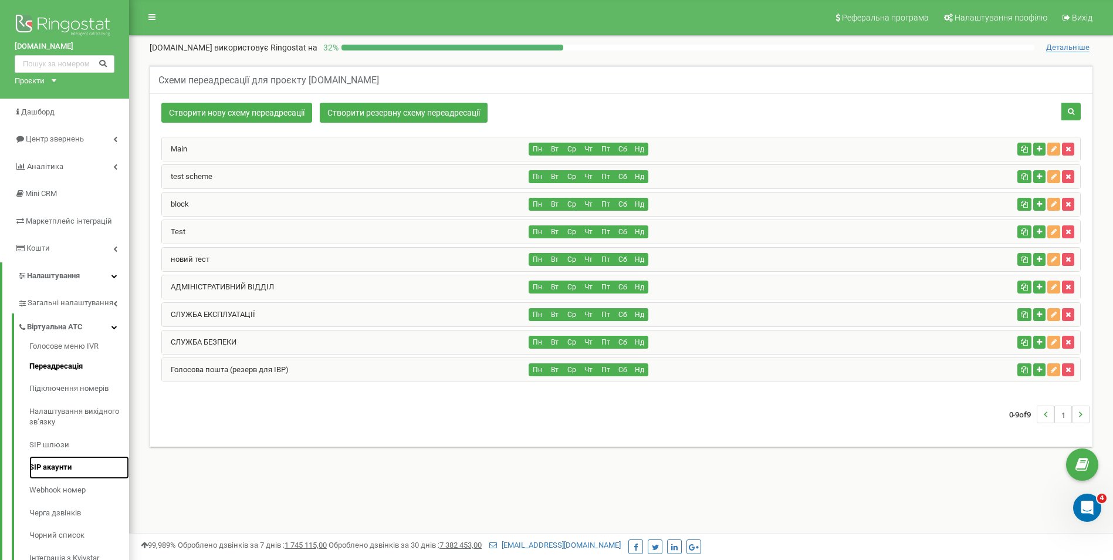
click at [70, 465] on link "SIP акаунти" at bounding box center [79, 467] width 100 height 23
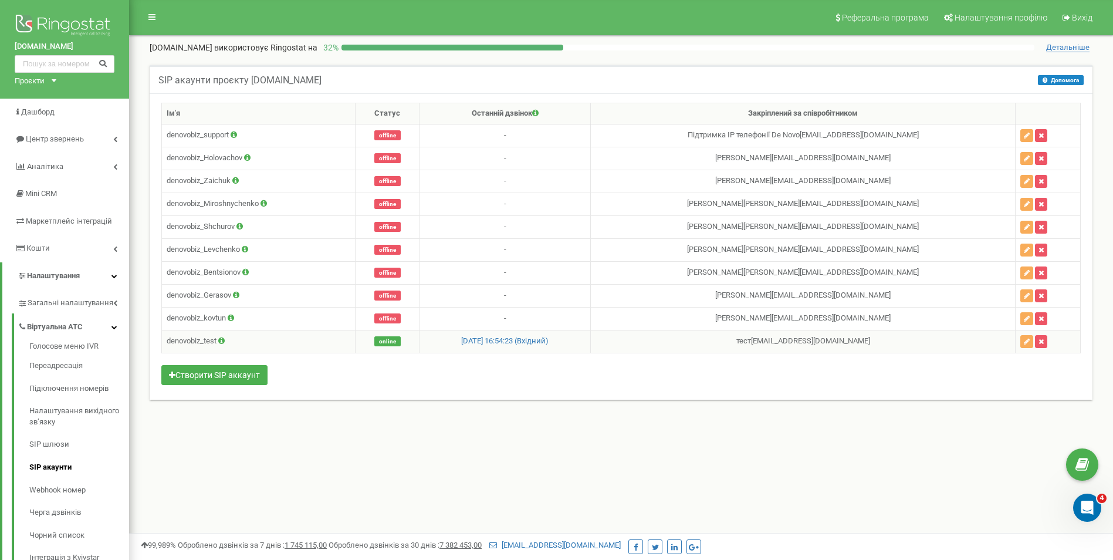
click at [259, 338] on td "denovobiz_test" at bounding box center [259, 341] width 194 height 23
click at [1030, 337] on button "button" at bounding box center [1026, 341] width 13 height 13
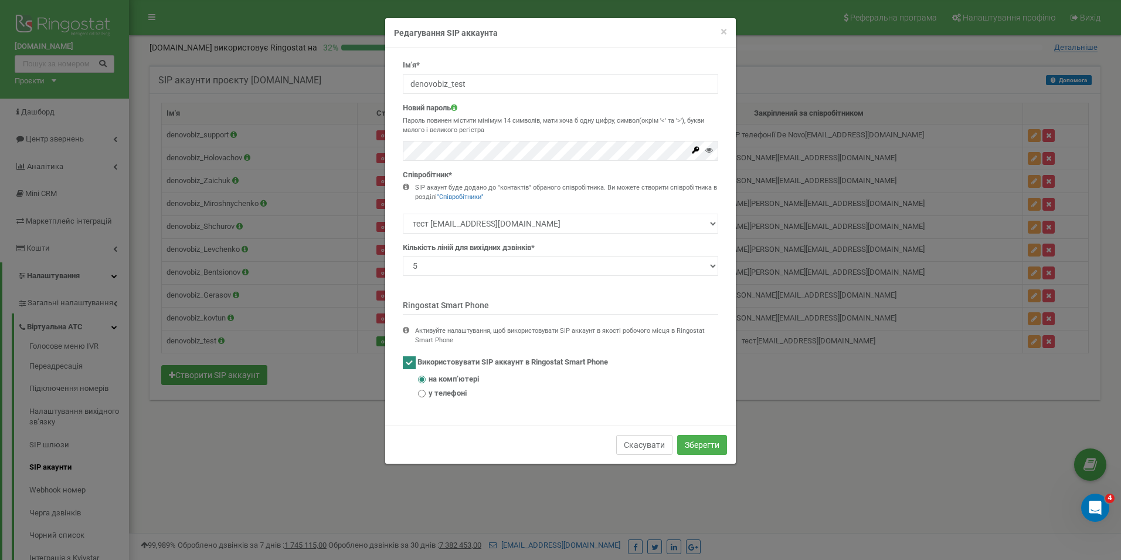
click at [627, 446] on button "Скасувати" at bounding box center [644, 445] width 56 height 20
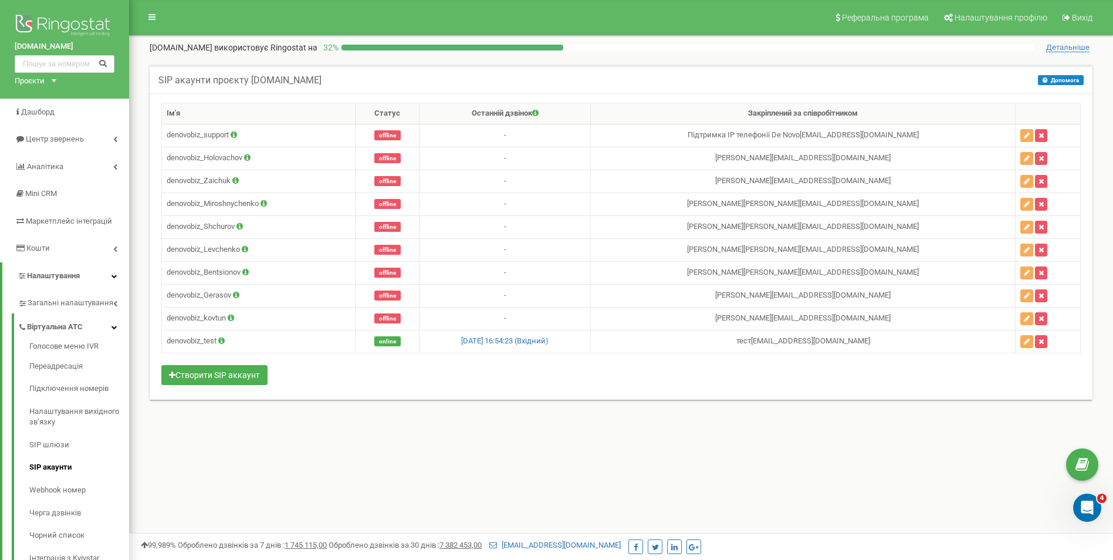
click at [357, 467] on div "Реферальна програма Налаштування профілю Вихід de-novo.biz використовує Ringost…" at bounding box center [621, 352] width 984 height 704
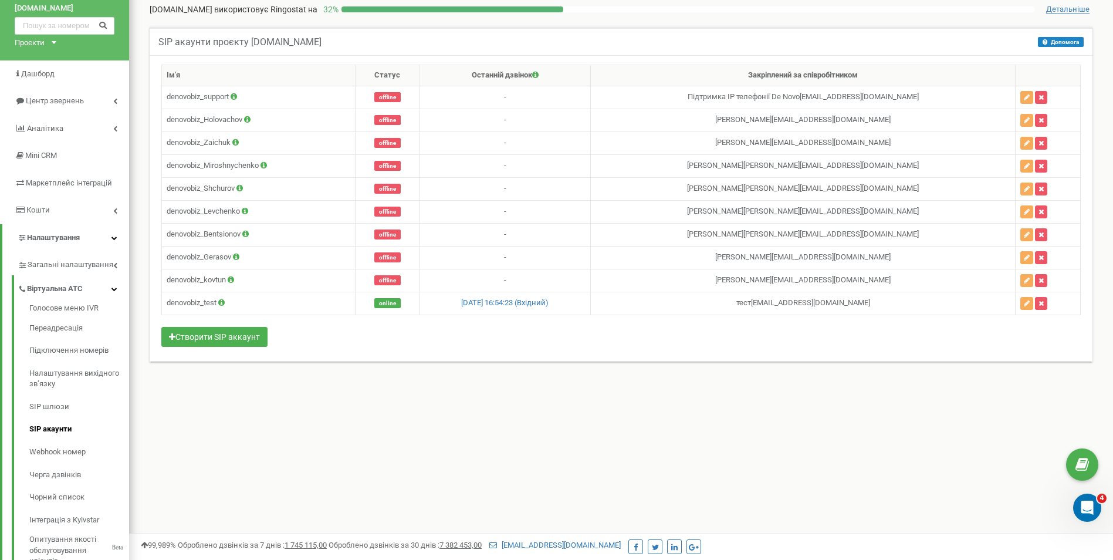
scroll to position [59, 0]
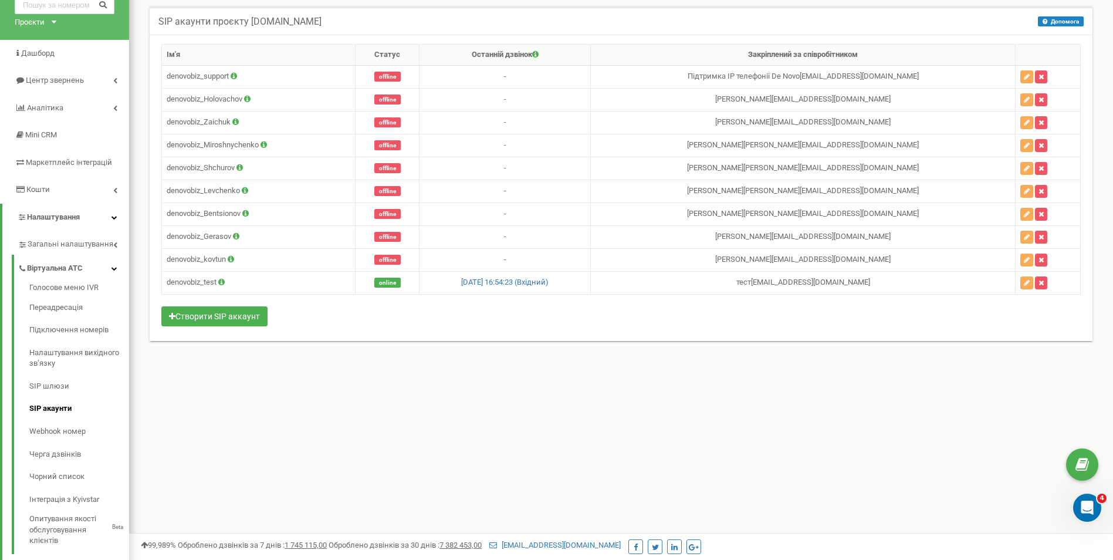
click at [199, 408] on div "Реферальна програма Налаштування профілю Вихід de-novo.biz використовує Ringost…" at bounding box center [621, 293] width 984 height 704
click at [251, 487] on div "Реферальна програма Налаштування профілю Вихід de-novo.biz використовує Ringost…" at bounding box center [621, 293] width 984 height 704
click at [485, 486] on div "Реферальна програма Налаштування профілю Вихід de-novo.biz використовує Ringost…" at bounding box center [621, 293] width 984 height 704
click at [387, 409] on div "Реферальна програма Налаштування профілю Вихід de-novo.biz використовує Ringost…" at bounding box center [621, 293] width 984 height 704
click at [364, 425] on div "Реферальна програма Налаштування профілю Вихід de-novo.biz використовує Ringost…" at bounding box center [621, 293] width 984 height 704
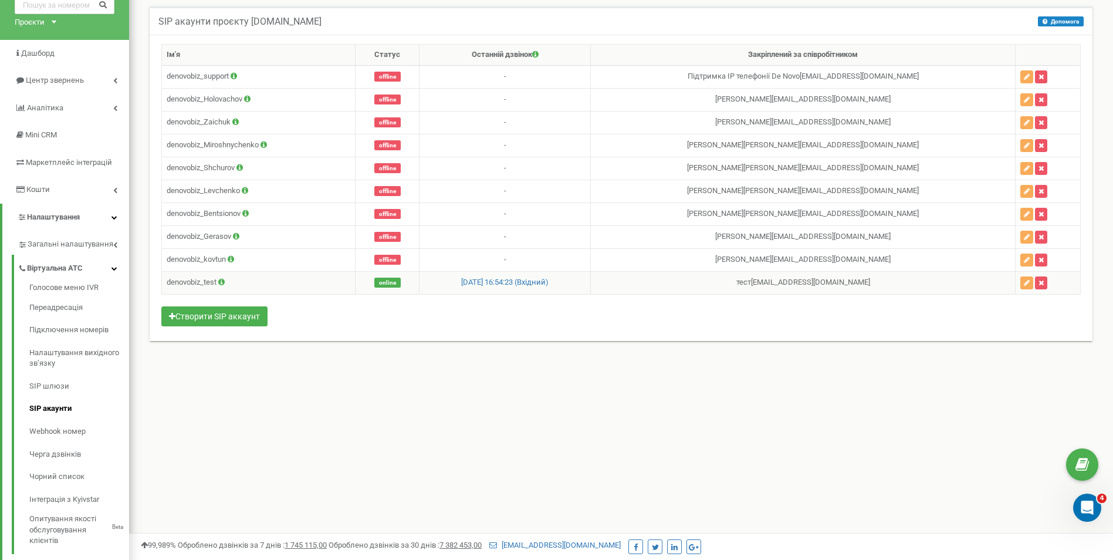
click at [222, 281] on icon at bounding box center [221, 282] width 6 height 8
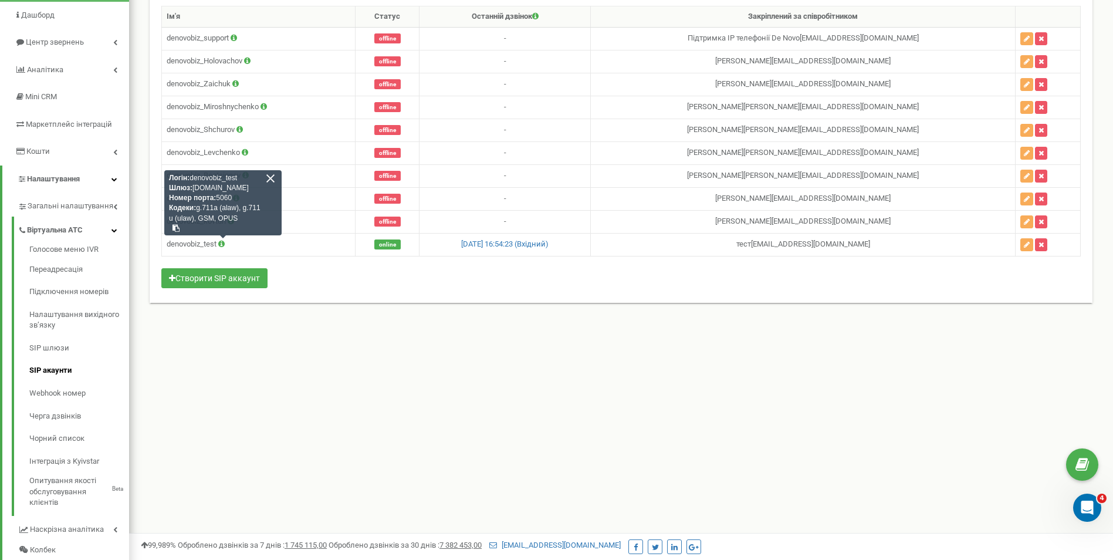
scroll to position [117, 0]
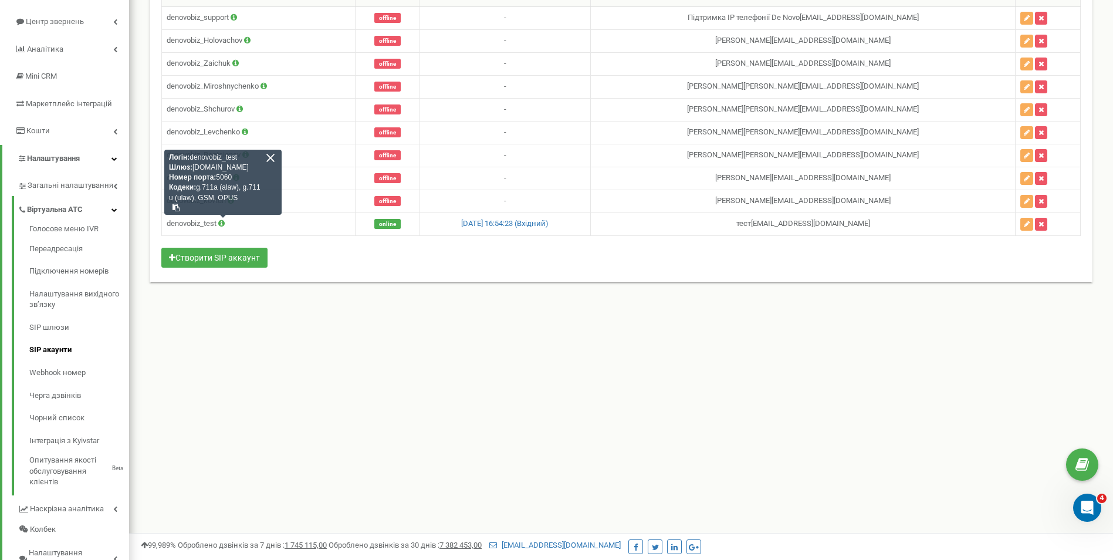
click at [411, 357] on div "Реферальна програма Налаштування профілю Вихід de-novo.biz використовує Ringost…" at bounding box center [621, 235] width 984 height 704
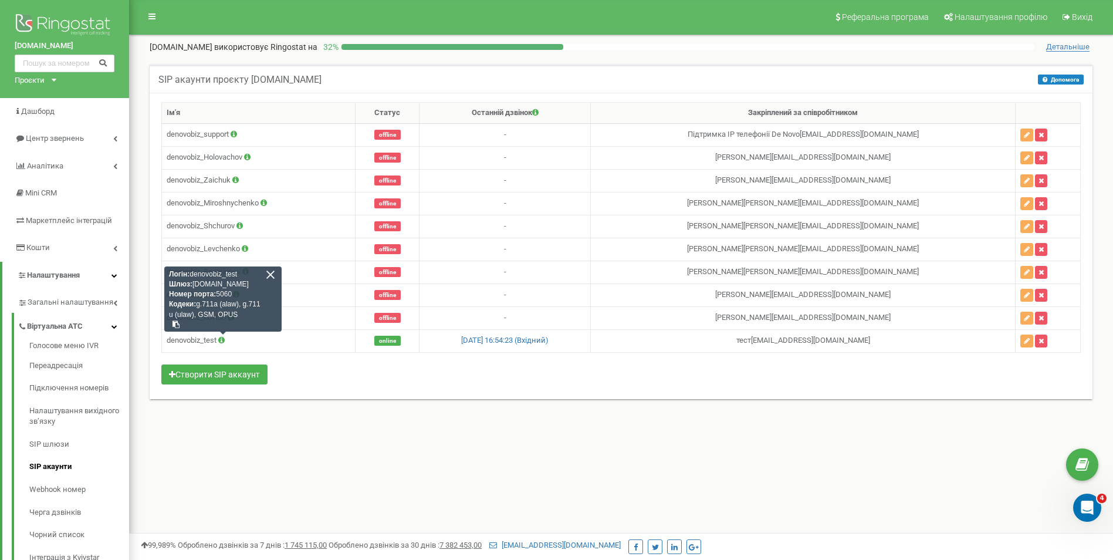
scroll to position [0, 0]
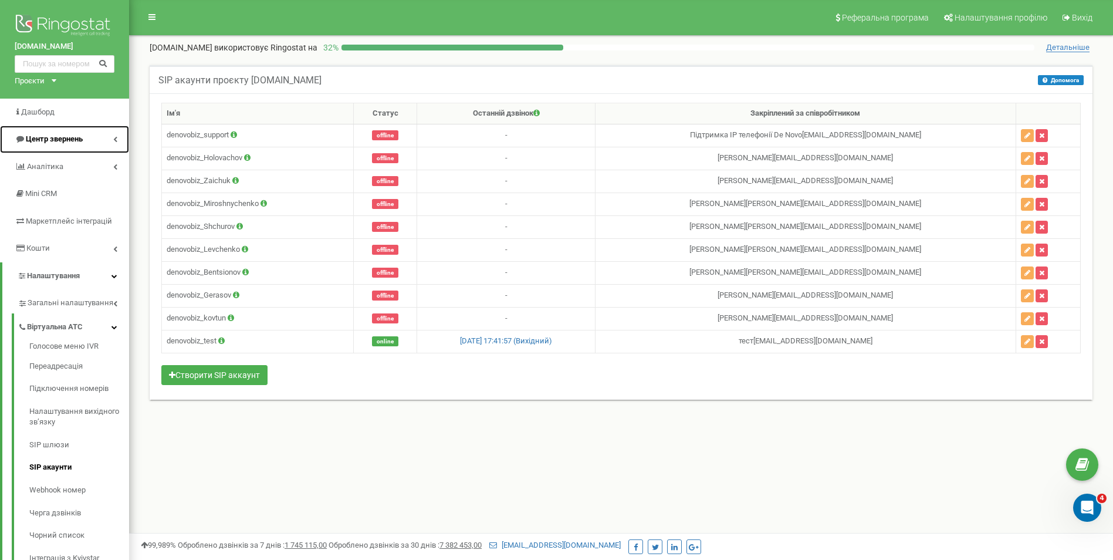
click at [45, 138] on span "Центр звернень" at bounding box center [54, 138] width 57 height 9
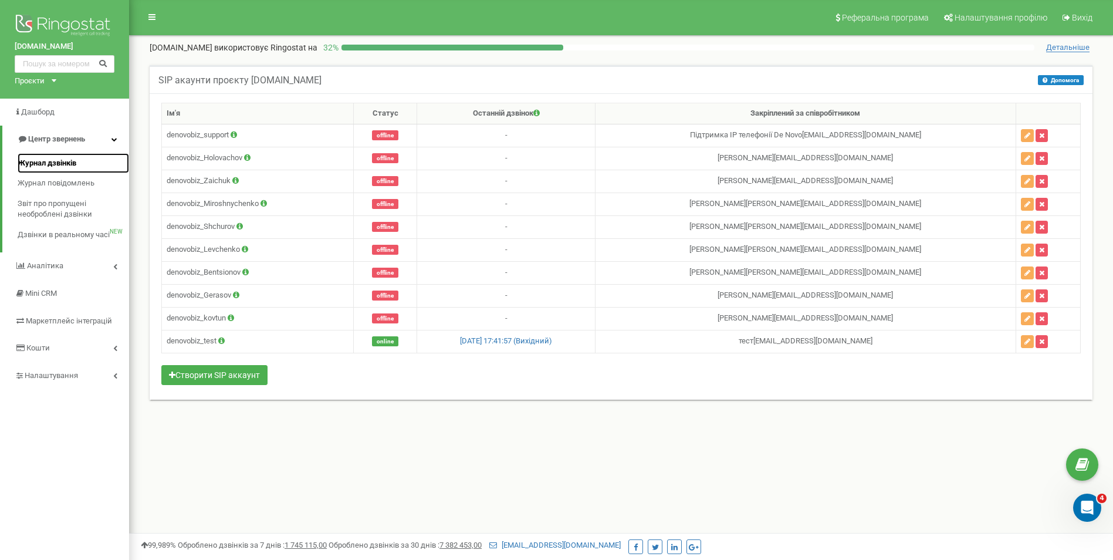
click at [44, 163] on span "Журнал дзвінків" at bounding box center [47, 163] width 59 height 11
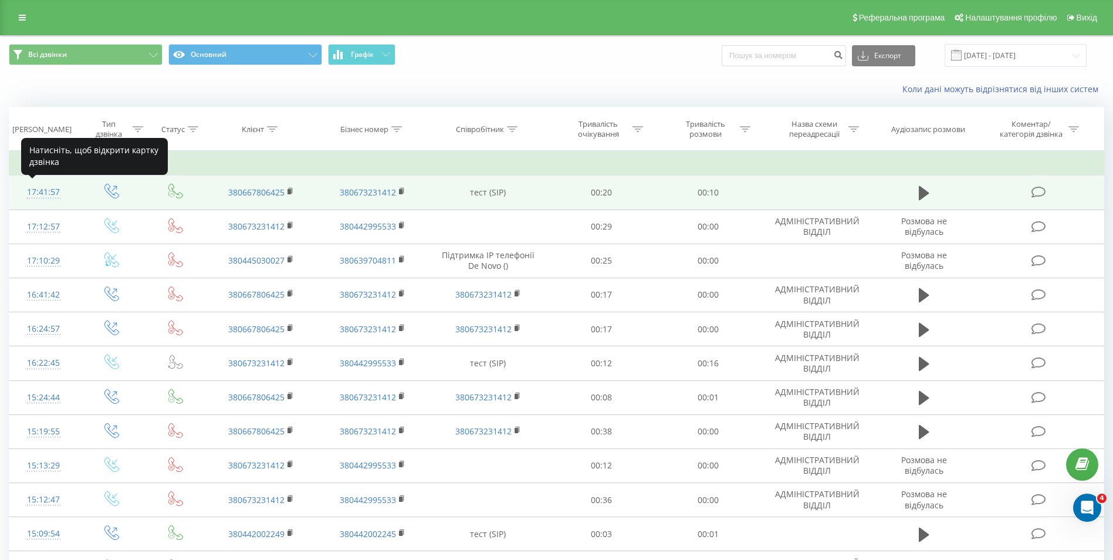
click at [29, 189] on div "17:41:57" at bounding box center [43, 192] width 45 height 23
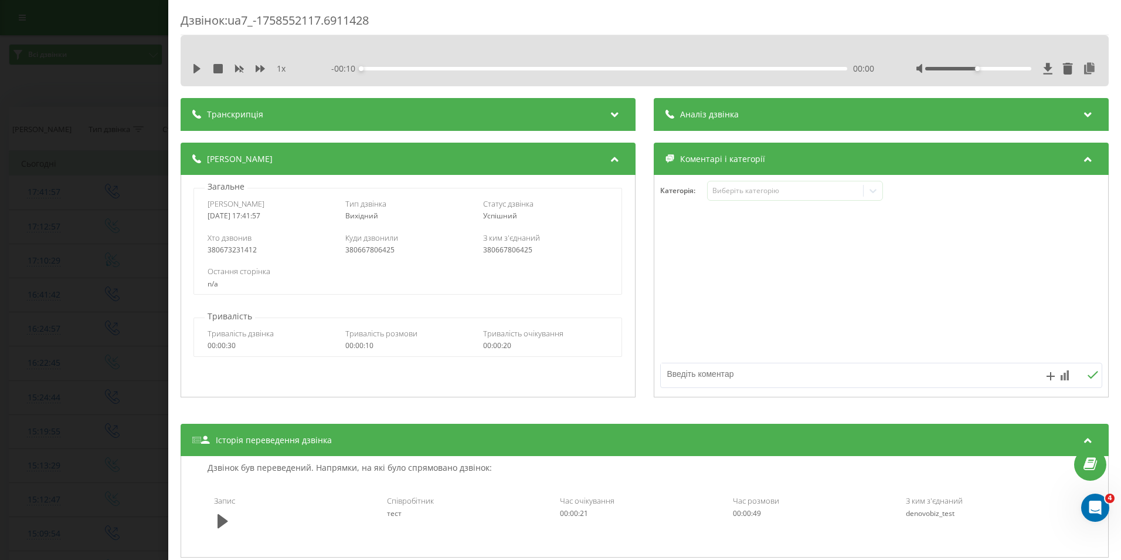
click at [680, 116] on span "Аналіз дзвінка" at bounding box center [709, 115] width 59 height 12
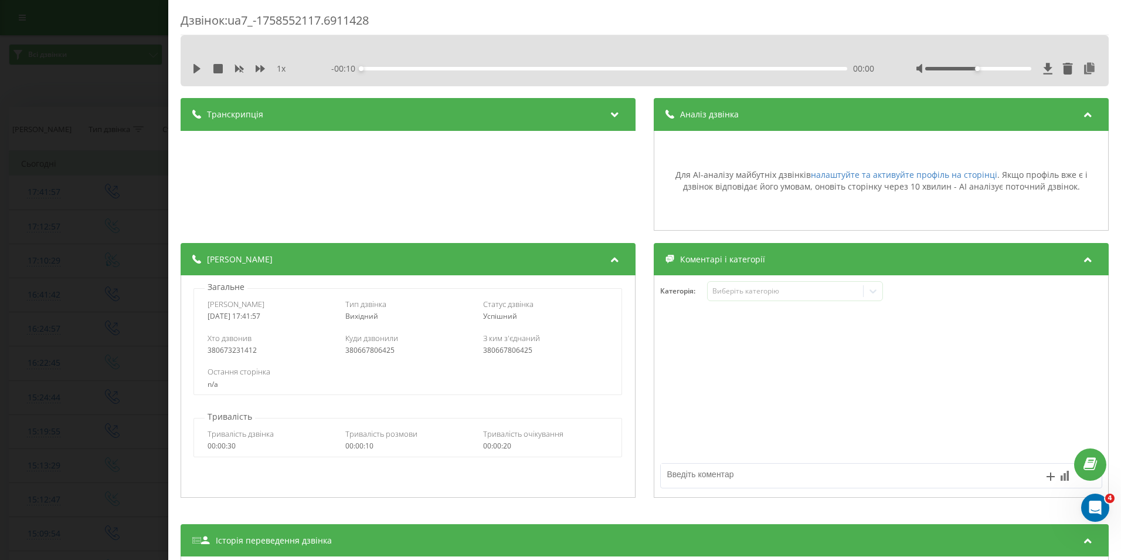
click at [680, 116] on span "Аналіз дзвінка" at bounding box center [709, 115] width 59 height 12
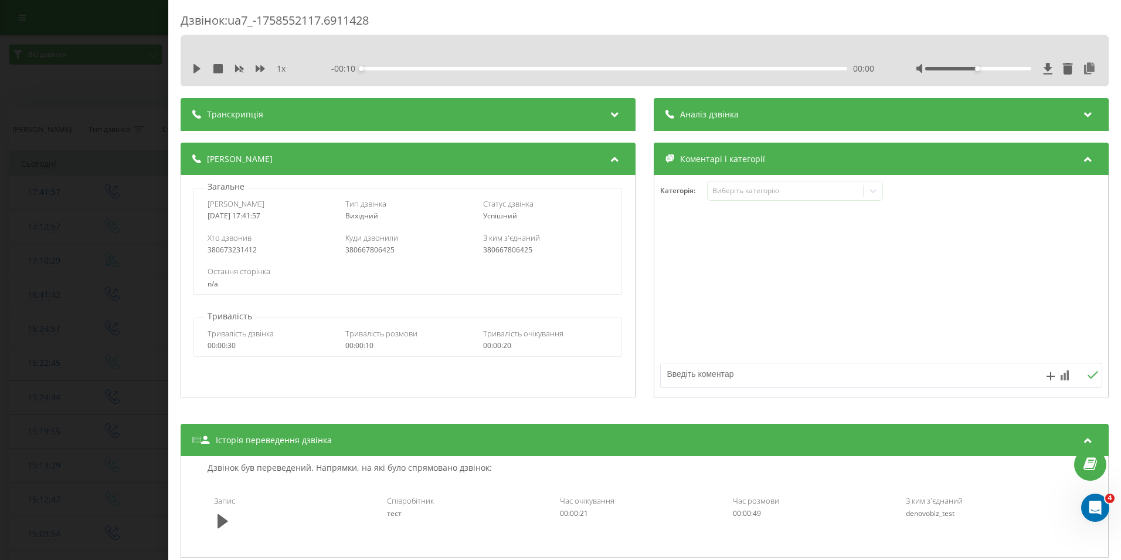
click at [487, 116] on div "Транскрипція" at bounding box center [408, 114] width 455 height 33
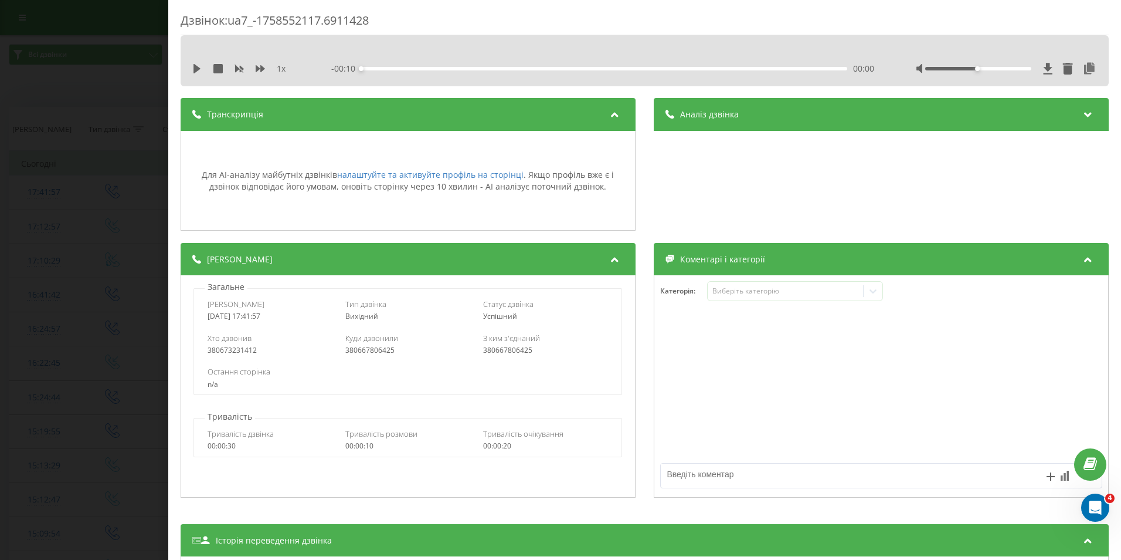
click at [487, 116] on div "Транскрипція" at bounding box center [408, 114] width 455 height 33
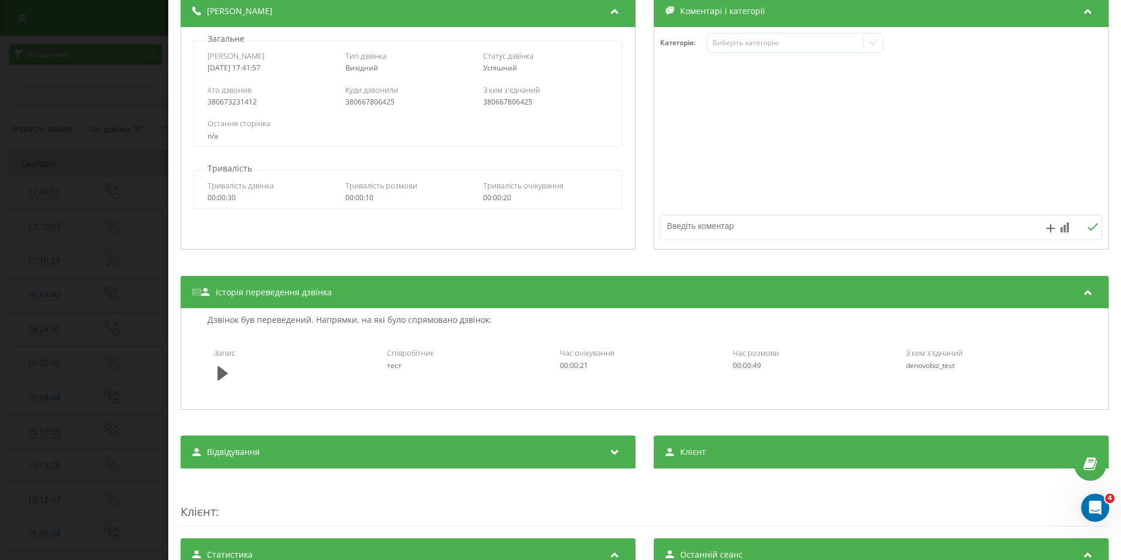
scroll to position [176, 0]
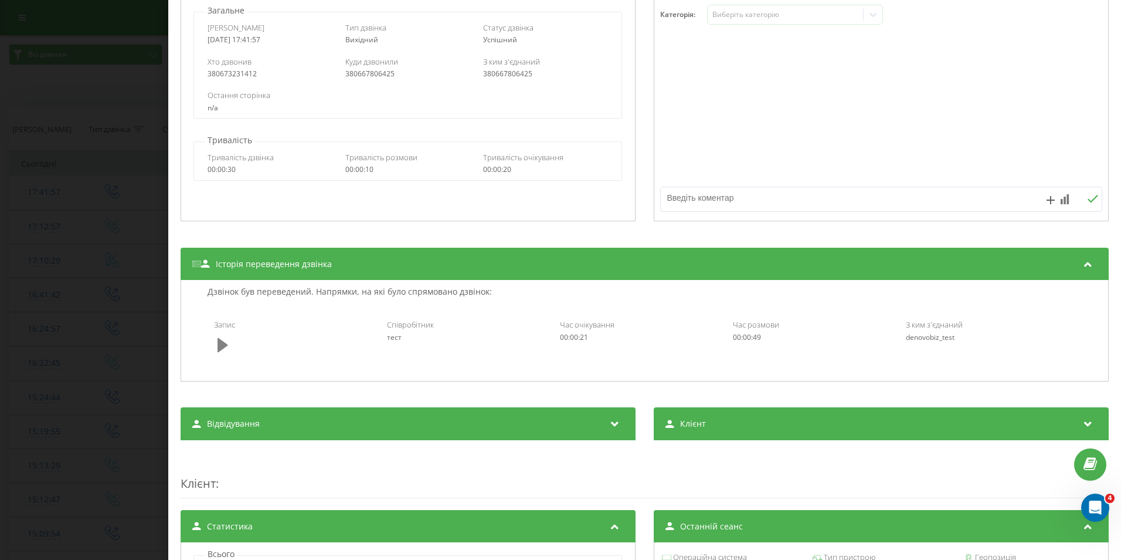
click at [216, 349] on button at bounding box center [223, 345] width 18 height 18
click at [223, 347] on icon at bounding box center [223, 345] width 11 height 16
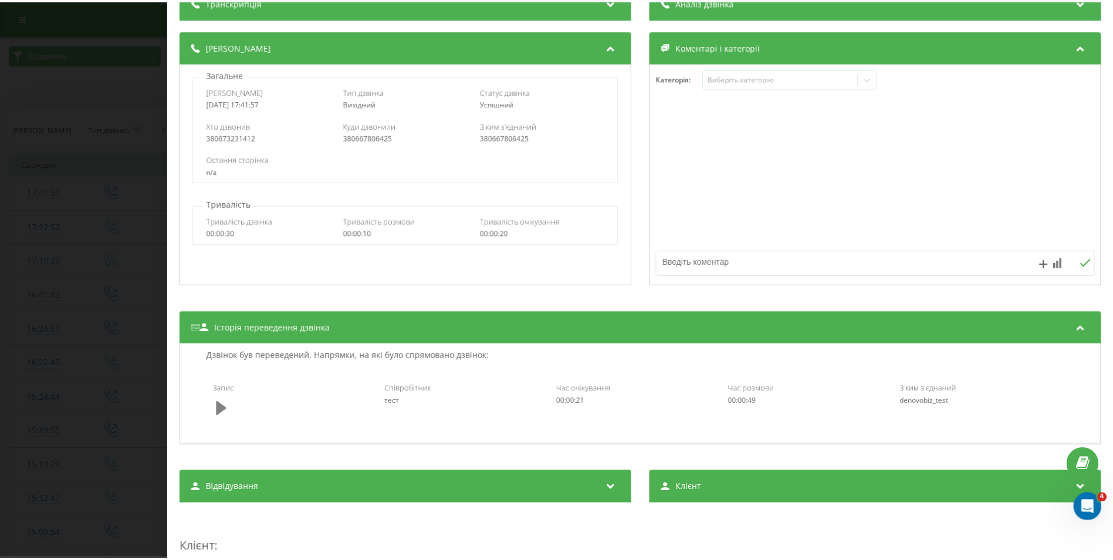
scroll to position [0, 0]
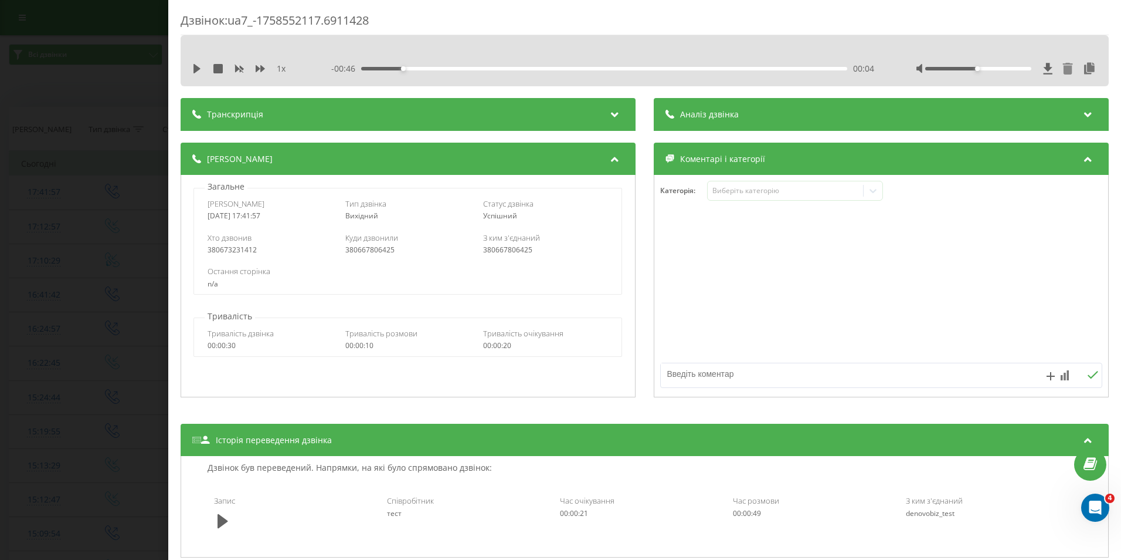
click at [49, 100] on div "Дзвінок : ua7_-1758552117.6911428 1 x - 00:46 00:04 00:04 Транскрипція Для AI-а…" at bounding box center [560, 280] width 1121 height 560
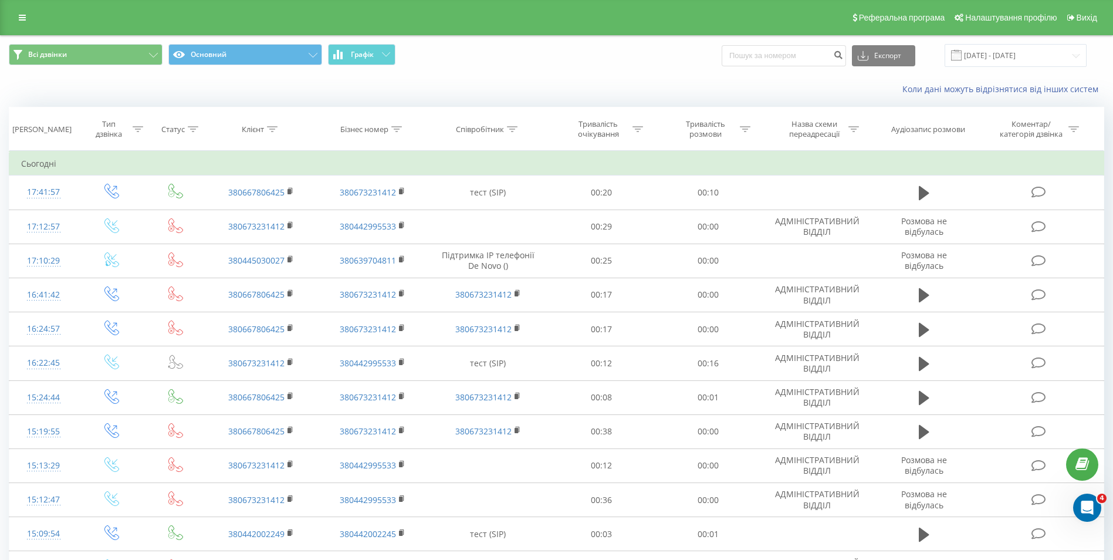
click at [233, 89] on div "Коли дані можуть відрізнятися вiд інших систем" at bounding box center [556, 89] width 1111 height 28
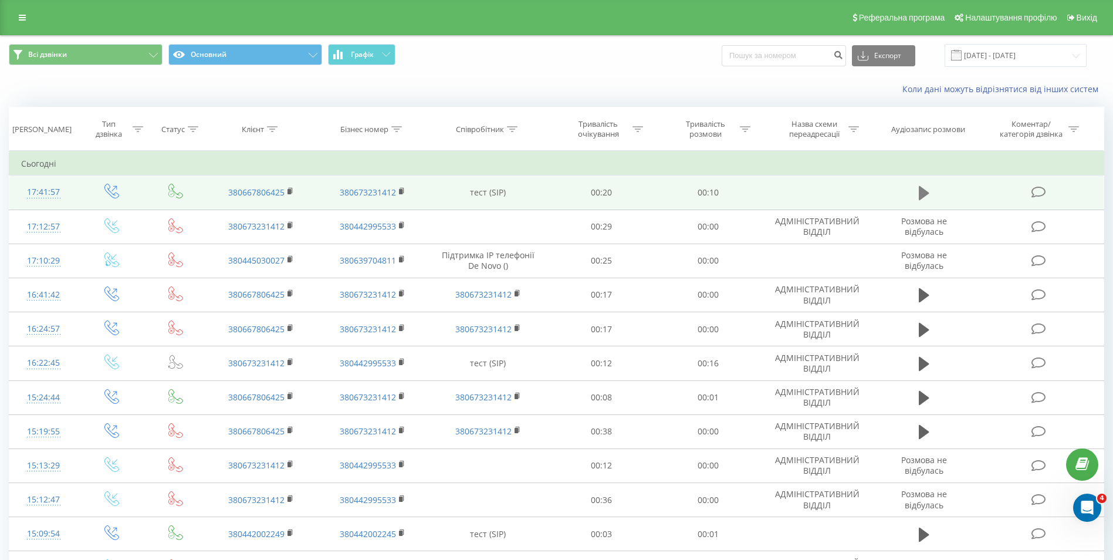
click at [927, 190] on icon at bounding box center [923, 193] width 11 height 16
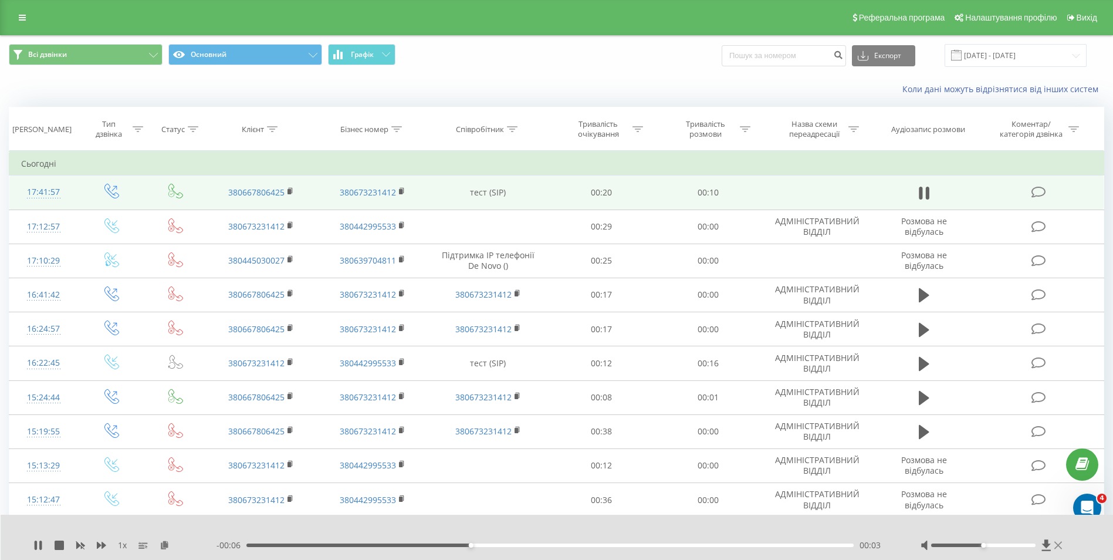
click at [1057, 545] on icon at bounding box center [1058, 544] width 8 height 9
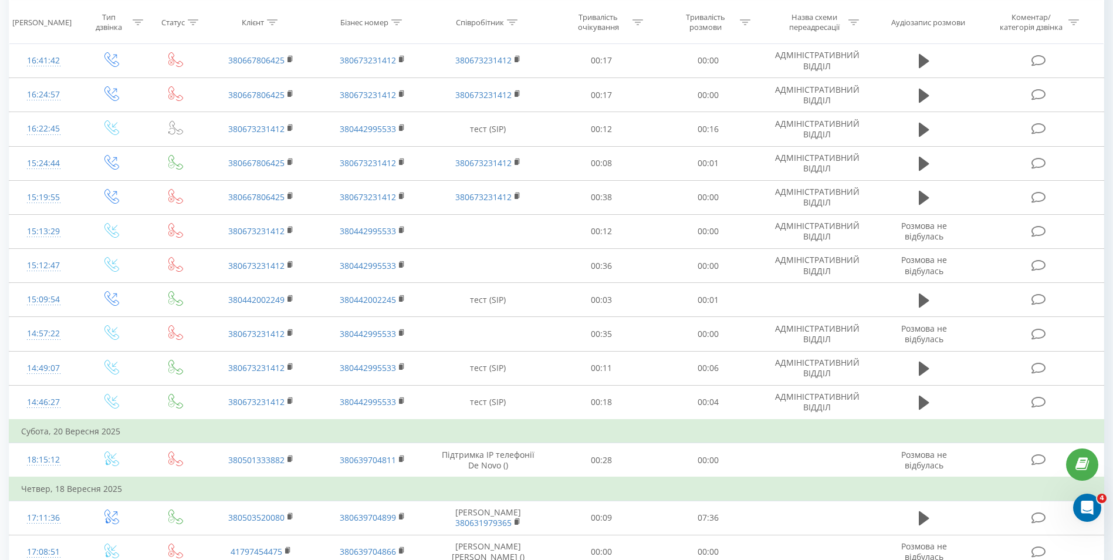
scroll to position [235, 0]
